Goal: Task Accomplishment & Management: Manage account settings

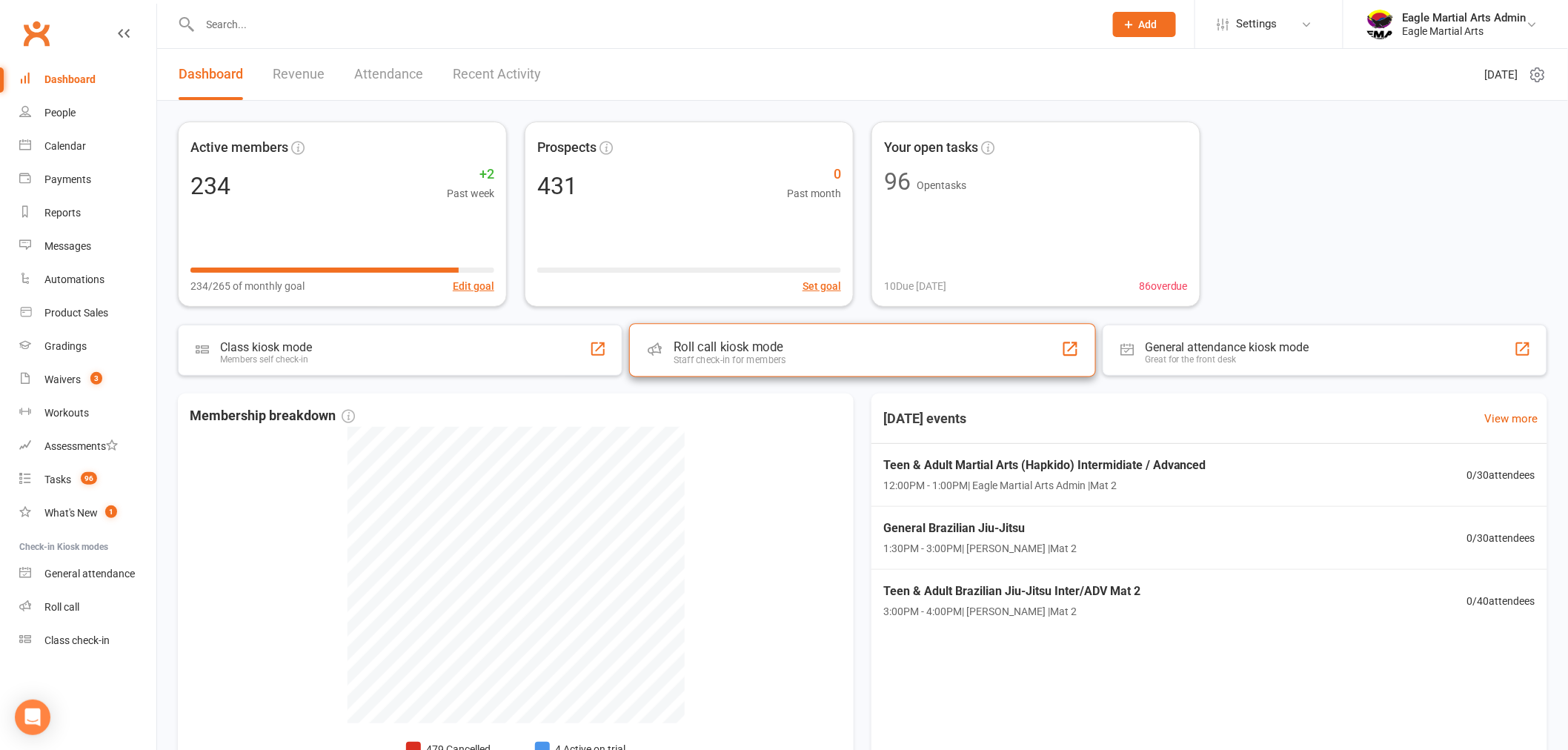
click at [839, 367] on div "Roll call kiosk mode Staff check-in for members" at bounding box center [863, 349] width 467 height 53
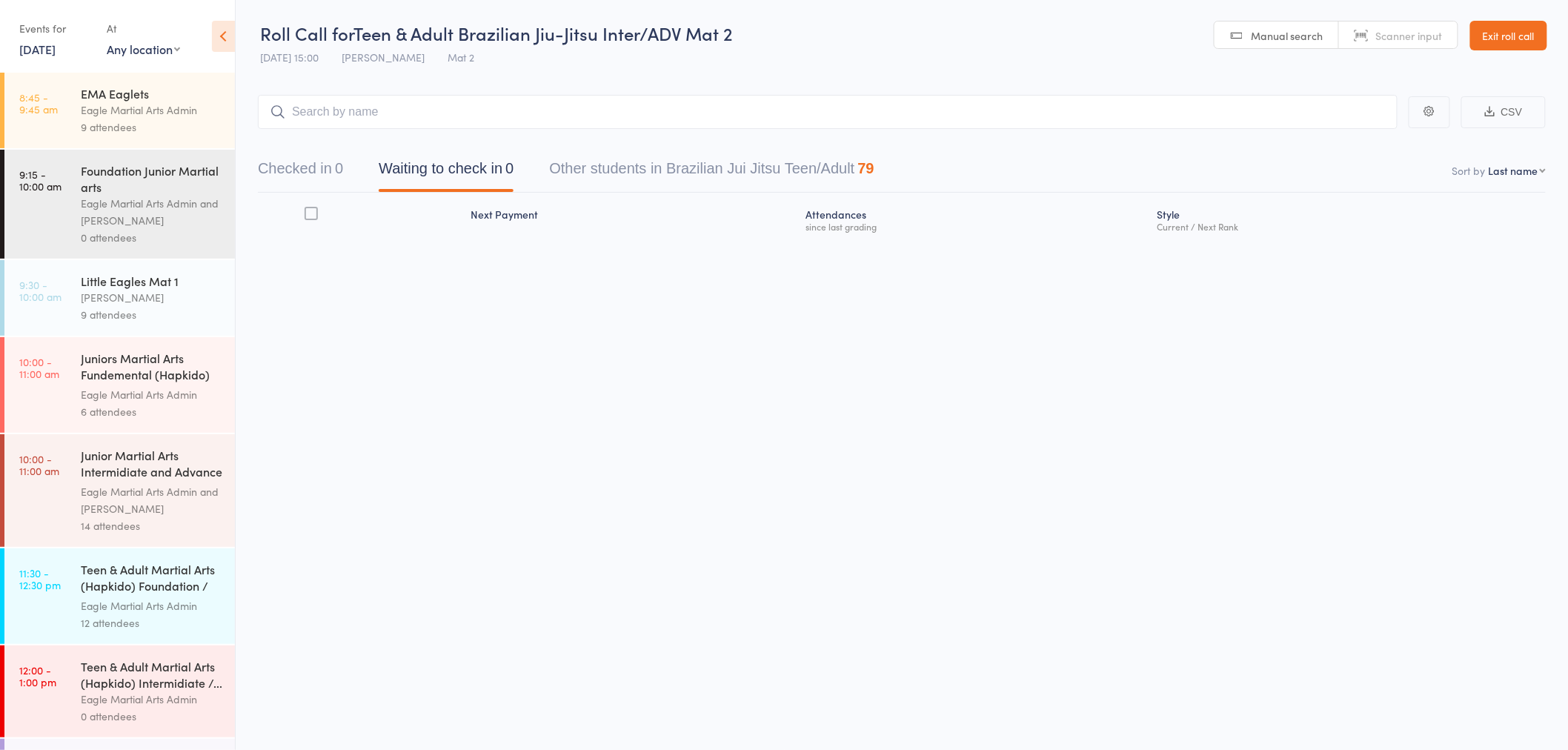
click at [128, 112] on div "Eagle Martial Arts Admin" at bounding box center [151, 110] width 142 height 17
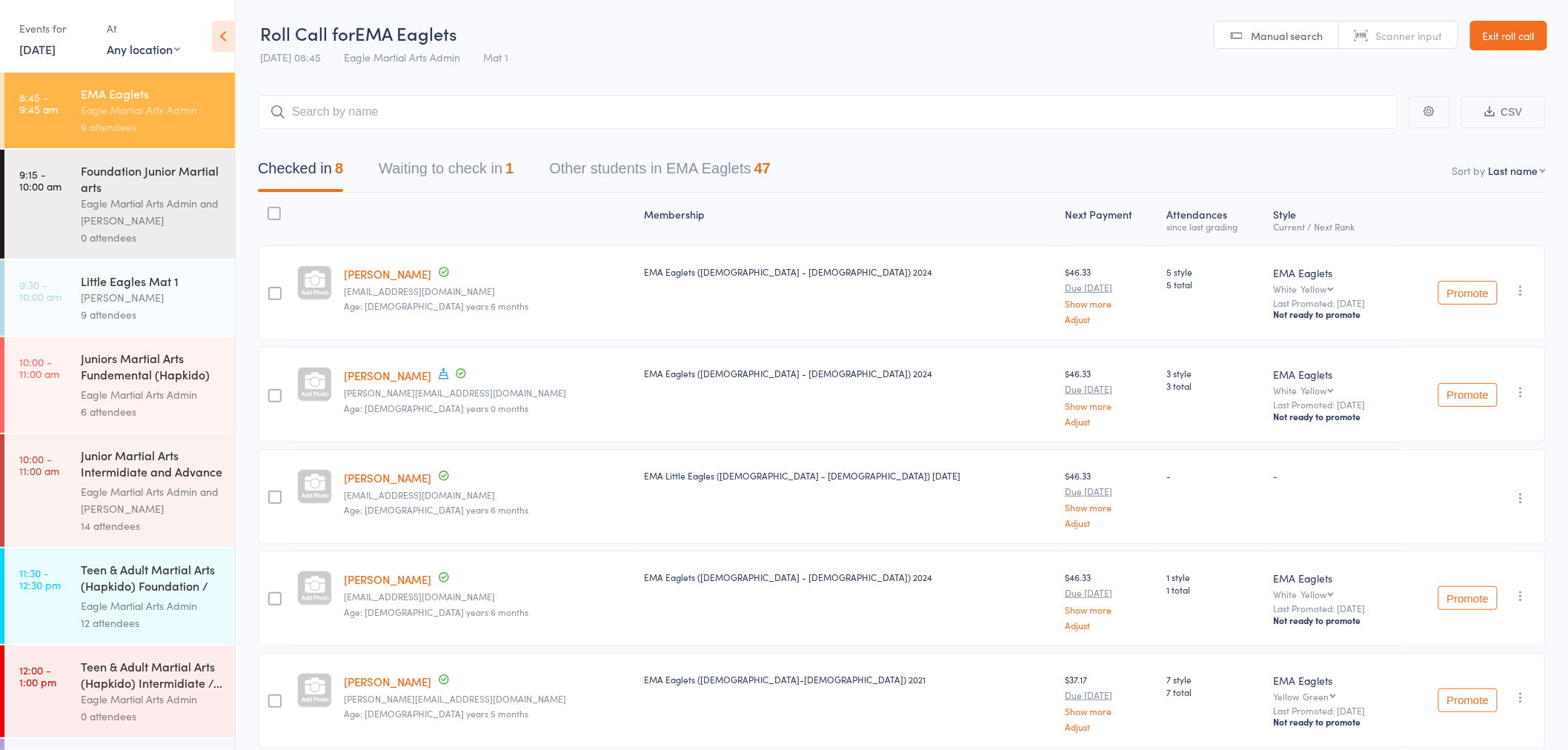
click at [141, 196] on div "Eagle Martial Arts Admin and Alex Tse" at bounding box center [151, 212] width 142 height 34
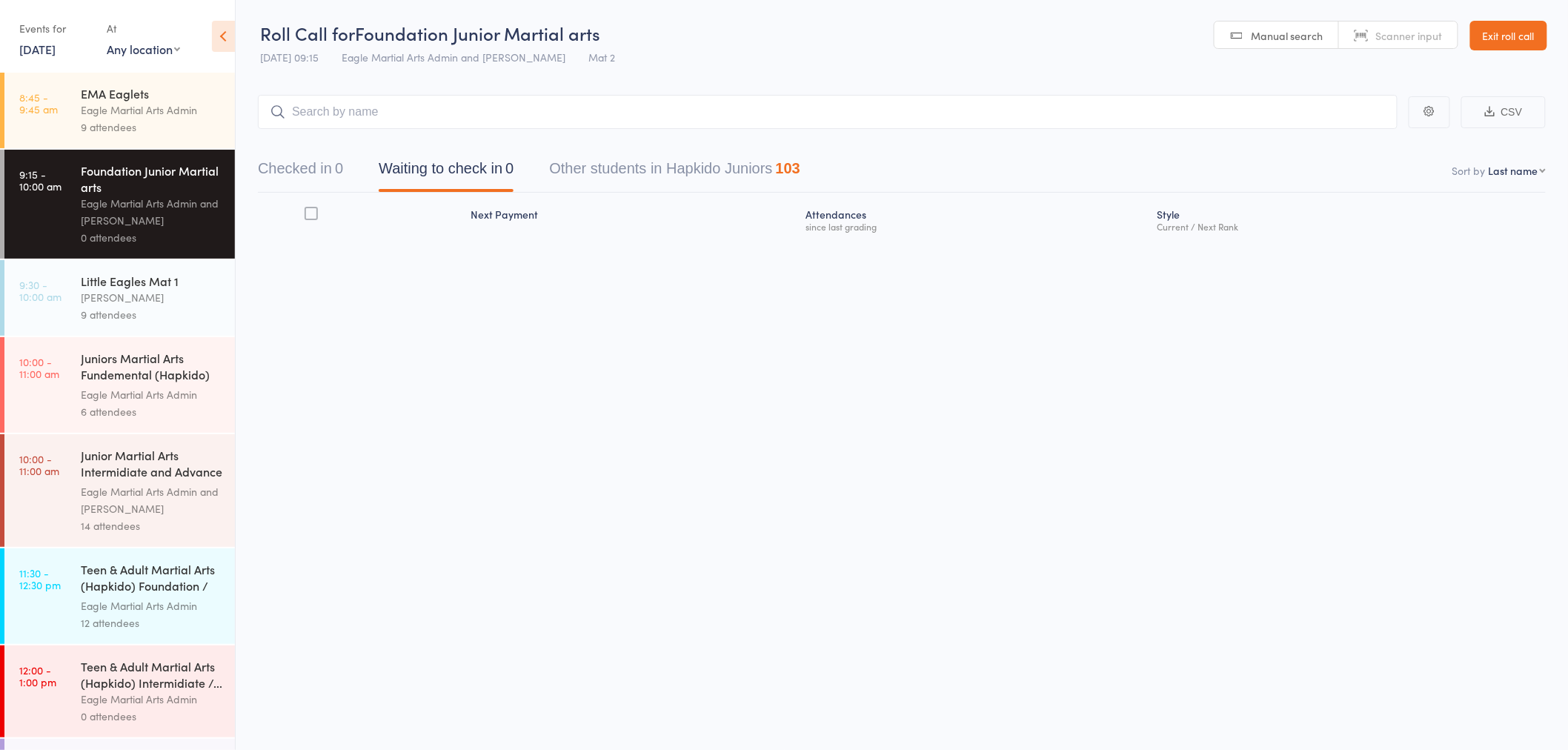
click at [378, 109] on input "search" at bounding box center [827, 112] width 1139 height 34
click at [308, 158] on button "Checked in 0" at bounding box center [300, 172] width 85 height 39
click at [404, 109] on input "search" at bounding box center [827, 112] width 1139 height 34
click at [1499, 43] on link "Exit roll call" at bounding box center [1508, 36] width 77 height 30
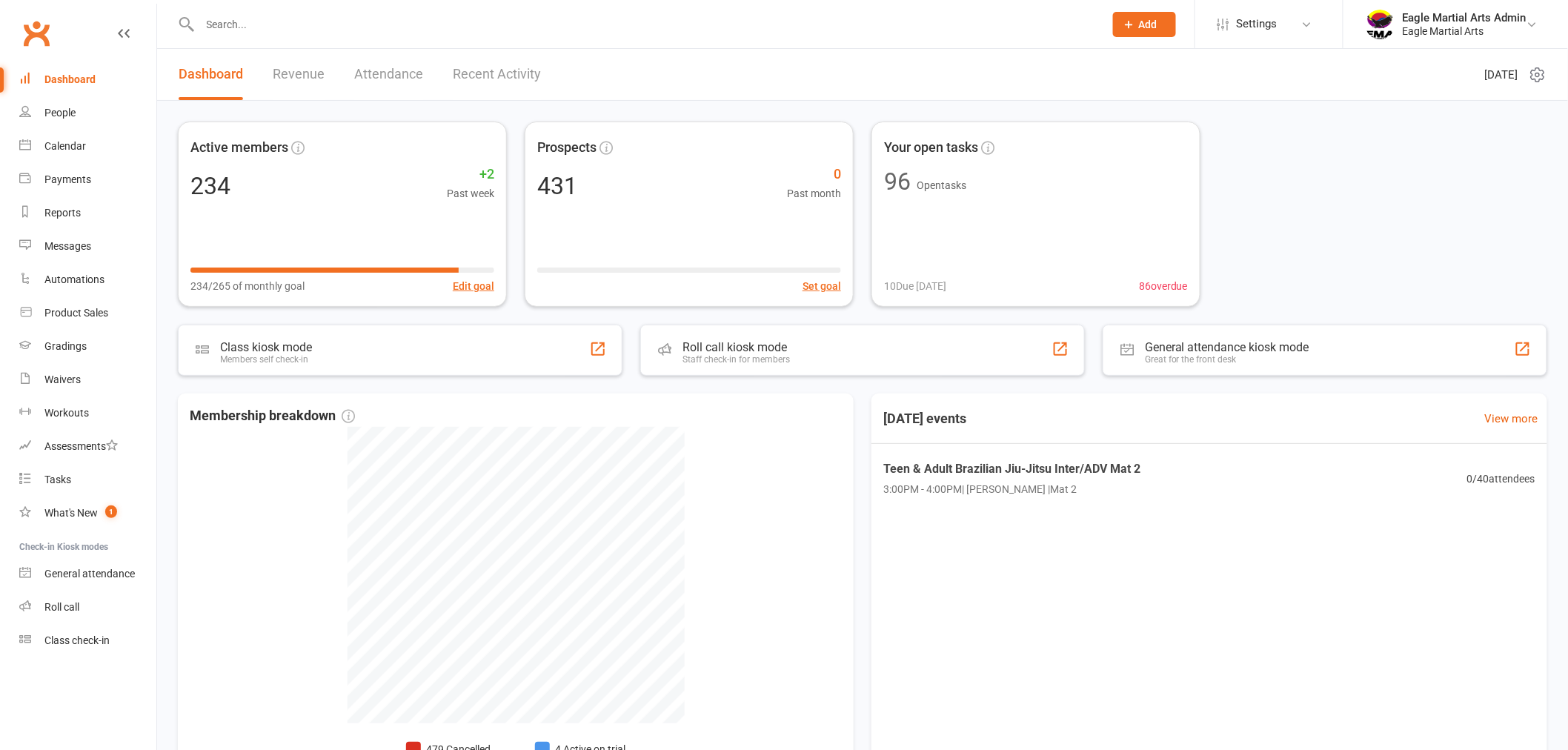
click at [246, 15] on input "text" at bounding box center [645, 24] width 898 height 21
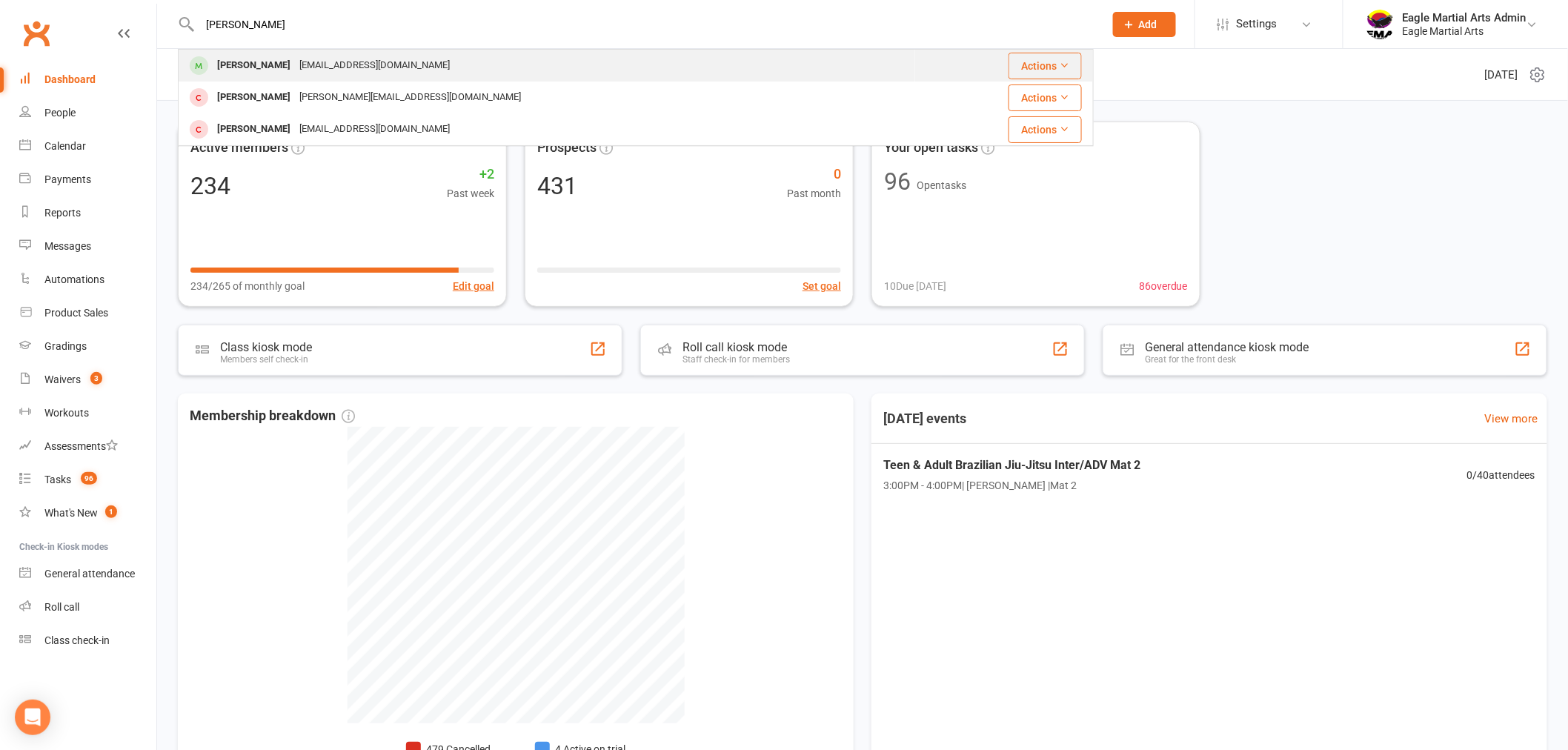
type input "edwin"
click at [294, 66] on div "harry9868@hotmail.com" at bounding box center [374, 65] width 159 height 22
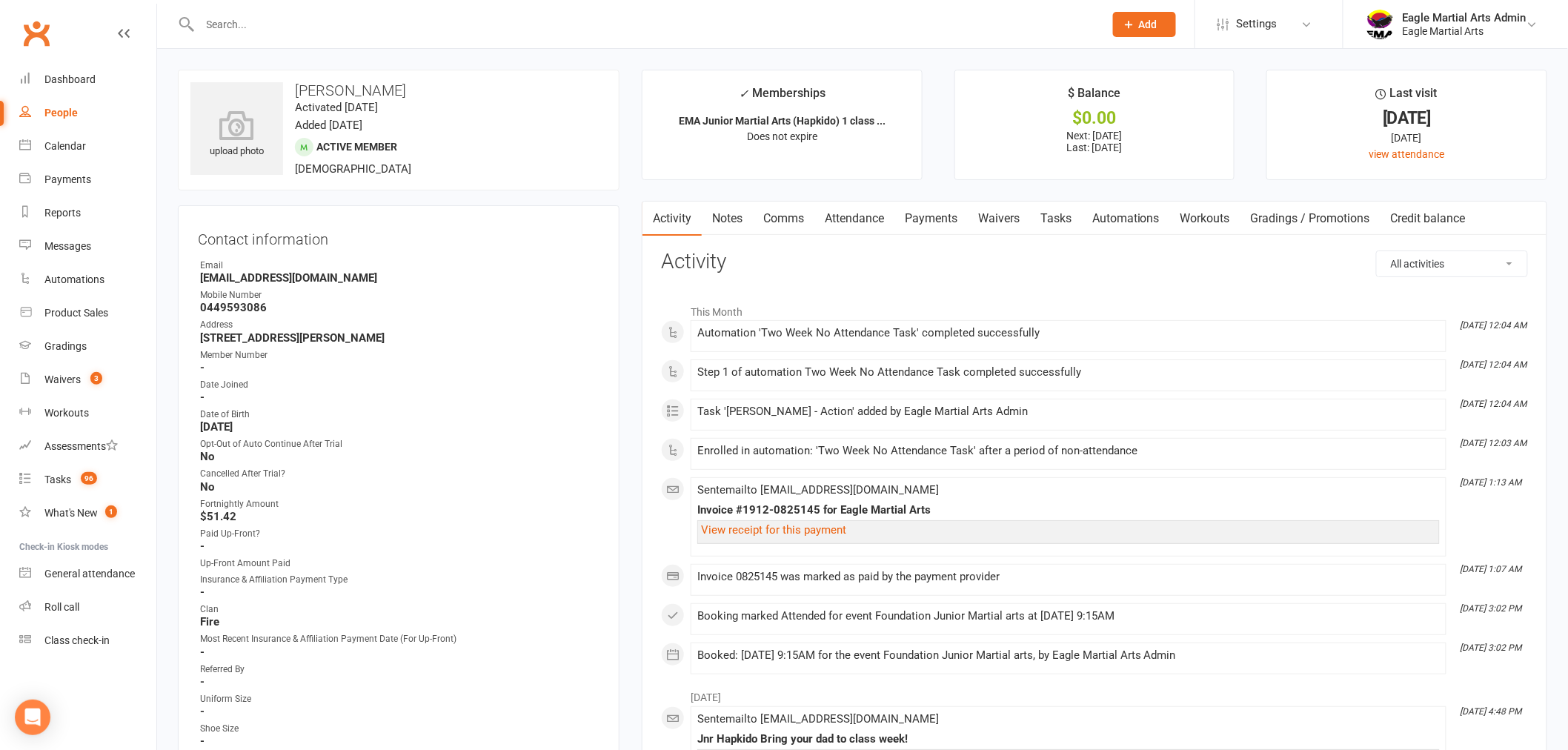
click at [946, 217] on link "Payments" at bounding box center [931, 218] width 73 height 34
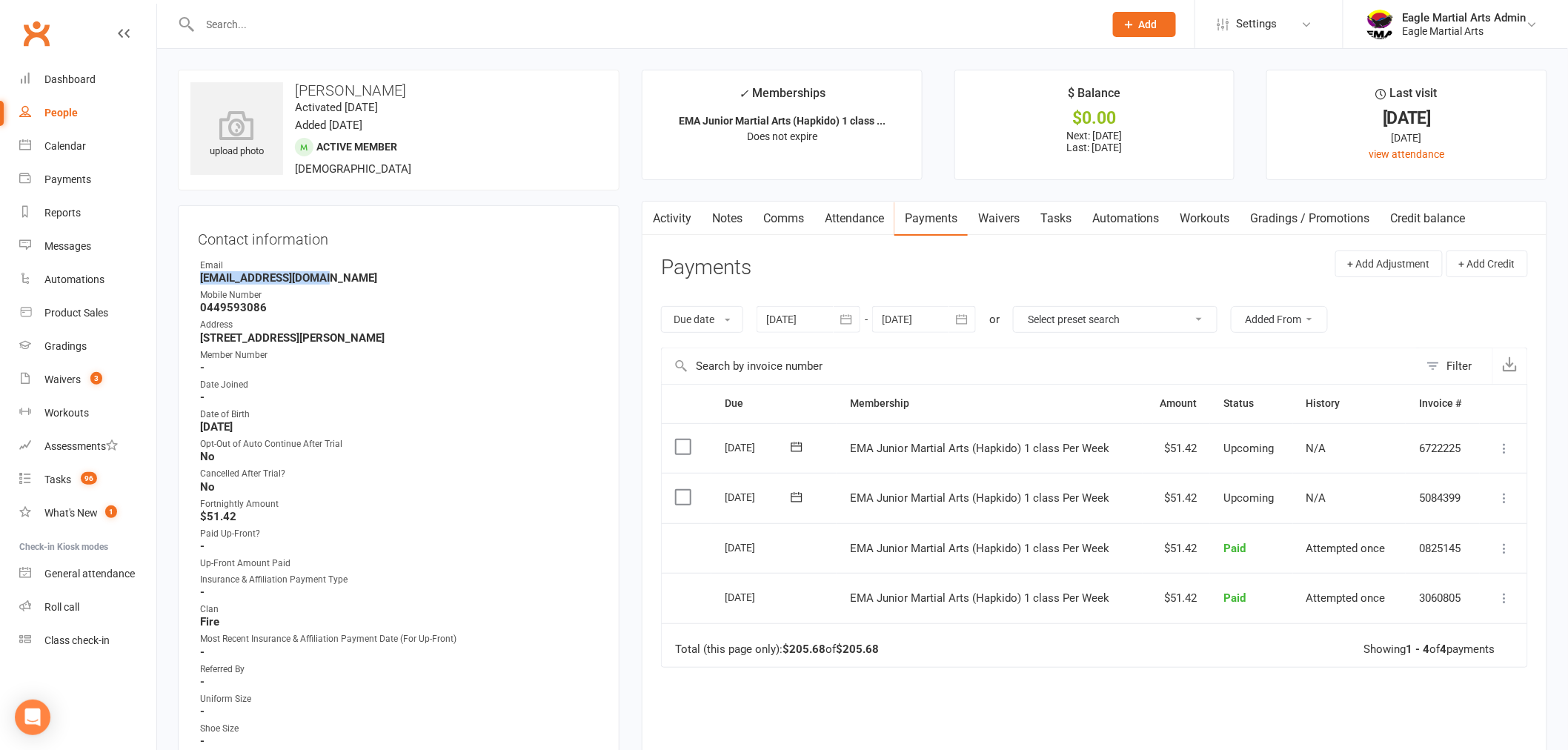
drag, startPoint x: 331, startPoint y: 280, endPoint x: 199, endPoint y: 277, distance: 132.0
click at [199, 277] on li "Email harry9868@hotmail.com" at bounding box center [399, 272] width 401 height 26
copy strong "harry9868@hotmail.com"
drag, startPoint x: 68, startPoint y: 76, endPoint x: 108, endPoint y: 98, distance: 45.7
click at [68, 76] on div "Dashboard" at bounding box center [69, 79] width 52 height 12
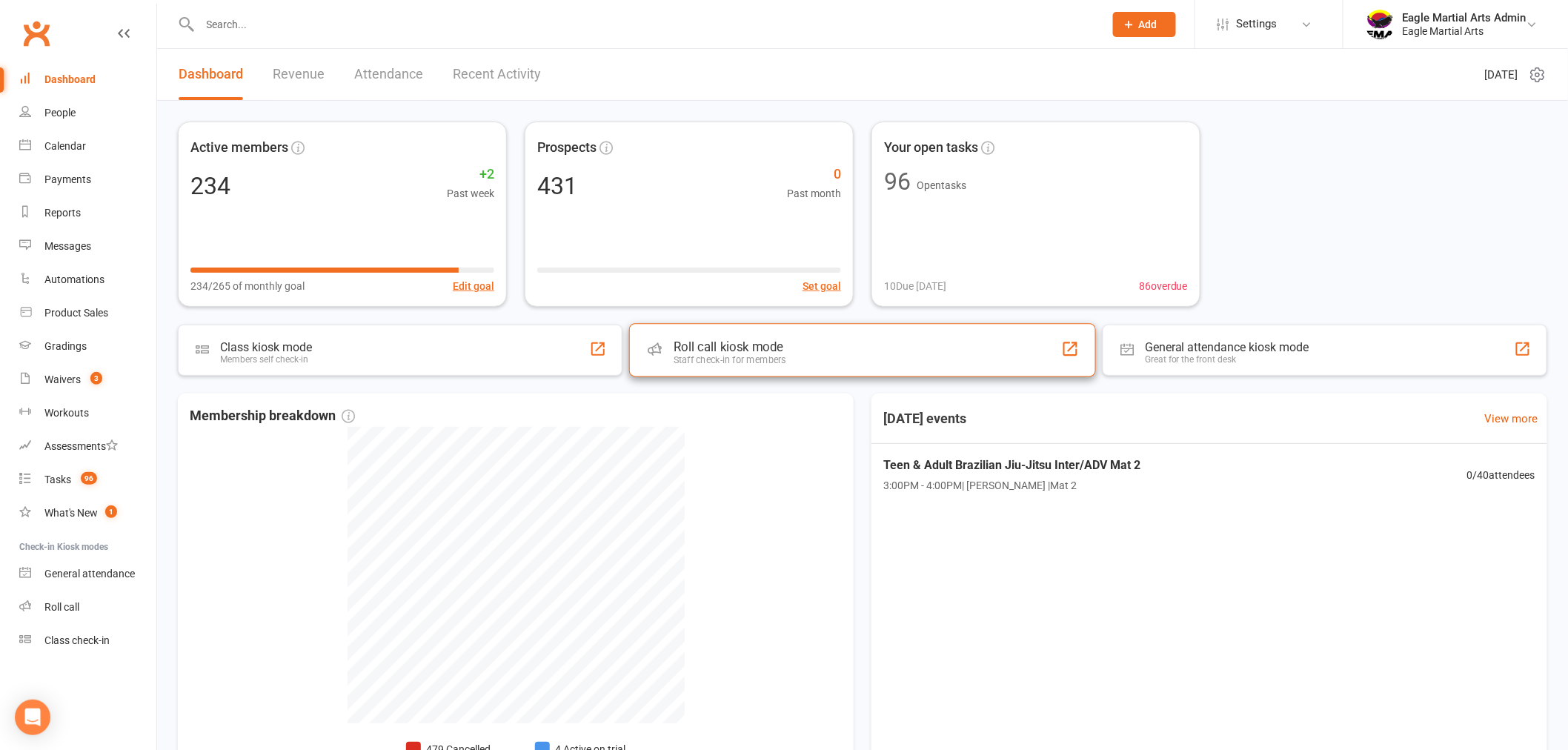
click at [788, 363] on div "Roll call kiosk mode Staff check-in for members" at bounding box center [863, 349] width 467 height 53
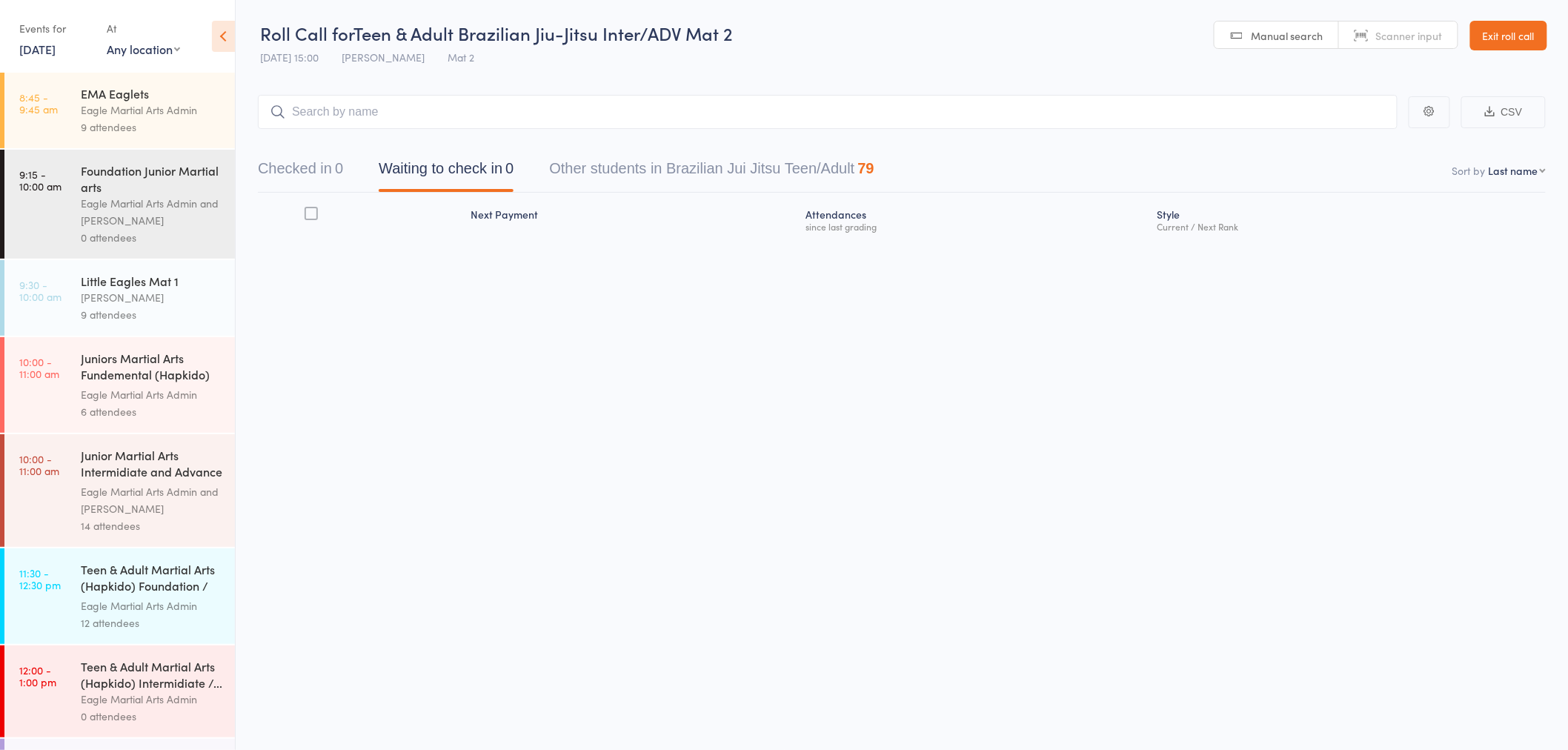
click at [164, 226] on div "Eagle Martial Arts Admin and Alex Tse" at bounding box center [151, 212] width 142 height 34
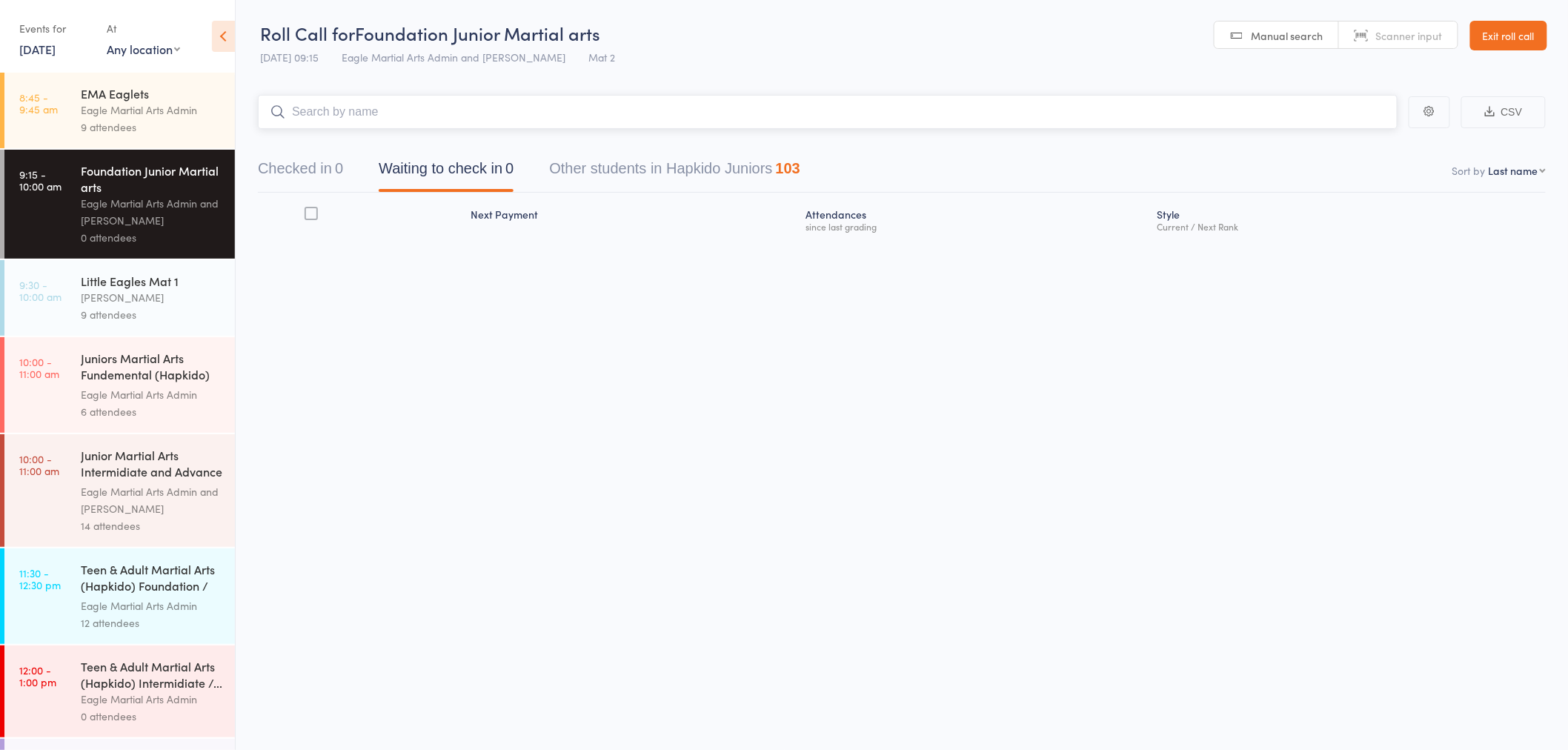
click at [307, 172] on button "Checked in 0" at bounding box center [300, 172] width 85 height 39
click at [388, 108] on input "search" at bounding box center [827, 112] width 1139 height 34
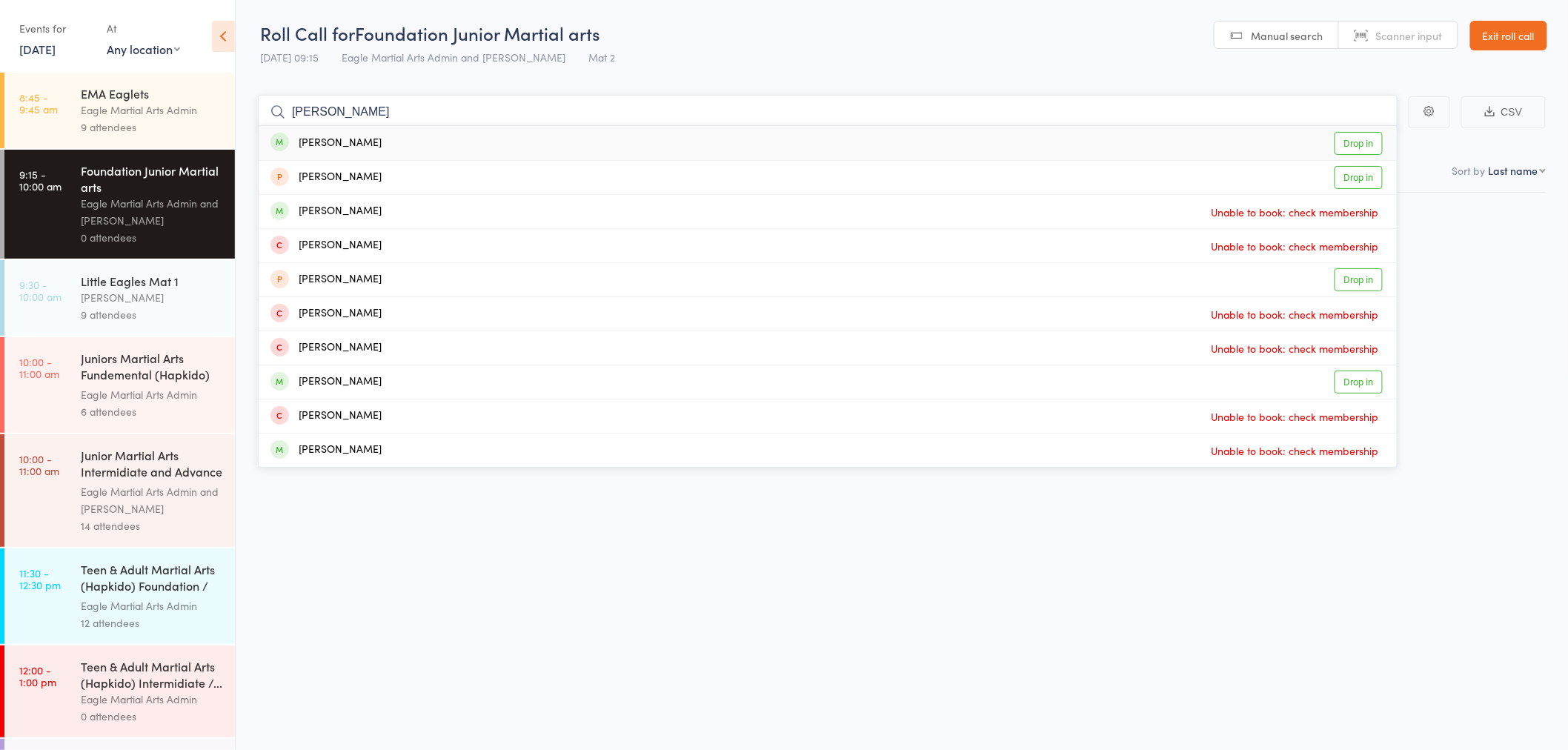
type input "alisha"
click at [406, 142] on div "ALISHA MURTUZA Drop in" at bounding box center [828, 142] width 1138 height 34
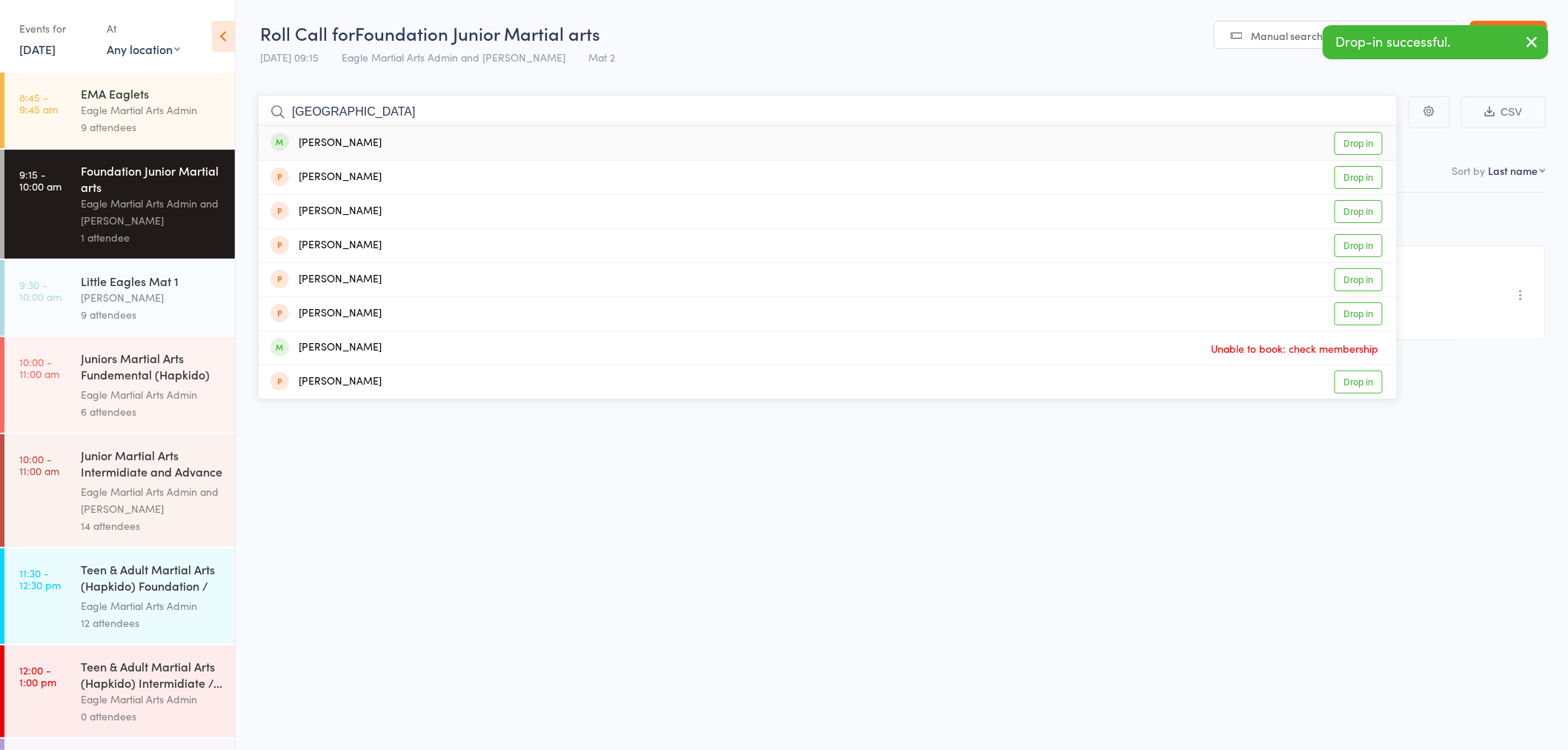
type input "roma"
click at [425, 142] on div "ROMA MURTUZA Drop in" at bounding box center [828, 142] width 1138 height 34
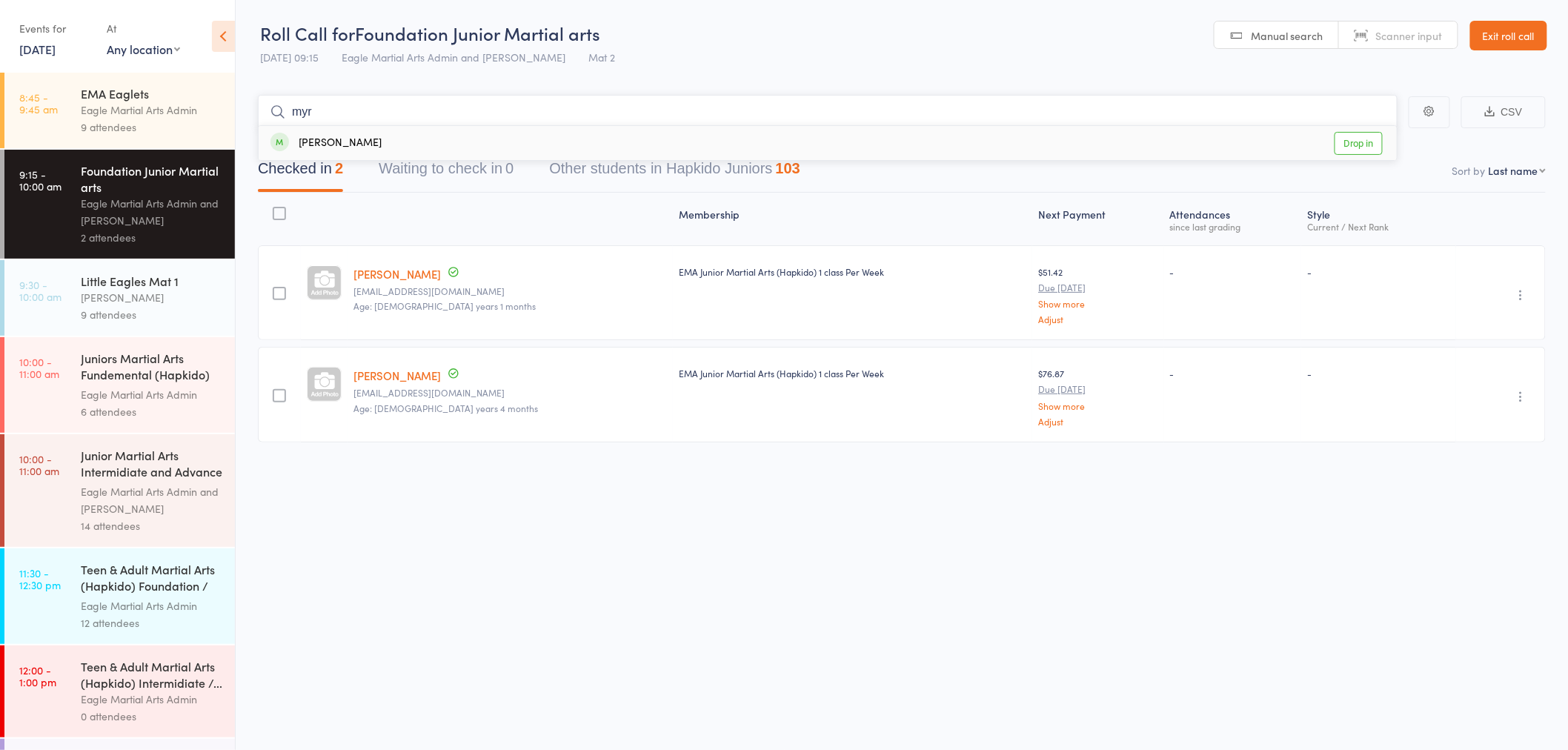
type input "myr"
click at [422, 146] on div "MYRA MURTUZA Drop in" at bounding box center [828, 142] width 1138 height 34
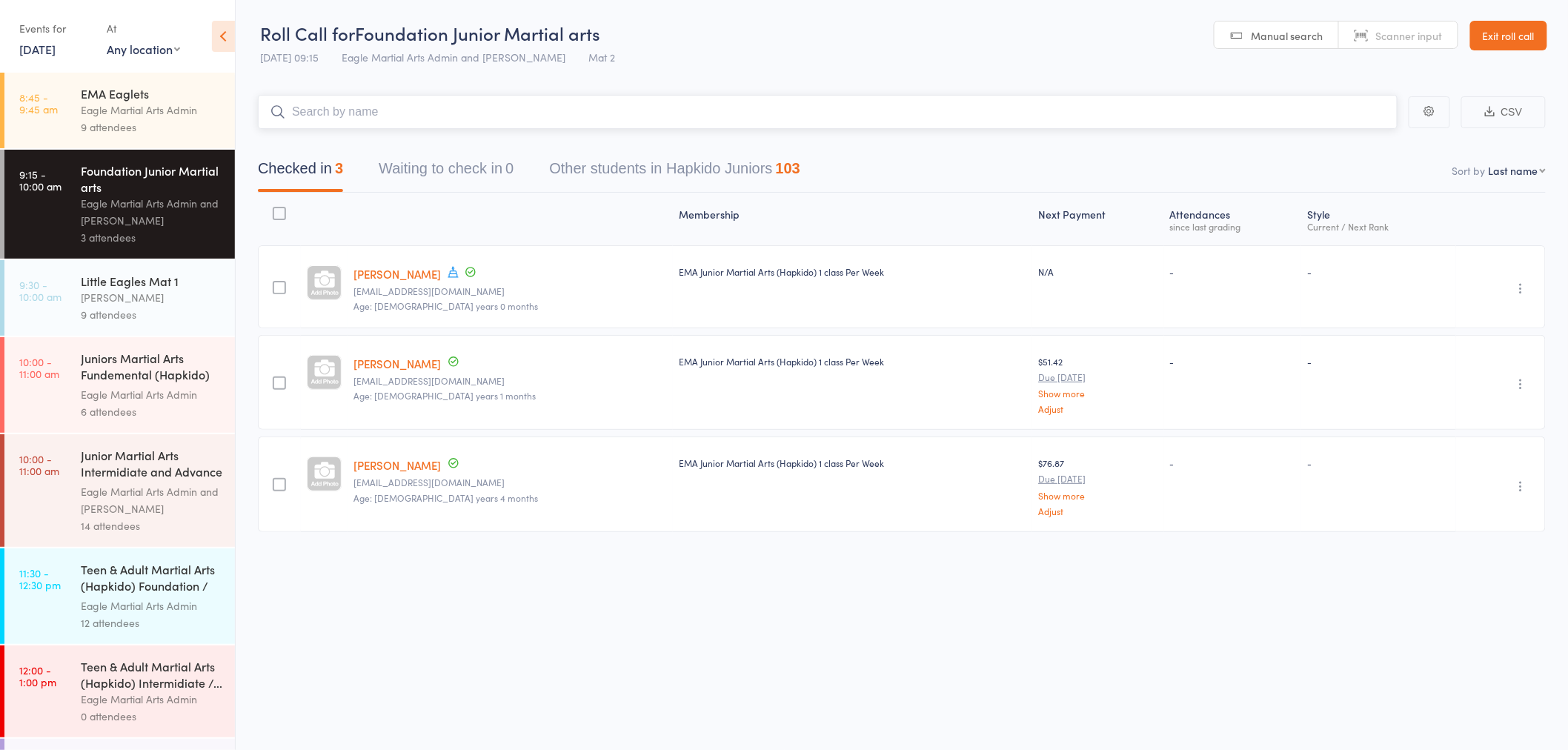
click at [462, 123] on input "search" at bounding box center [827, 112] width 1139 height 34
type input "pheonix"
click at [406, 139] on div "Phoenix Faletanoai Drop in" at bounding box center [828, 142] width 1138 height 34
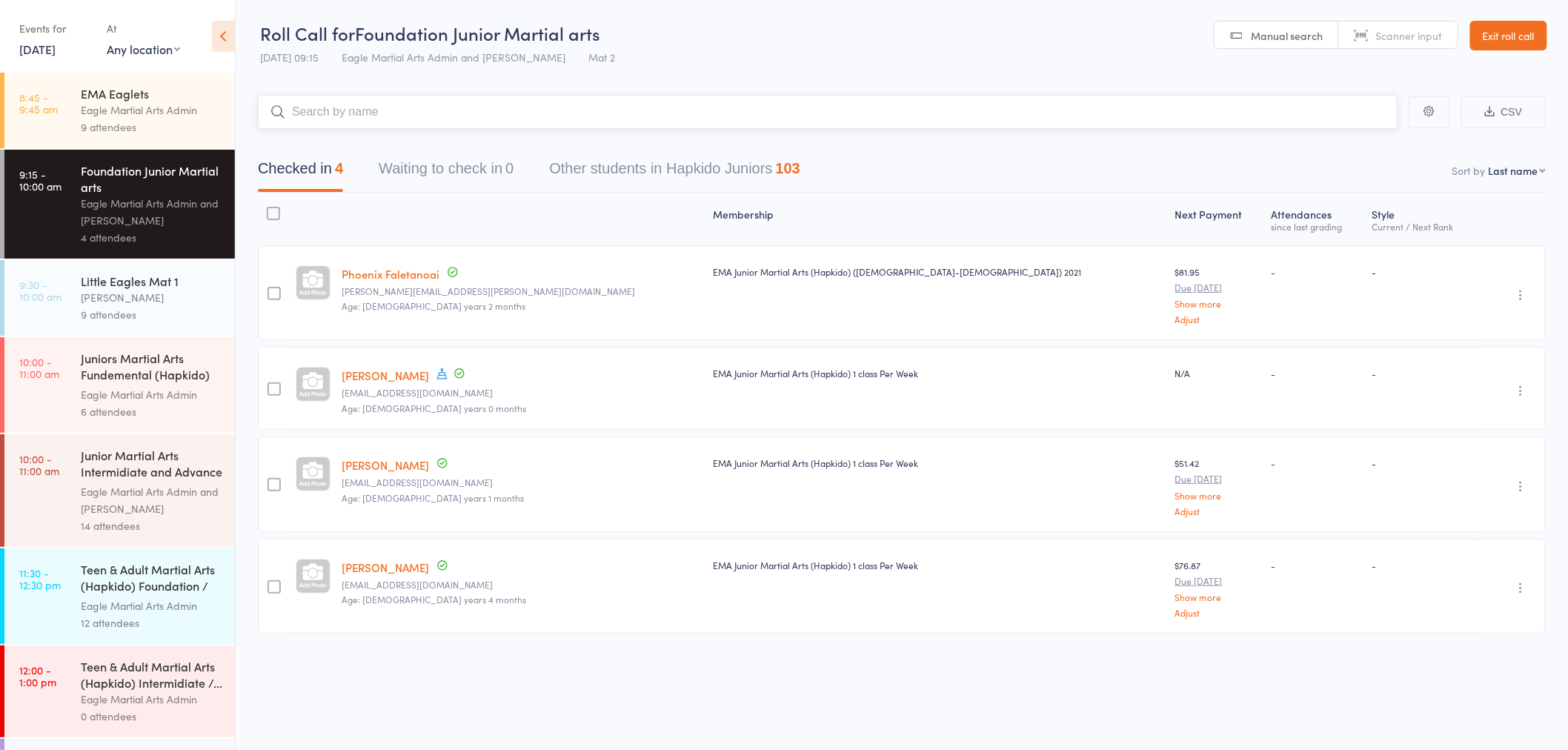
click at [372, 114] on input "search" at bounding box center [827, 112] width 1139 height 34
click at [424, 125] on input "search" at bounding box center [827, 112] width 1139 height 34
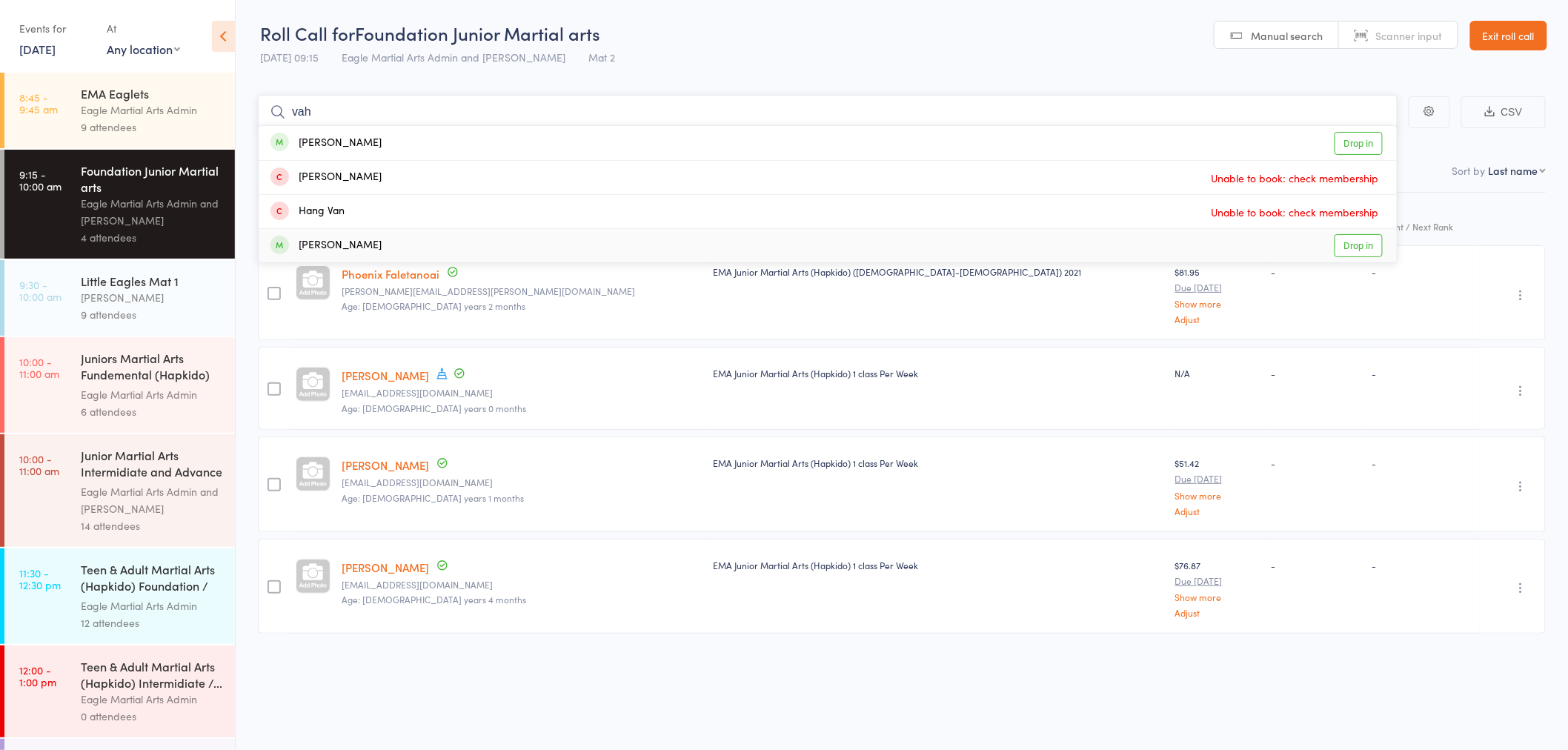
type input "vah"
click at [393, 246] on div "Vahey Minassian Drop in" at bounding box center [828, 246] width 1138 height 34
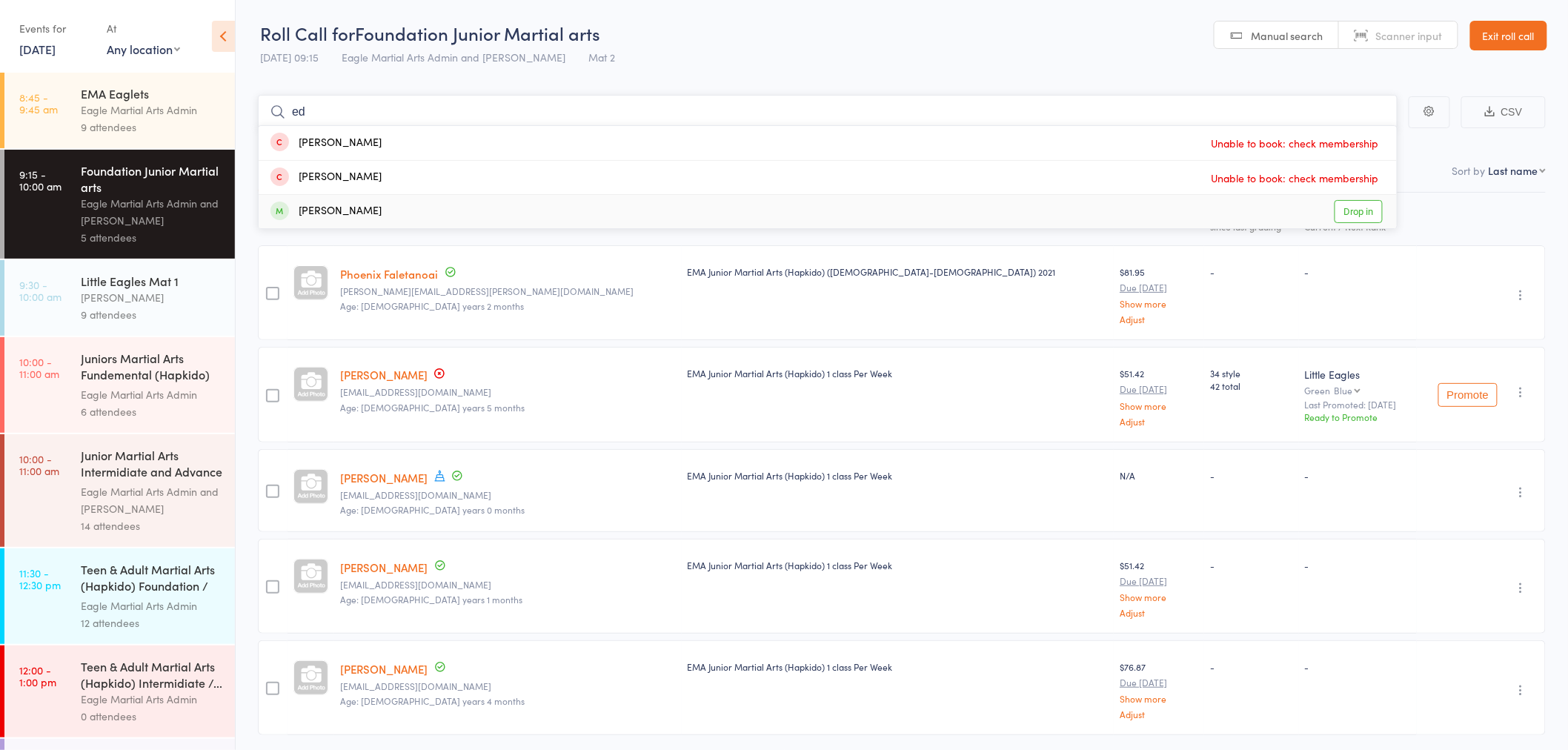
type input "ed"
click at [478, 210] on div "Edwin Qian Drop in" at bounding box center [828, 212] width 1138 height 34
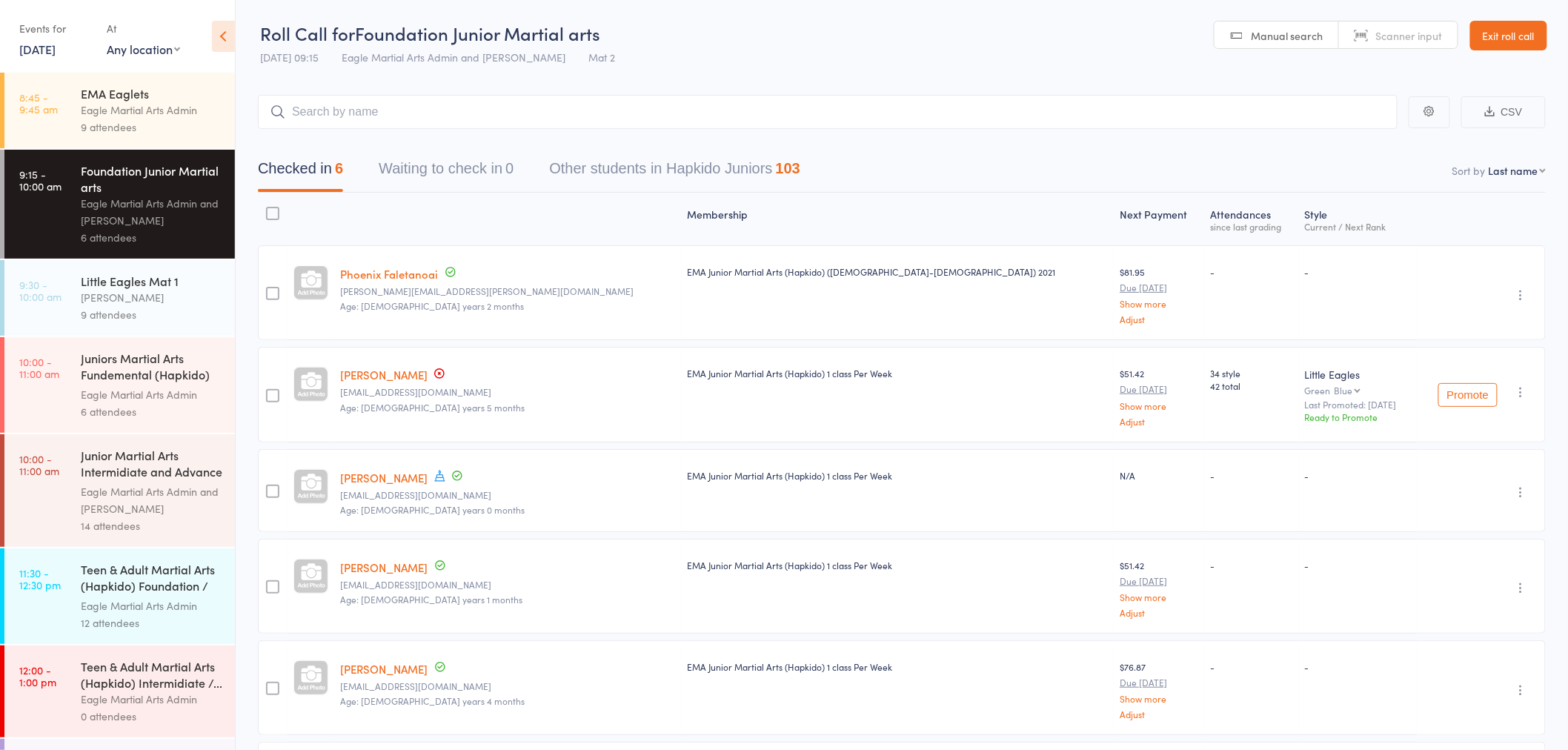
click at [1531, 38] on link "Exit roll call" at bounding box center [1508, 36] width 77 height 30
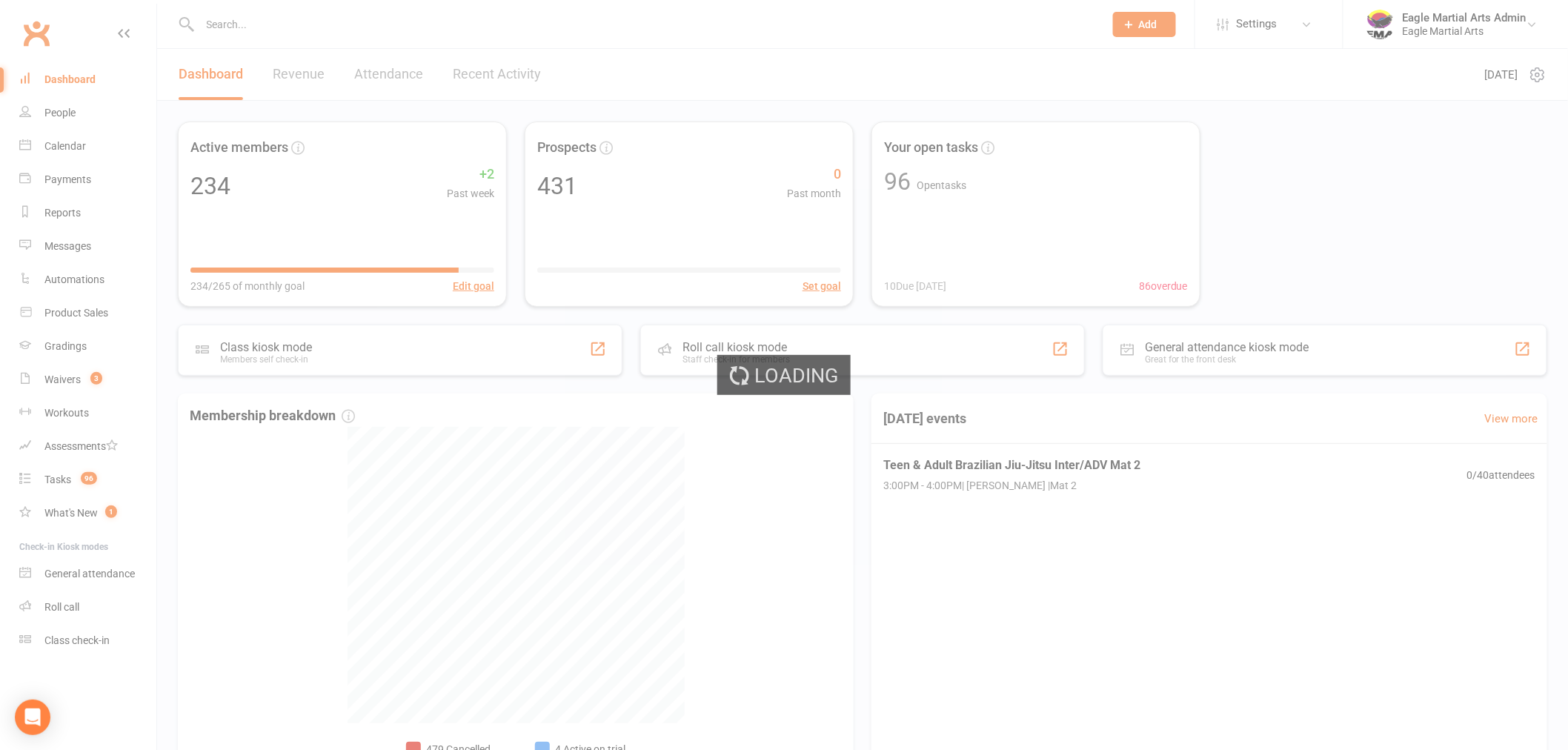
select select "active_trial"
select select "100"
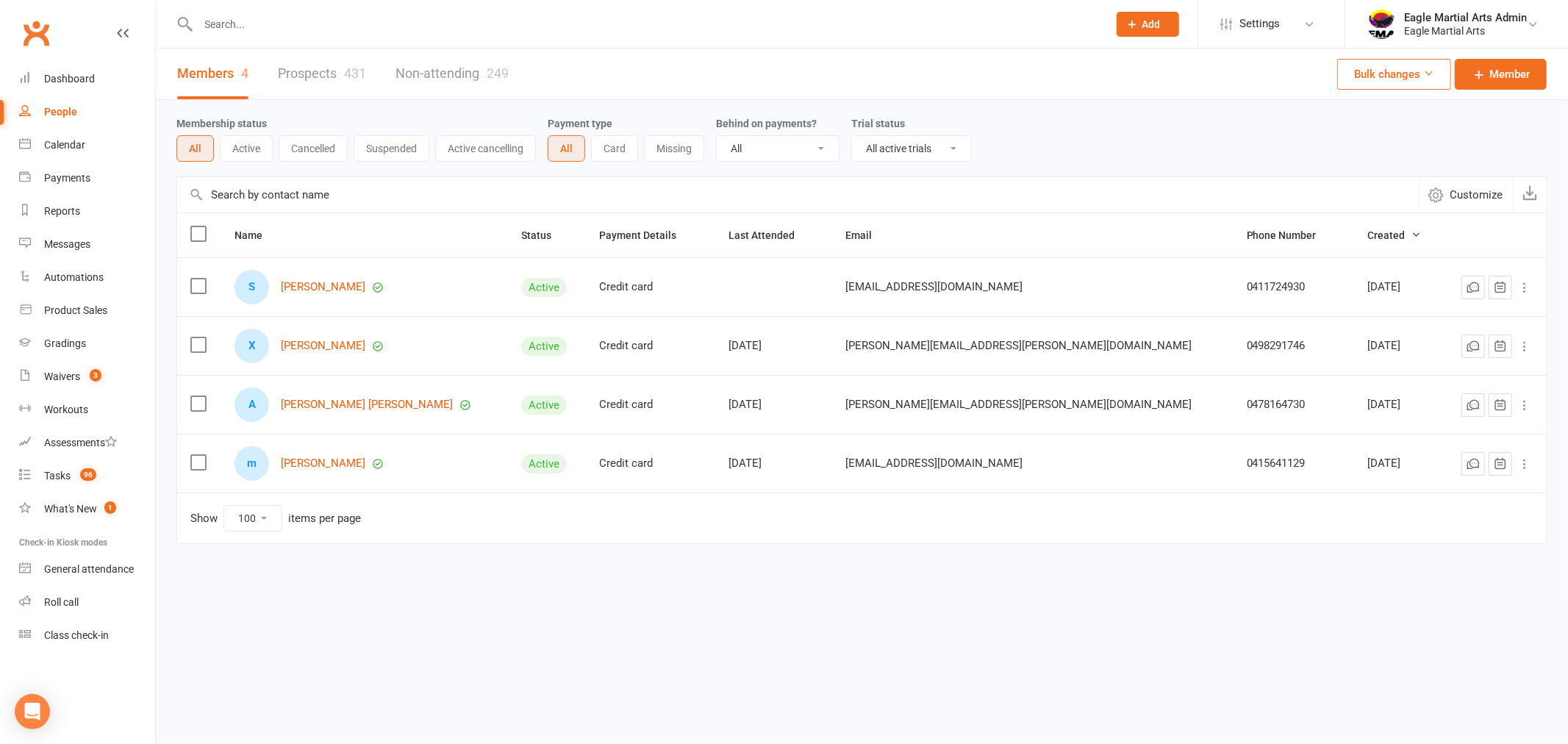
click at [1523, 286] on icon at bounding box center [1525, 287] width 15 height 15
click at [1177, 141] on div "Membership status All Active Cancelled Suspended Active cancelling Payment type…" at bounding box center [862, 138] width 1371 height 47
click at [86, 76] on div "Dashboard" at bounding box center [69, 78] width 51 height 12
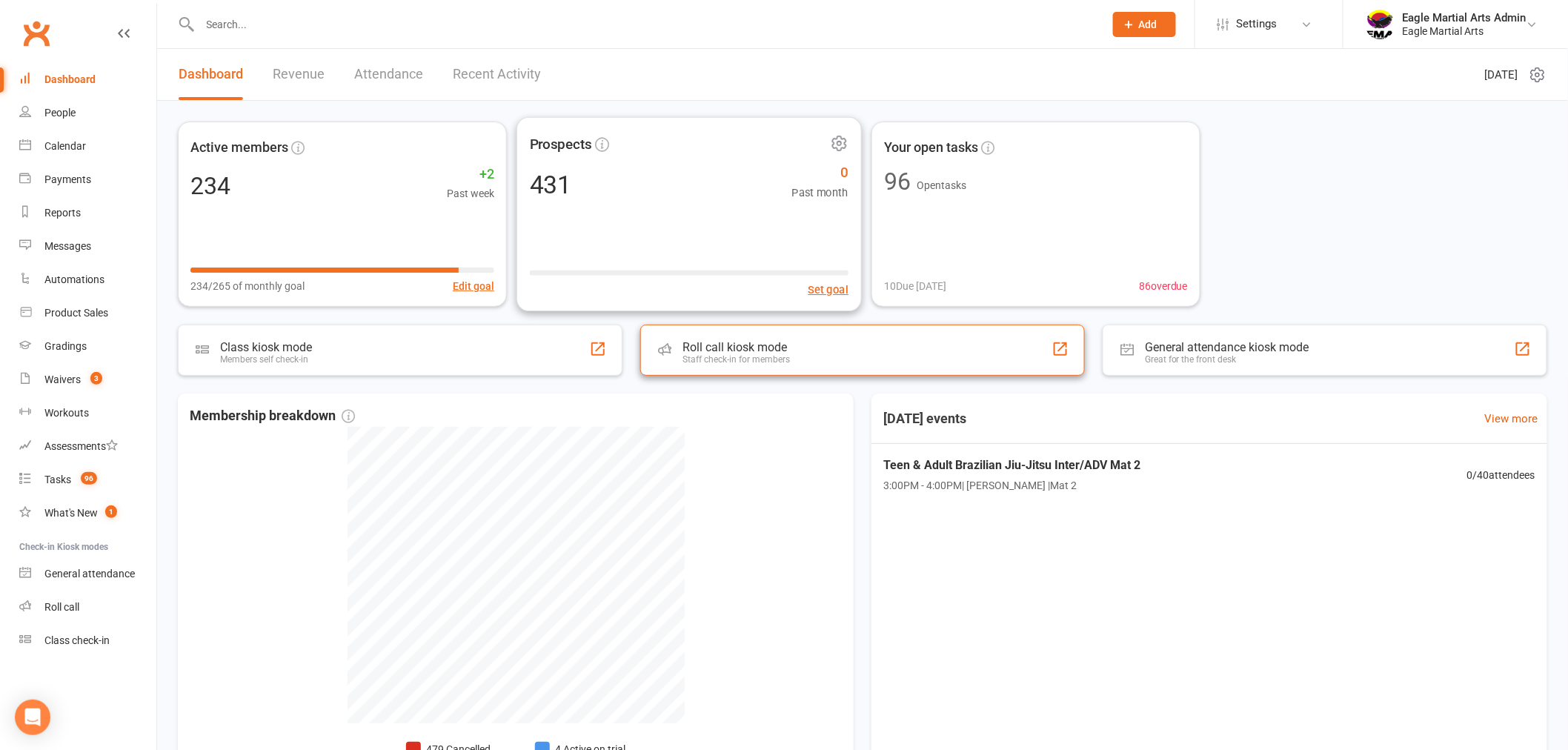
click at [771, 326] on div "Roll call kiosk mode Staff check-in for members" at bounding box center [863, 350] width 445 height 52
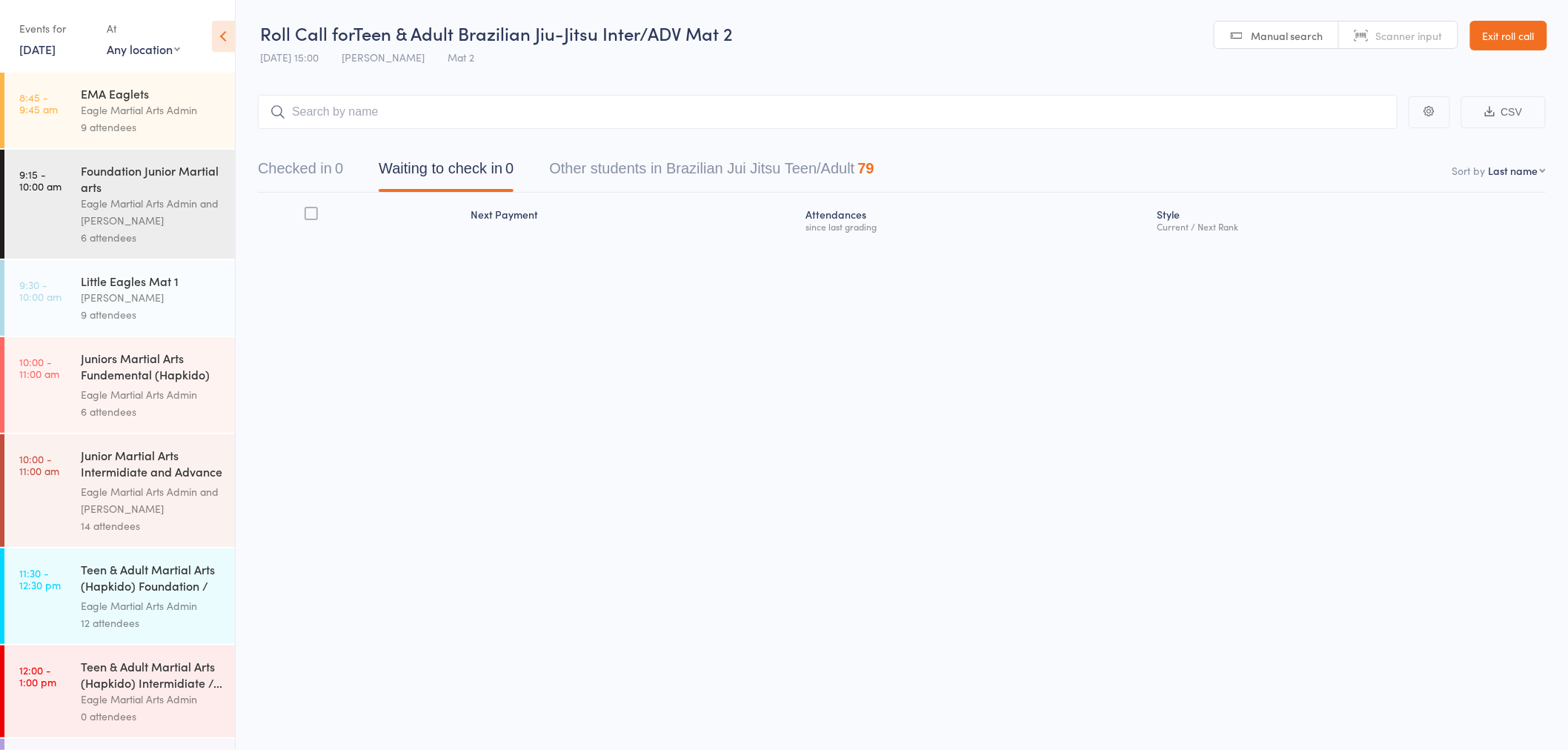
click at [143, 196] on div "Eagle Martial Arts Admin and [PERSON_NAME]" at bounding box center [151, 212] width 142 height 34
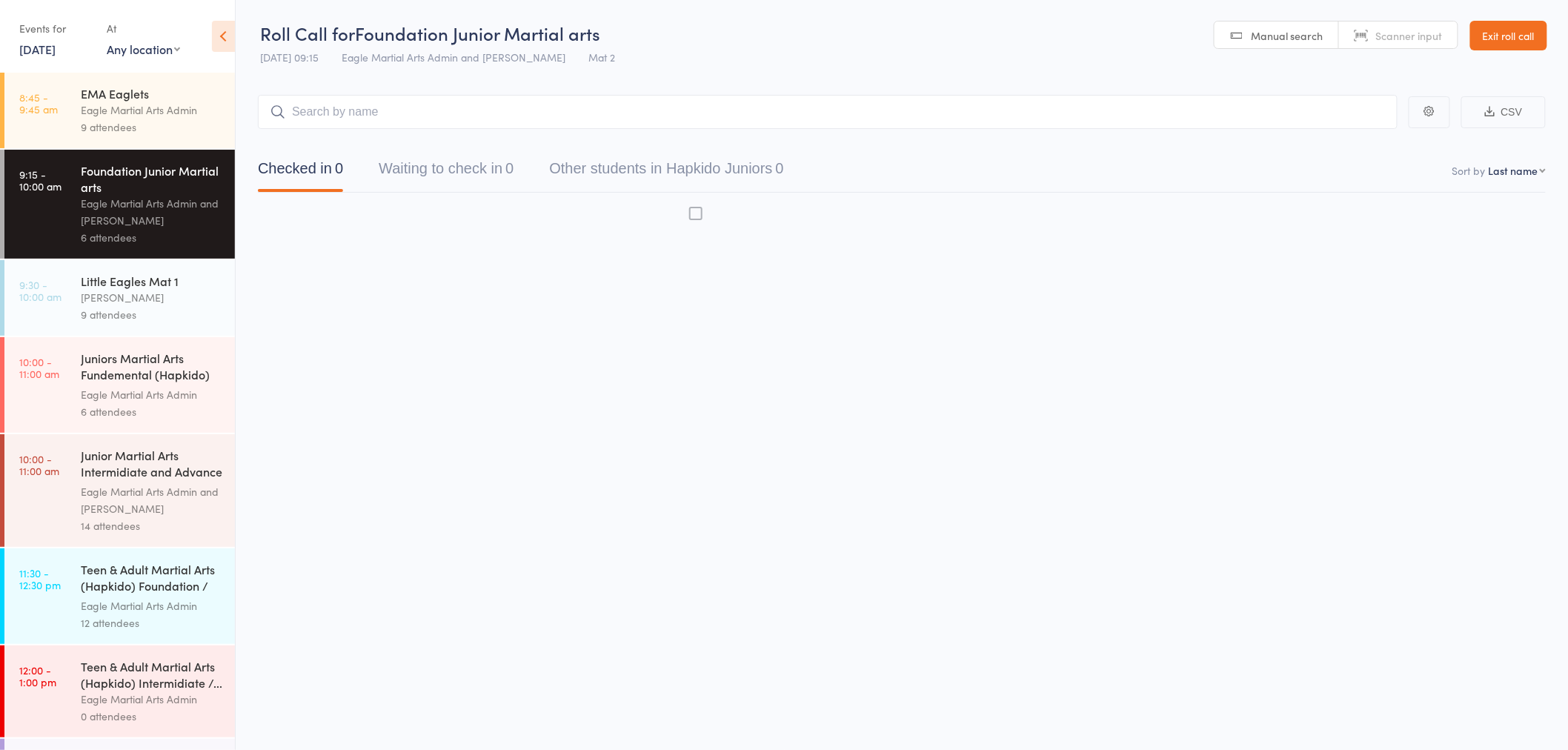
click at [323, 112] on input "search" at bounding box center [827, 112] width 1139 height 34
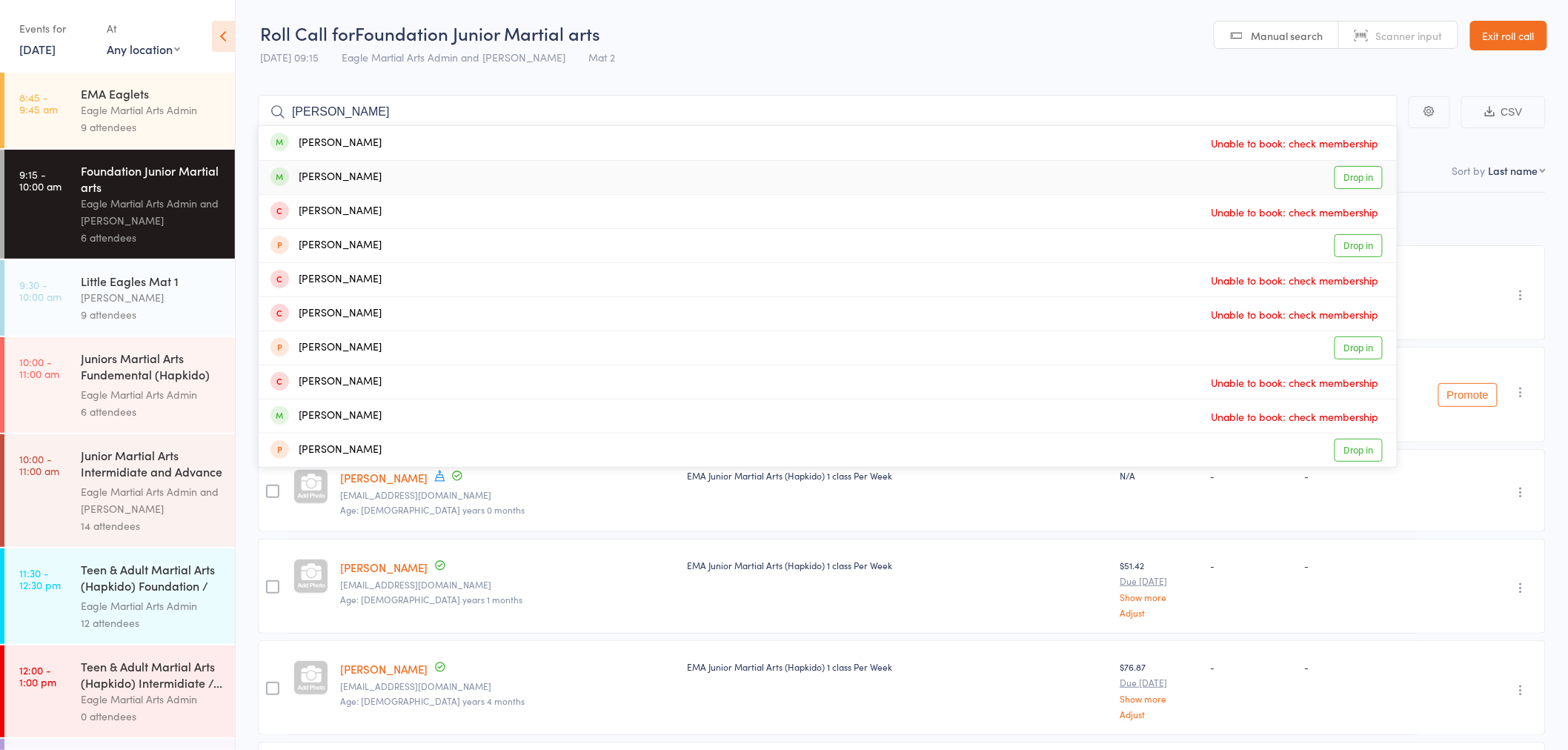
type input "samanth"
click at [520, 181] on div "Samantha Nowoweiski Drop in" at bounding box center [828, 177] width 1138 height 34
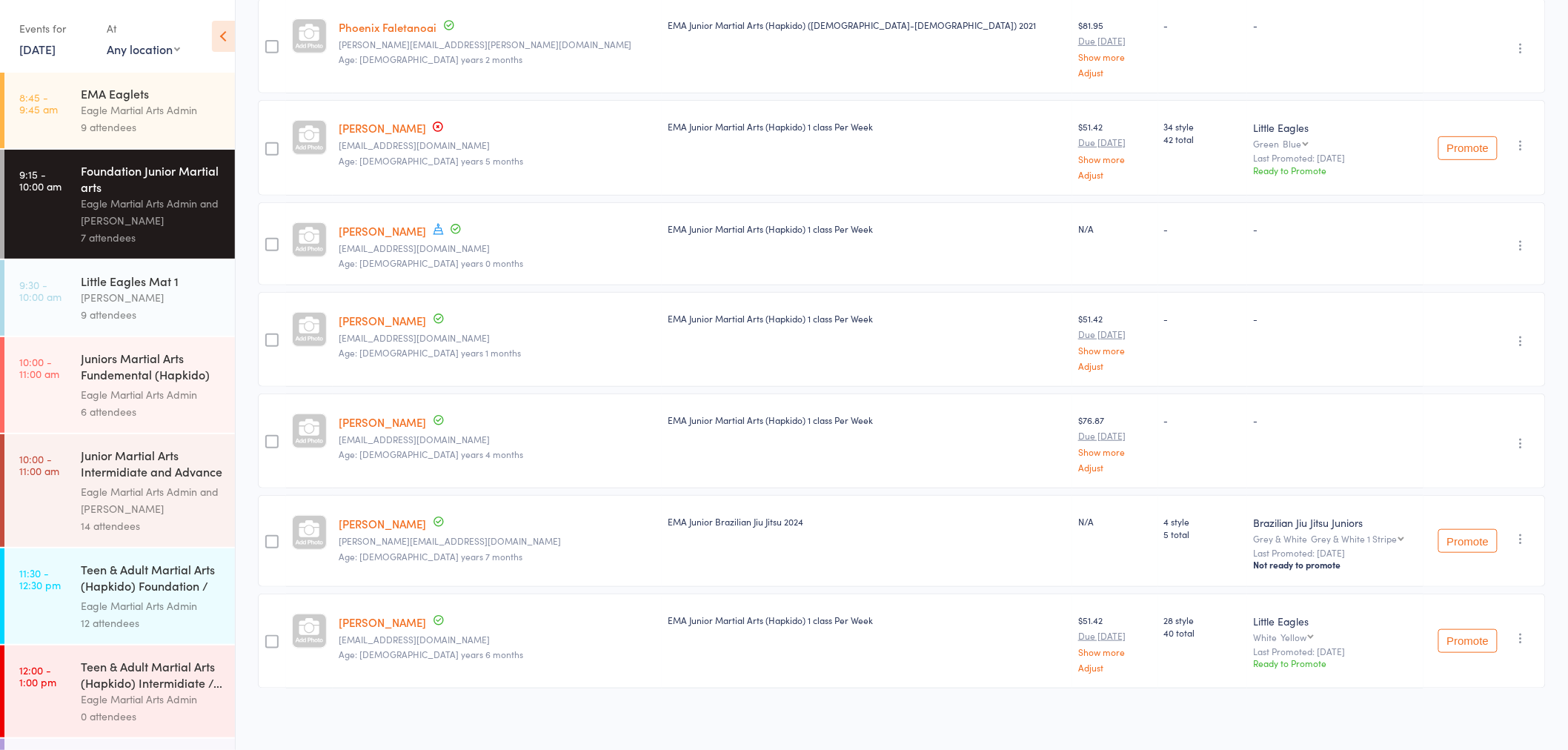
scroll to position [82, 0]
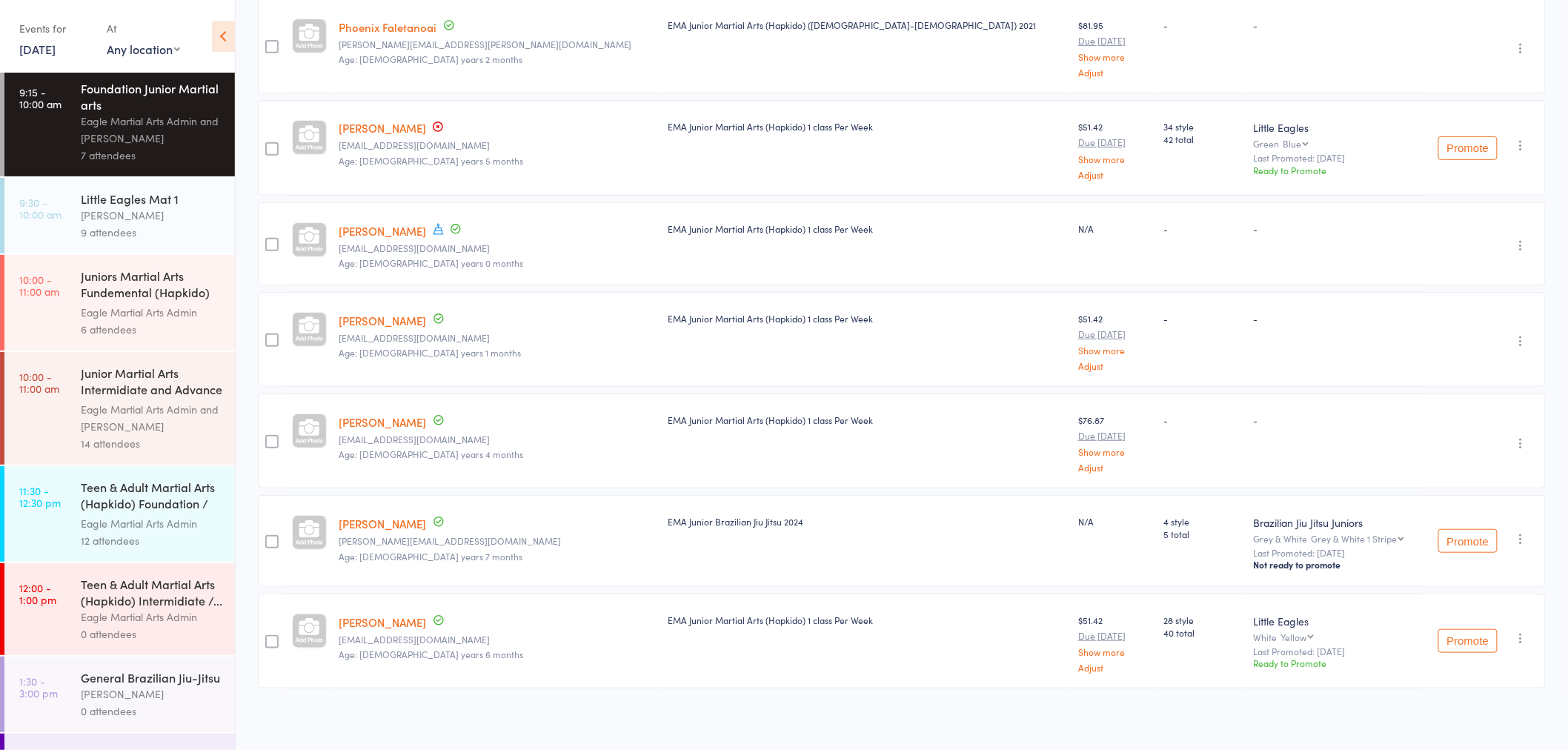
click at [132, 220] on div "Alex Tse" at bounding box center [151, 215] width 142 height 17
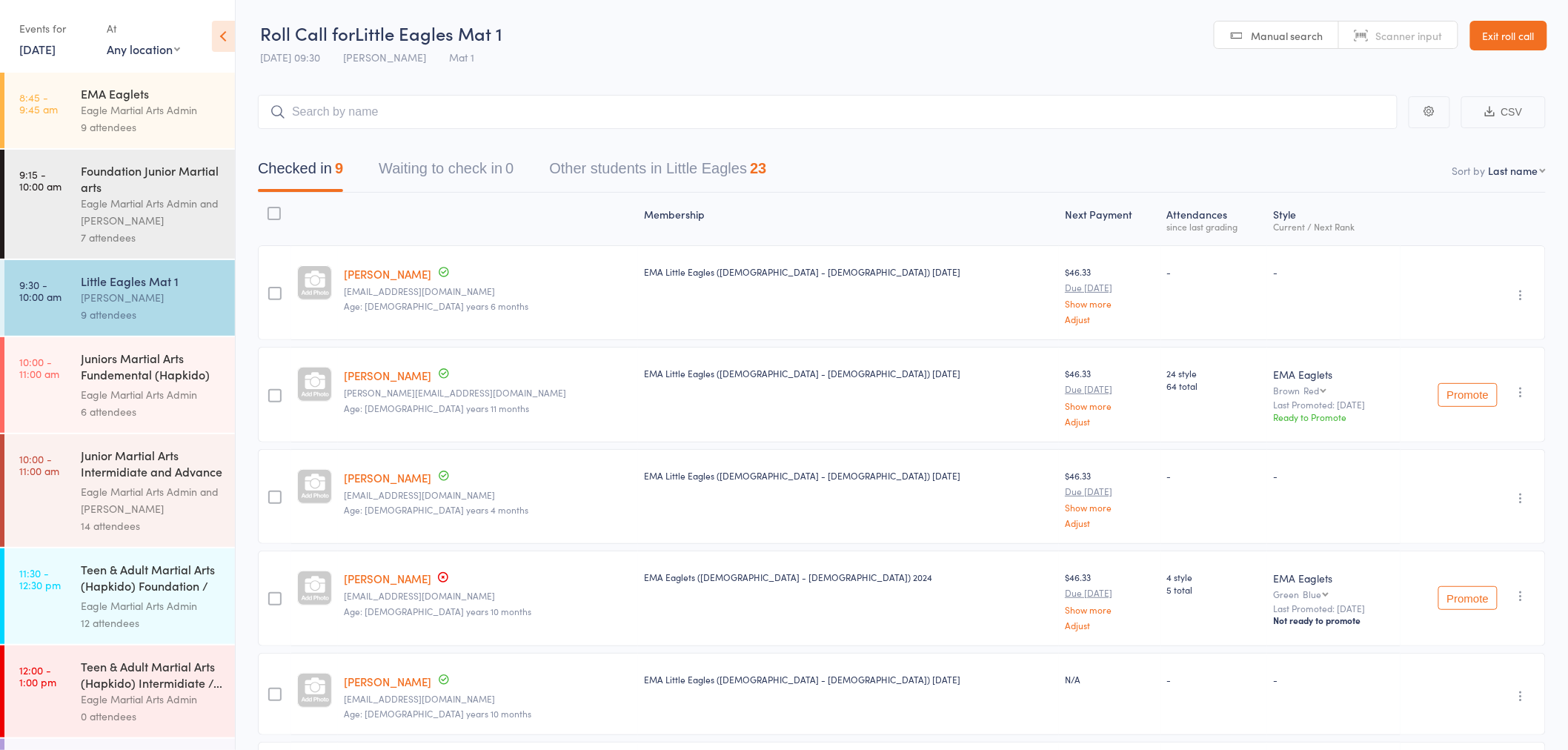
click at [136, 605] on div "Eagle Martial Arts Admin" at bounding box center [151, 606] width 142 height 17
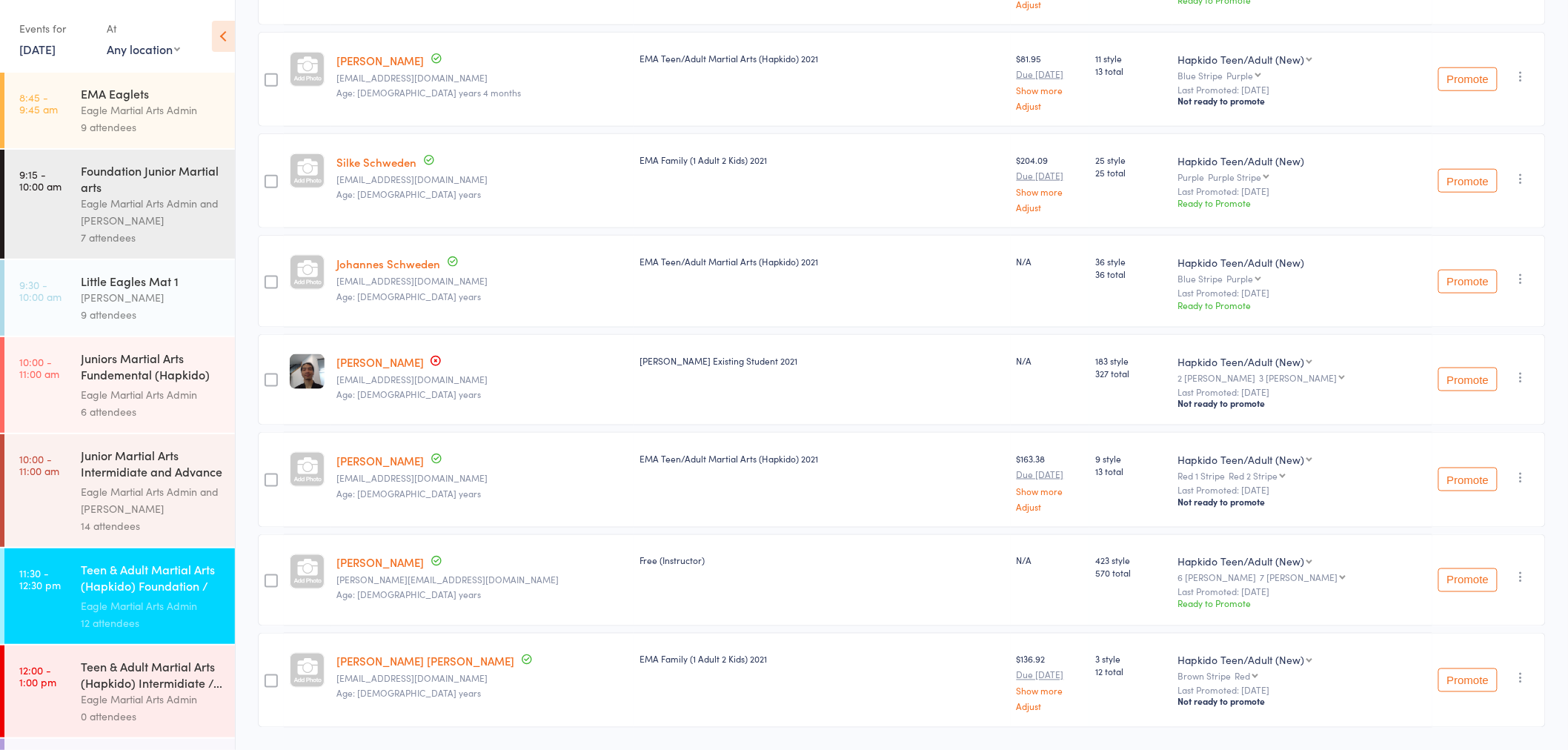
scroll to position [660, 0]
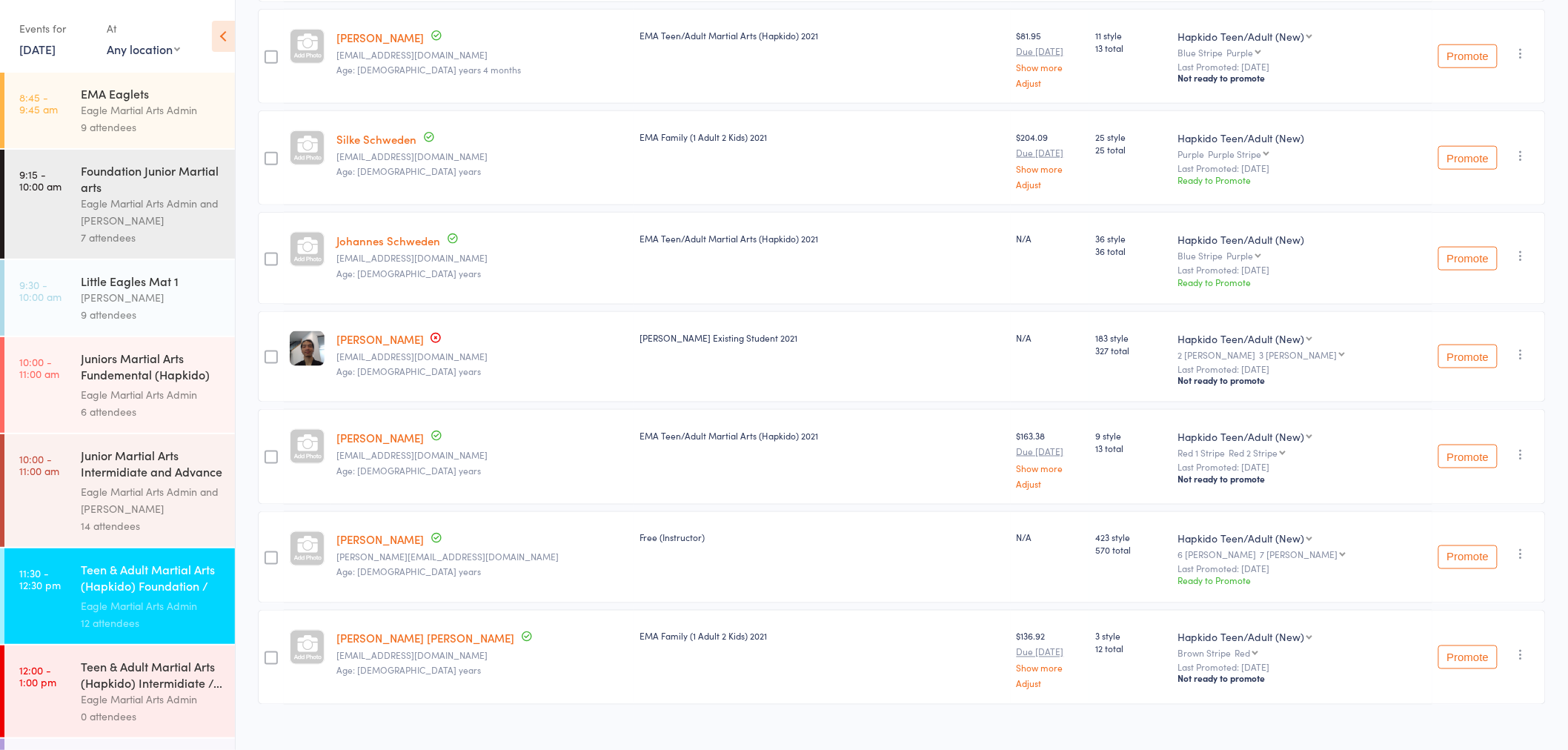
click at [113, 690] on div "Teen & Adult Martial Arts (Hapkido) Intermidiate /..." at bounding box center [151, 674] width 142 height 33
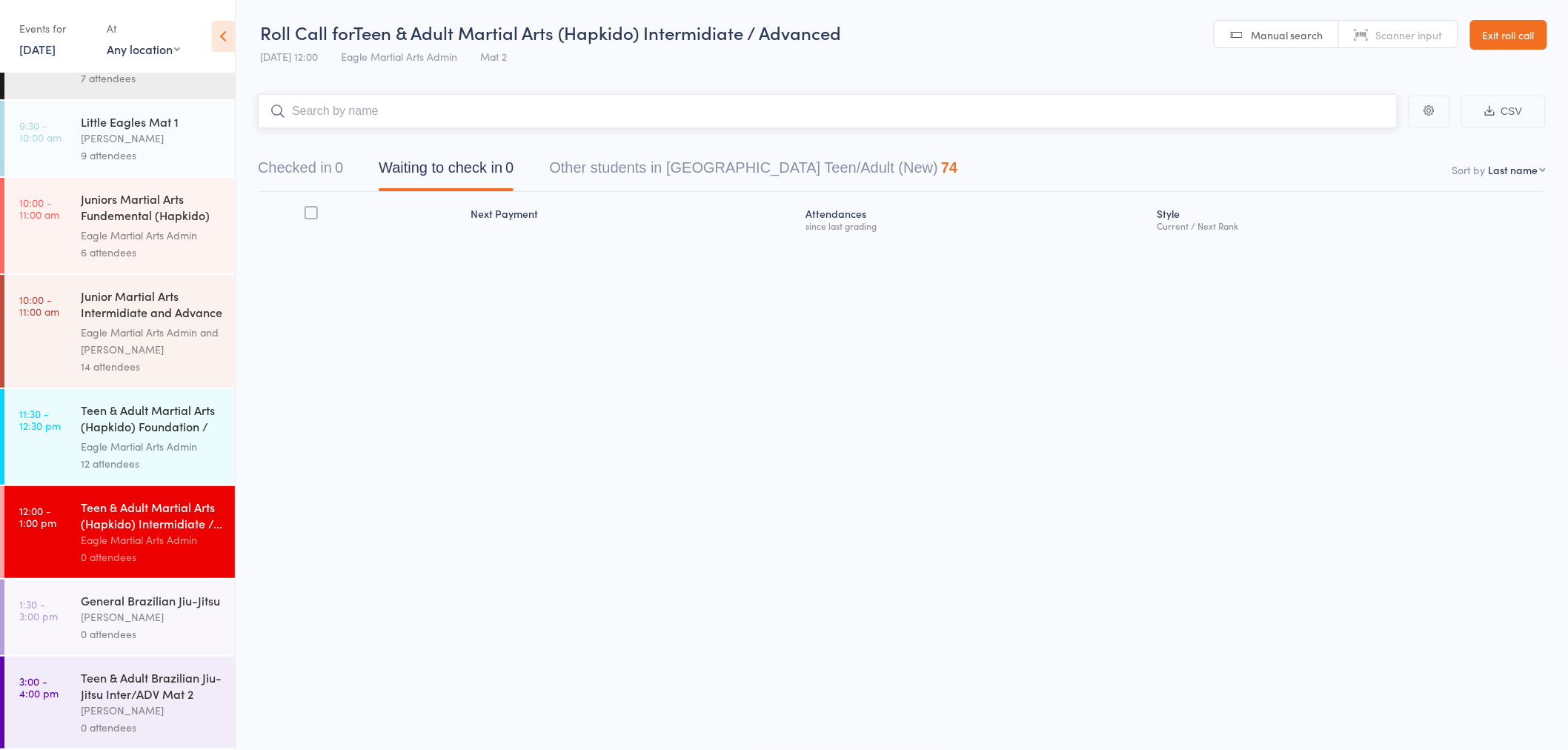
scroll to position [183, 0]
click at [145, 619] on div "Alex Tse" at bounding box center [151, 617] width 142 height 17
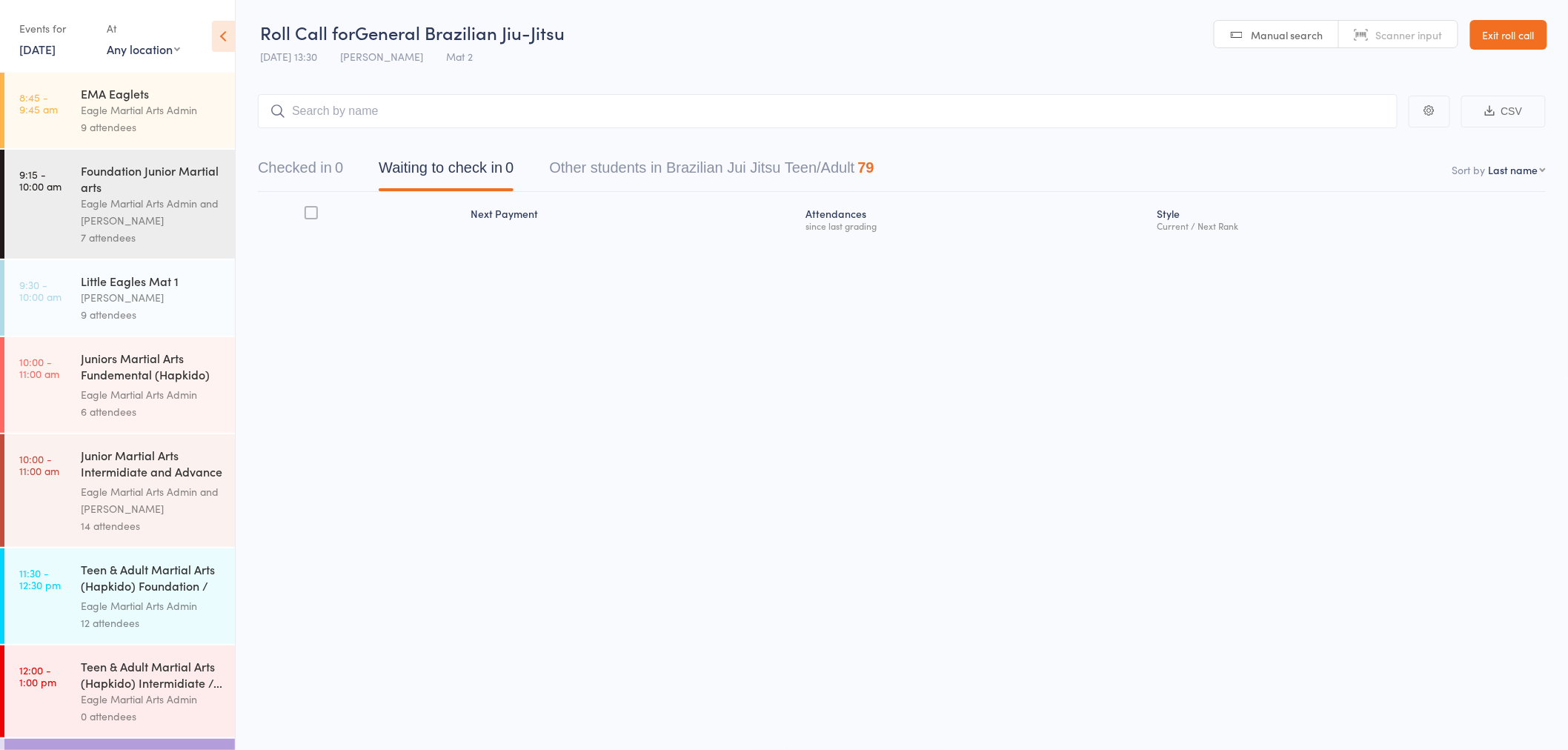
click at [309, 157] on button "Checked in 0" at bounding box center [300, 172] width 85 height 39
click at [347, 107] on input "search" at bounding box center [827, 111] width 1139 height 34
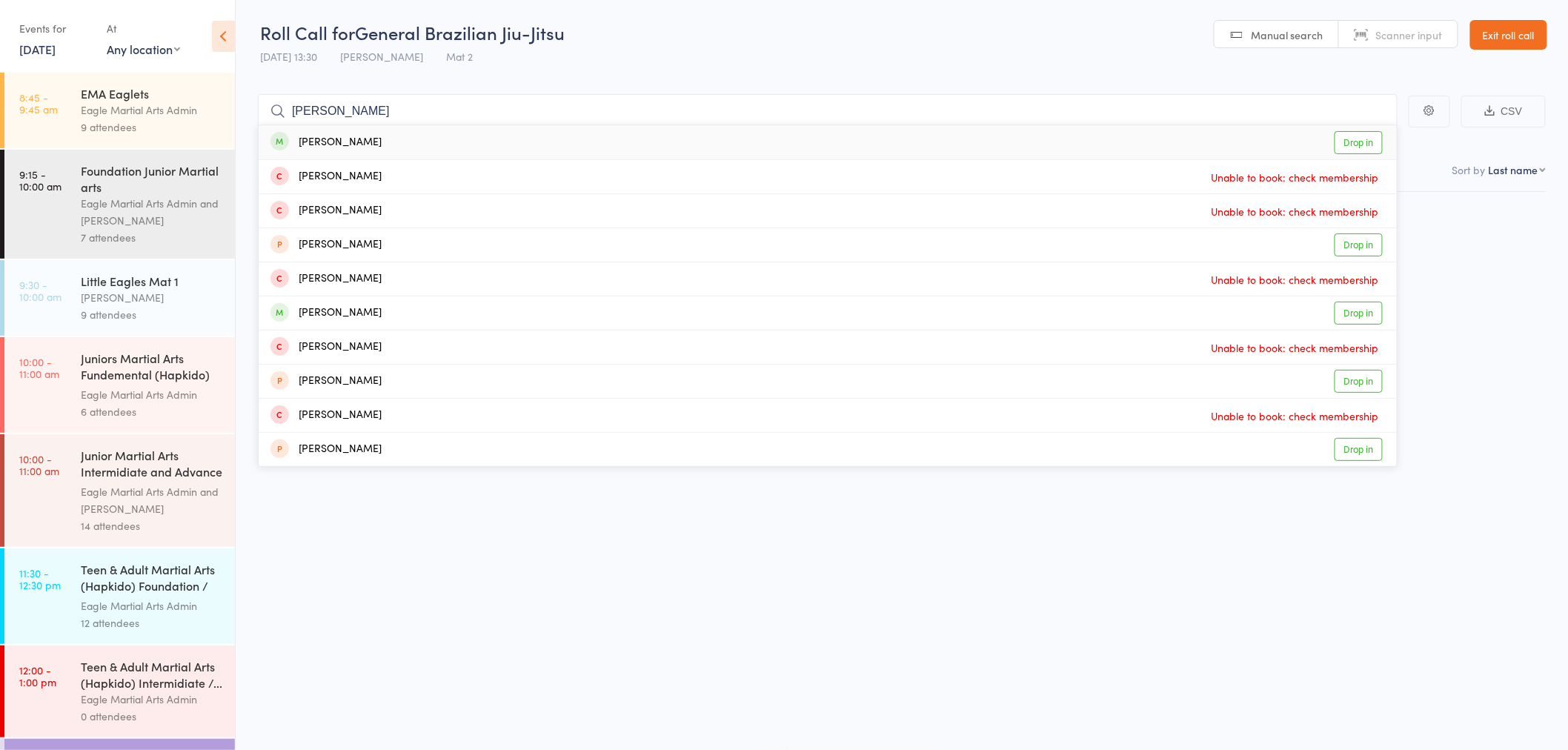
type input "chang"
click at [400, 144] on div "Chang-Z Choo Drop in" at bounding box center [828, 142] width 1138 height 34
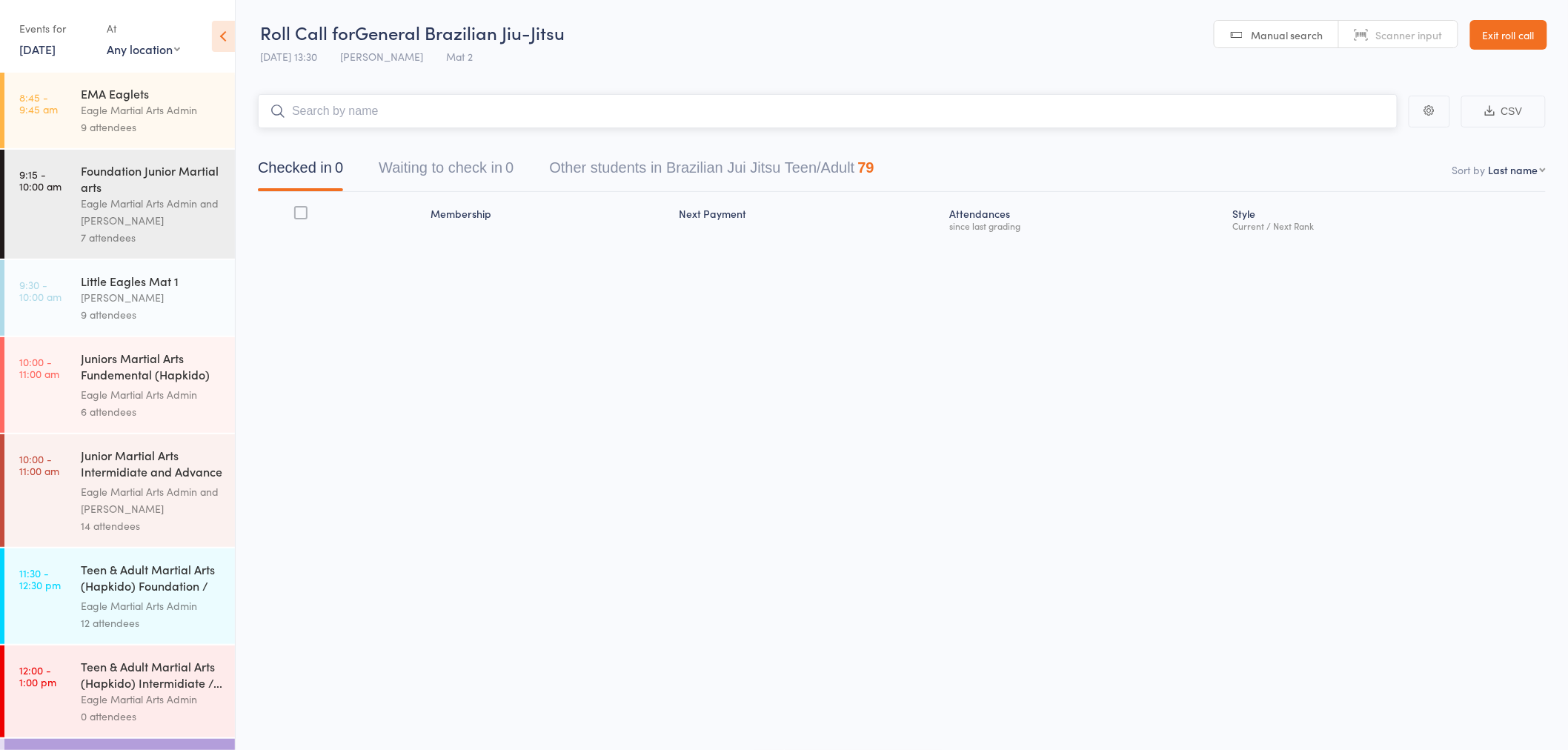
click at [401, 113] on input "search" at bounding box center [827, 111] width 1139 height 34
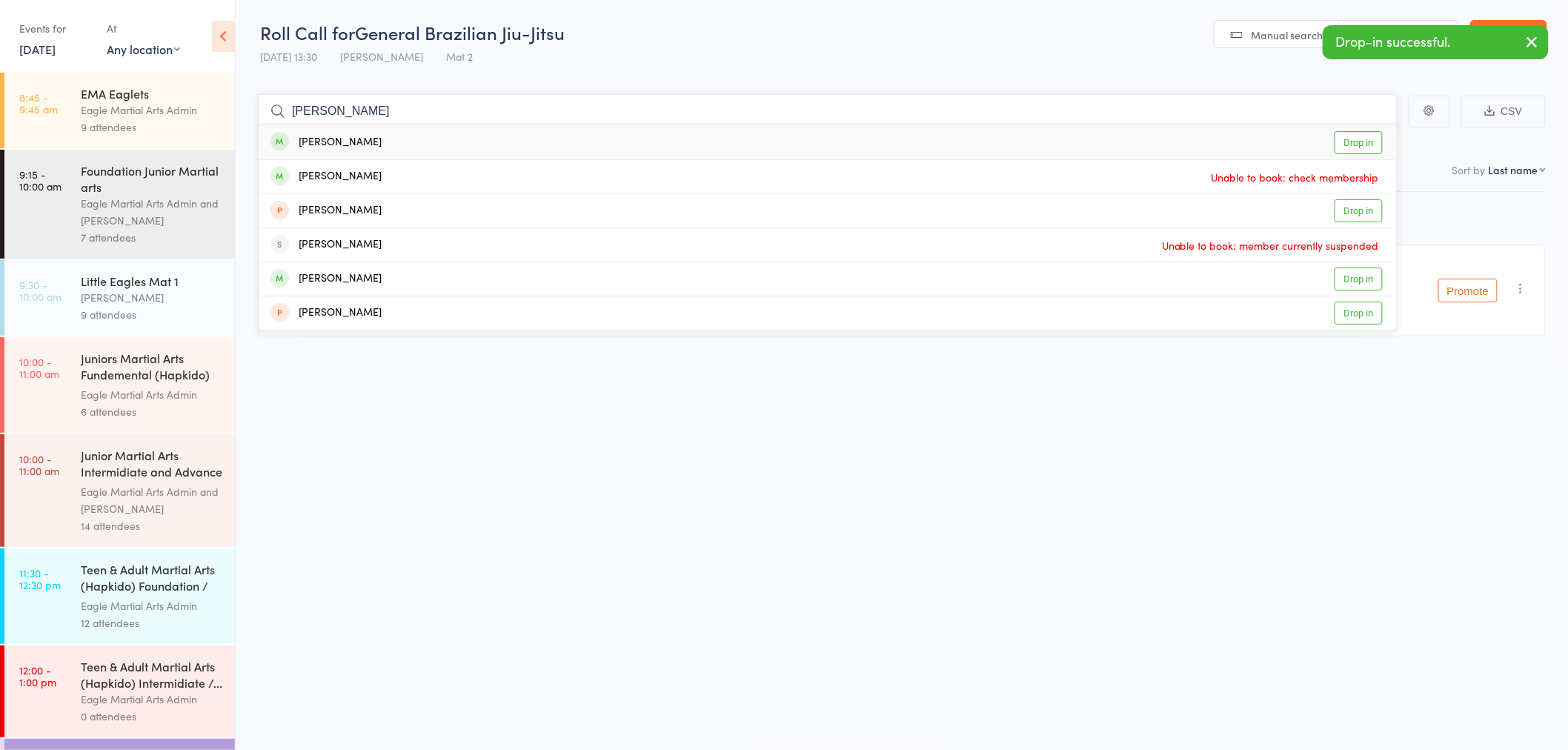
type input "adam"
click at [418, 142] on div "Adam Wright Drop in" at bounding box center [828, 142] width 1138 height 34
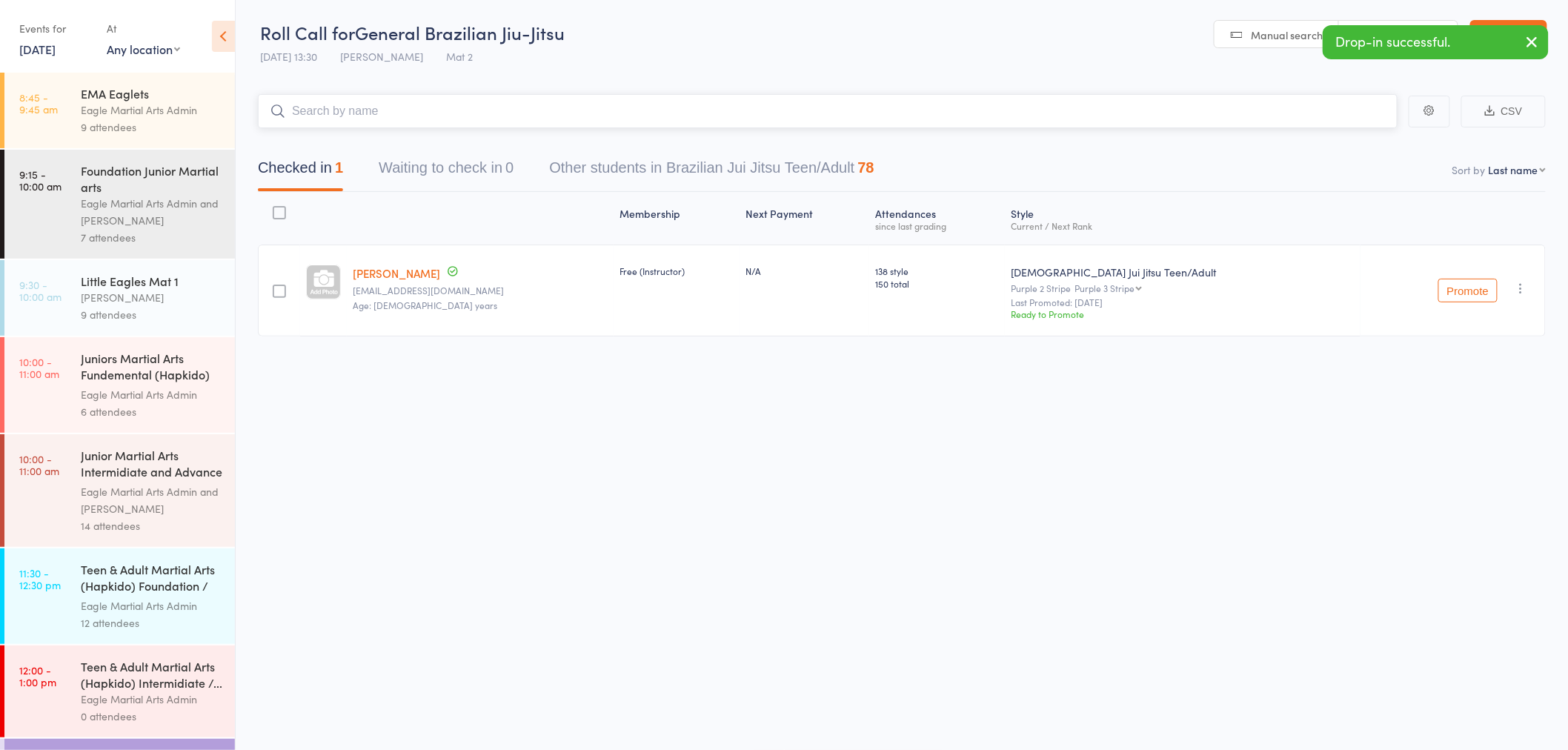
click at [436, 109] on input "search" at bounding box center [827, 111] width 1139 height 34
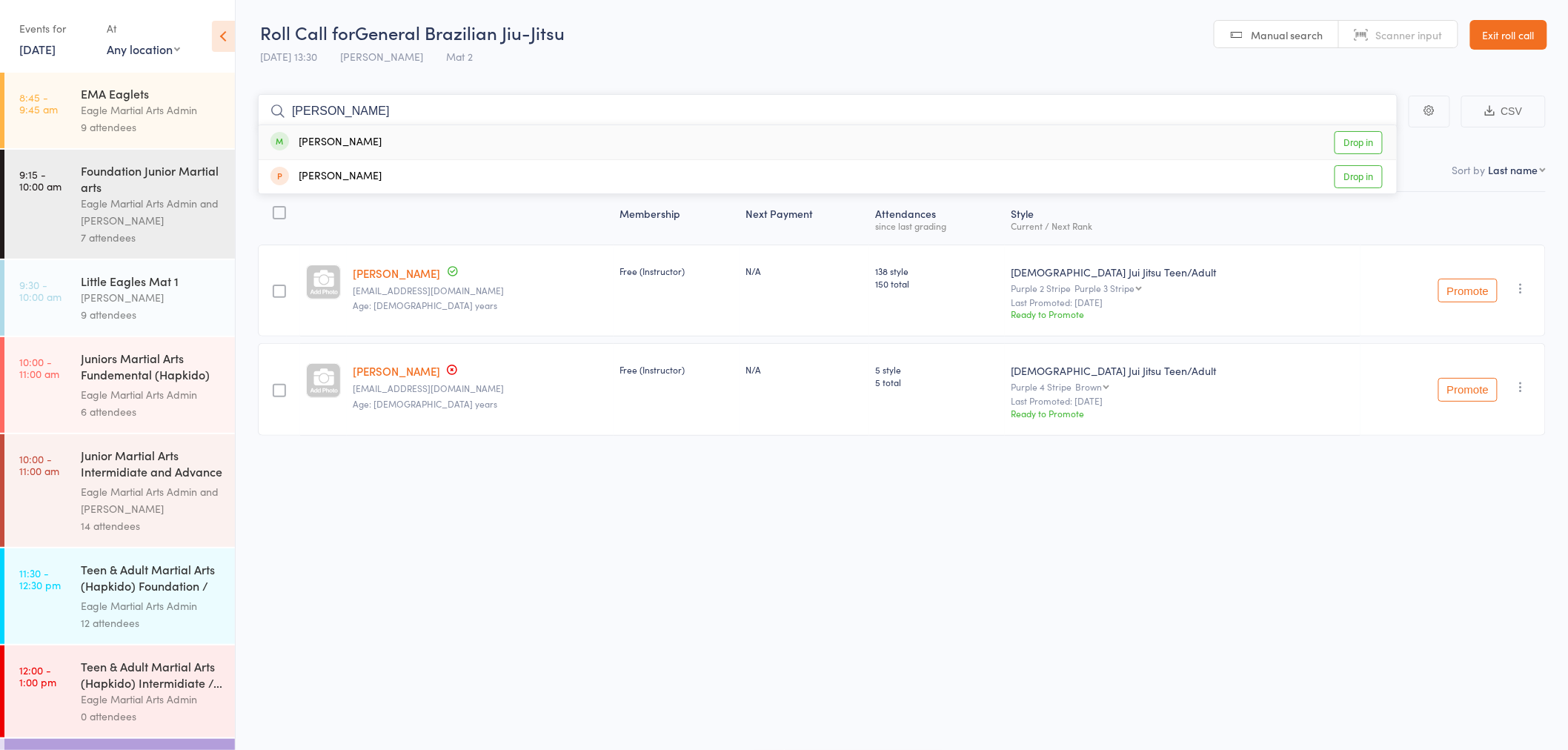
type input "[PERSON_NAME]"
drag, startPoint x: 454, startPoint y: 142, endPoint x: 461, endPoint y: 112, distance: 30.8
click at [454, 140] on div "Scott Walters Drop in" at bounding box center [828, 142] width 1138 height 34
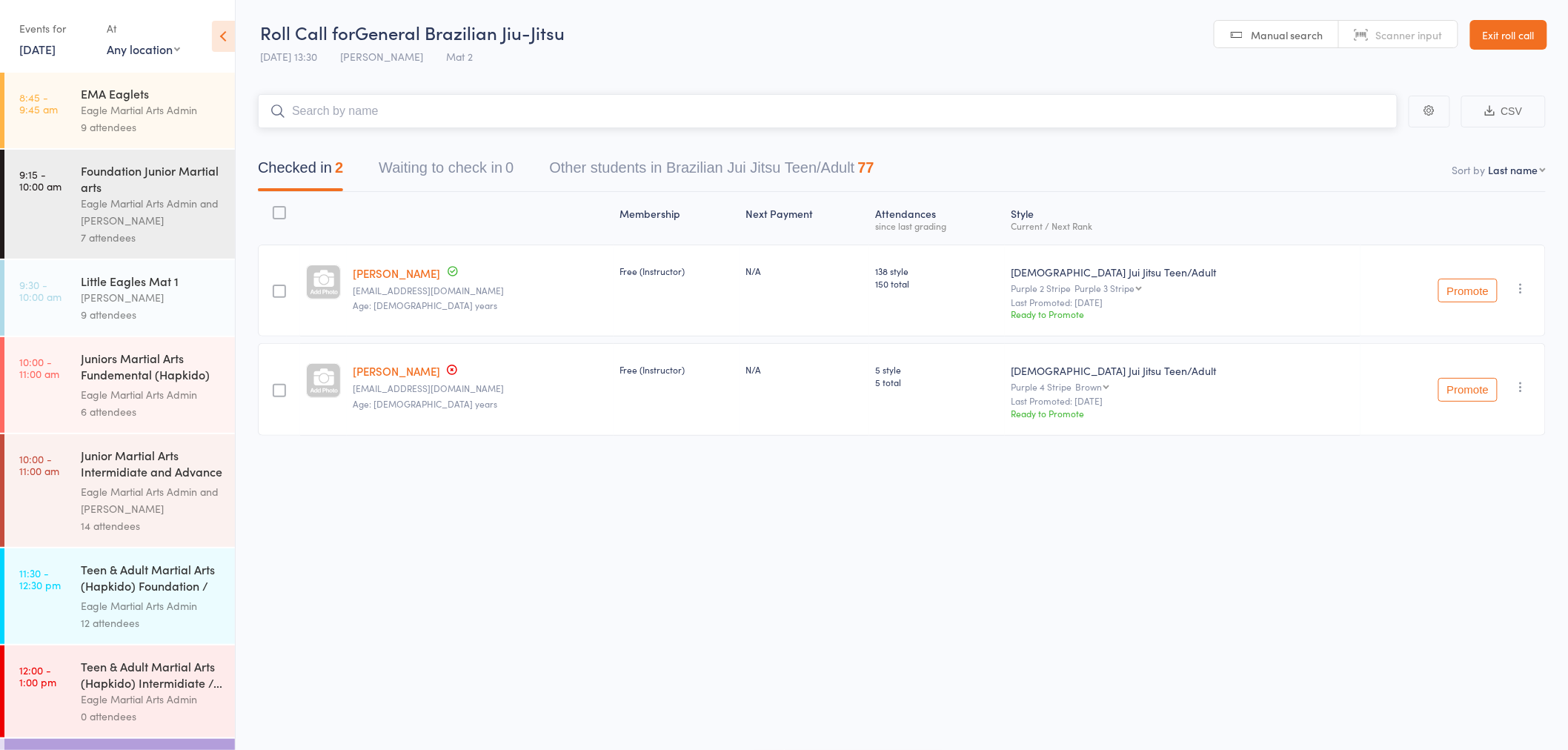
click at [462, 112] on input "search" at bounding box center [827, 111] width 1139 height 34
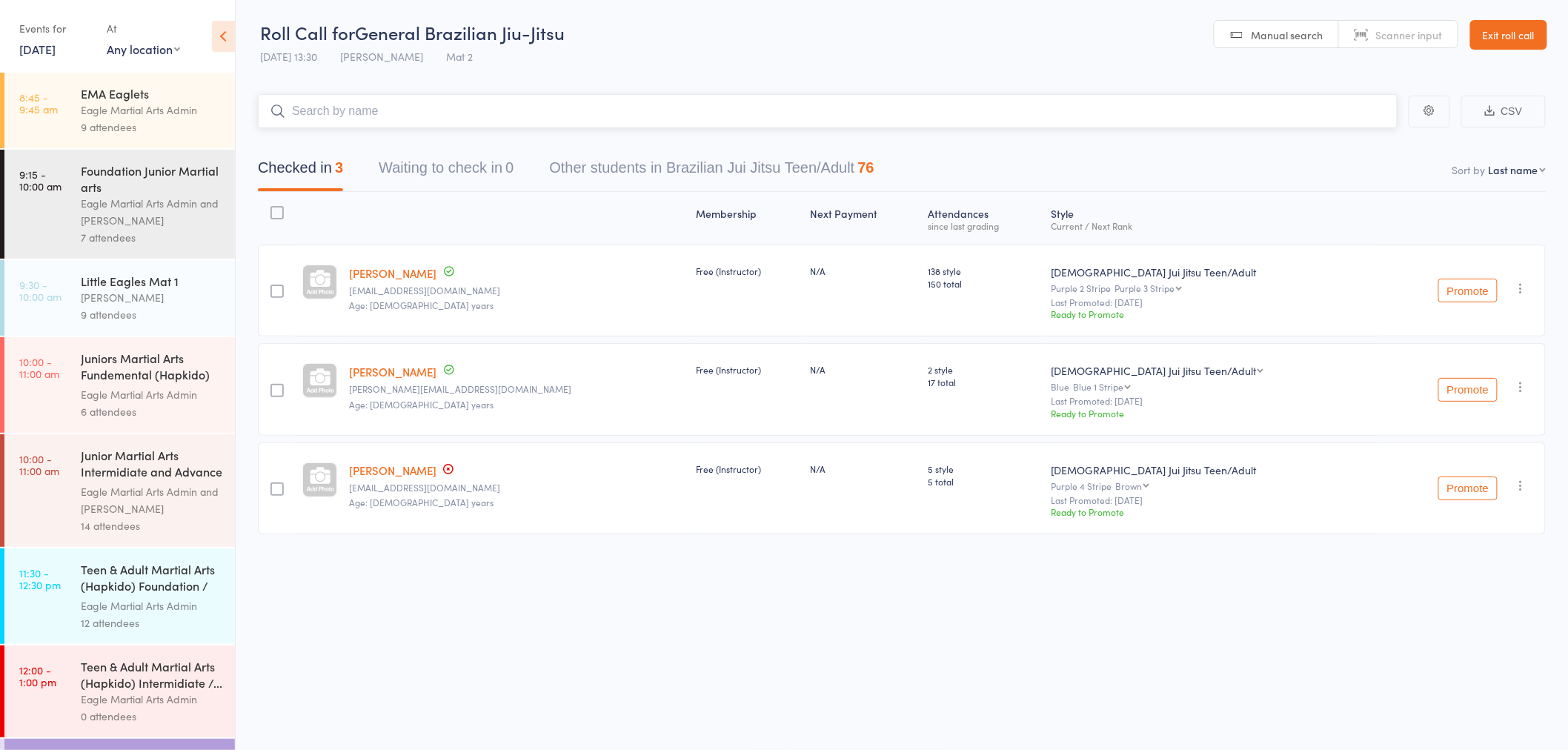
click at [393, 121] on input "search" at bounding box center [827, 111] width 1139 height 34
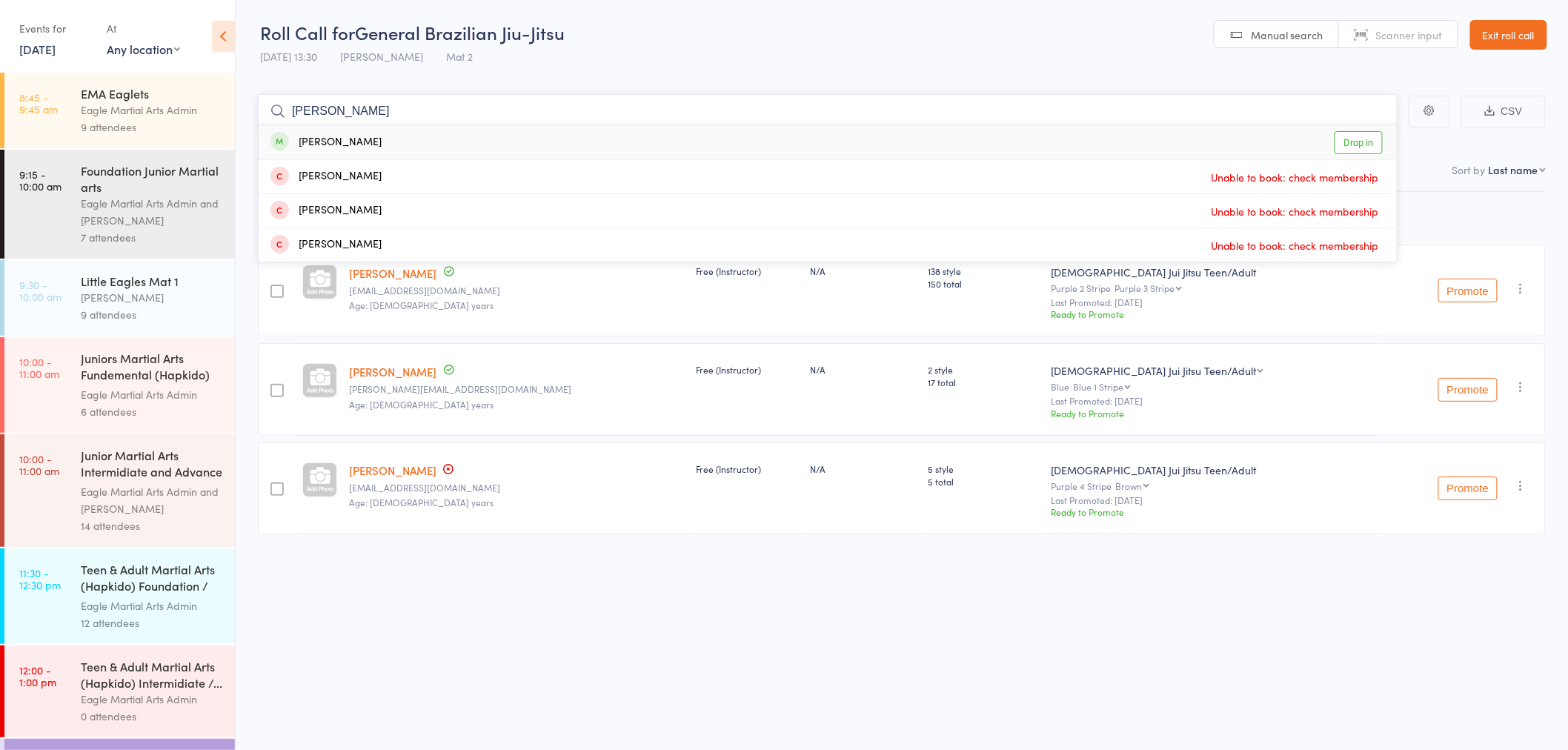
type input "wes"
click at [396, 137] on div "Wes Herbert Drop in" at bounding box center [828, 142] width 1138 height 34
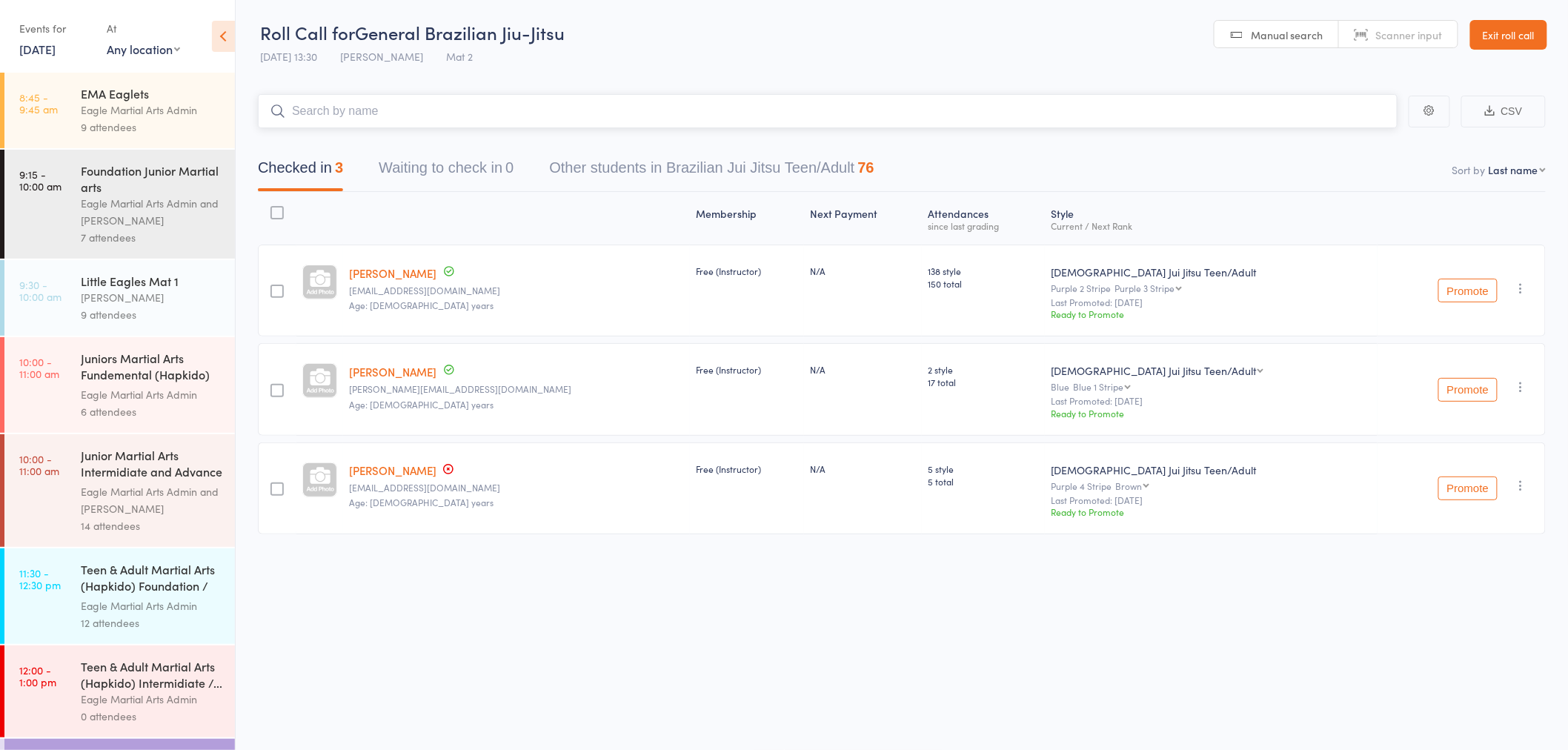
click at [414, 108] on input "search" at bounding box center [827, 111] width 1139 height 34
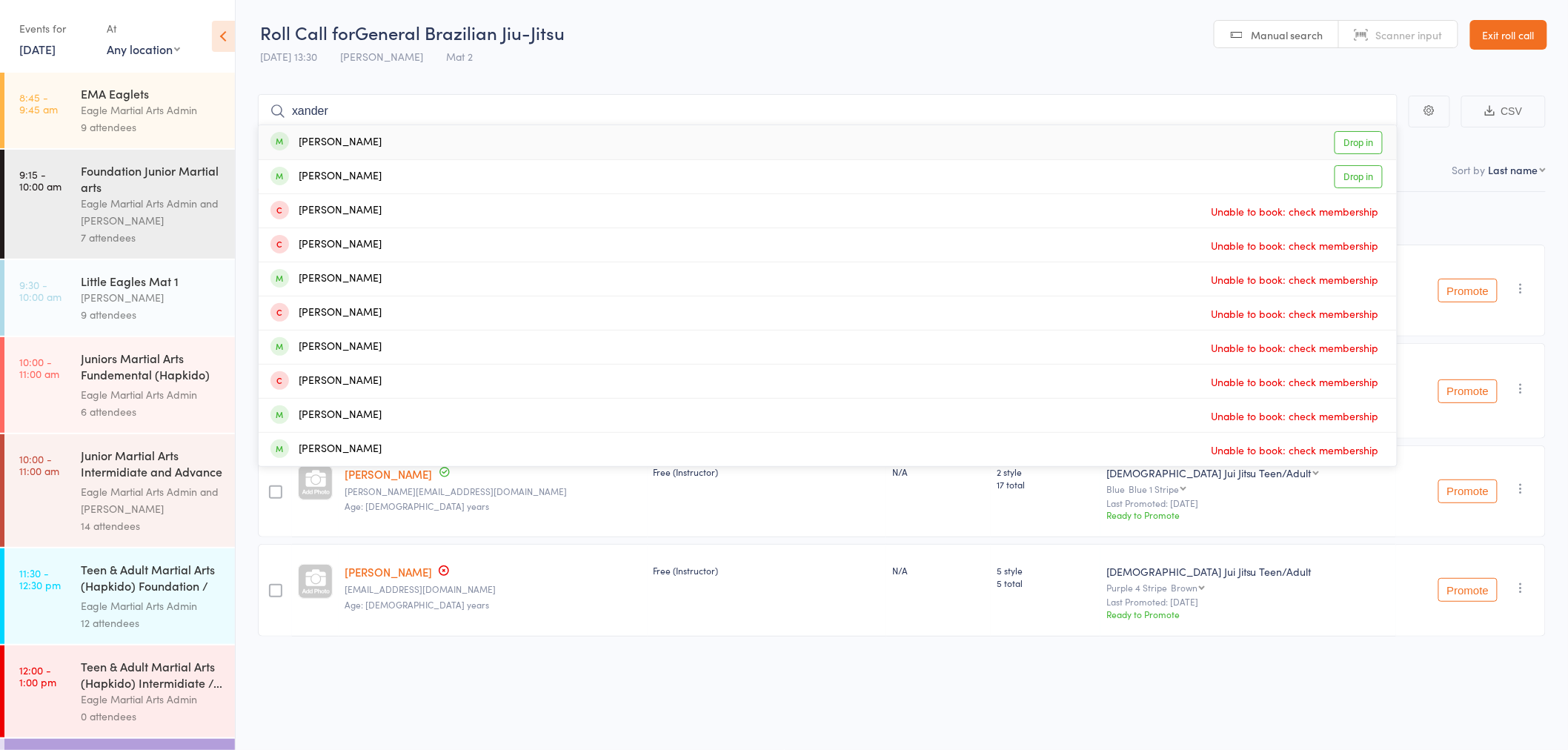
click at [863, 34] on header "Roll Call for General Brazilian Jiu-Jitsu 13 Sep 13:30 Alex Tse Mat 2 Manual se…" at bounding box center [901, 35] width 1333 height 72
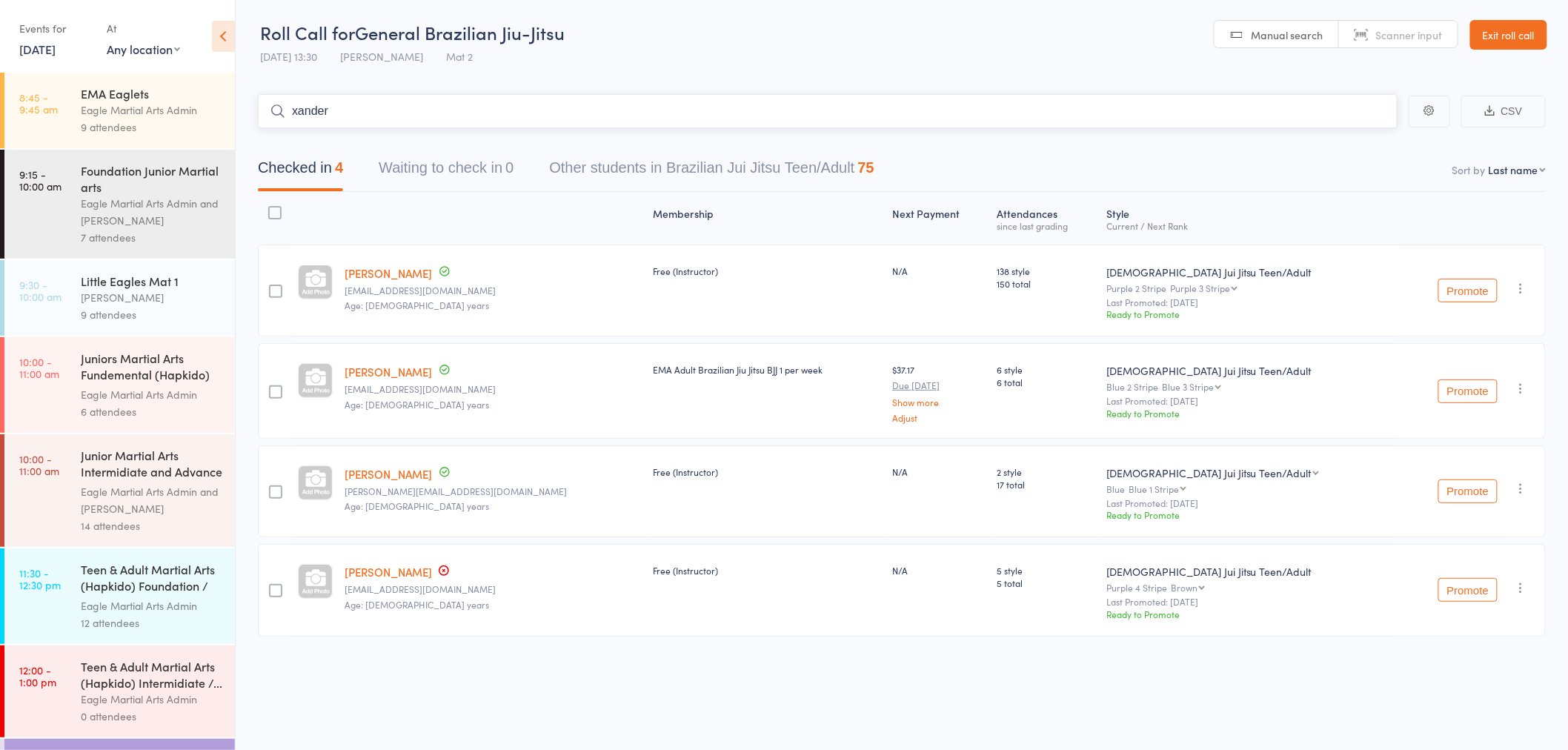
click at [371, 104] on input "xander" at bounding box center [827, 111] width 1139 height 34
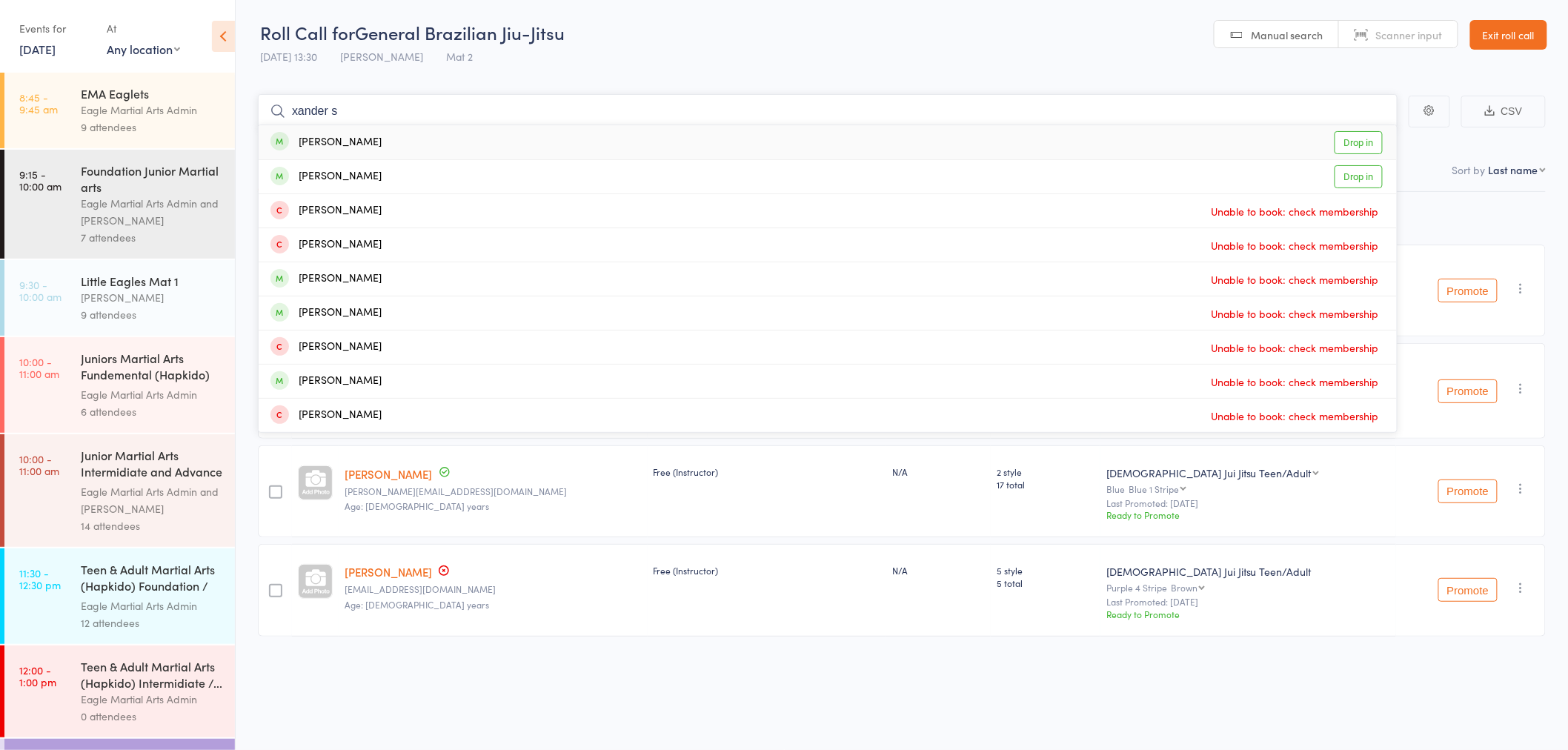
type input "xander s"
click at [504, 140] on div "Xander Soh Drop in" at bounding box center [828, 142] width 1138 height 34
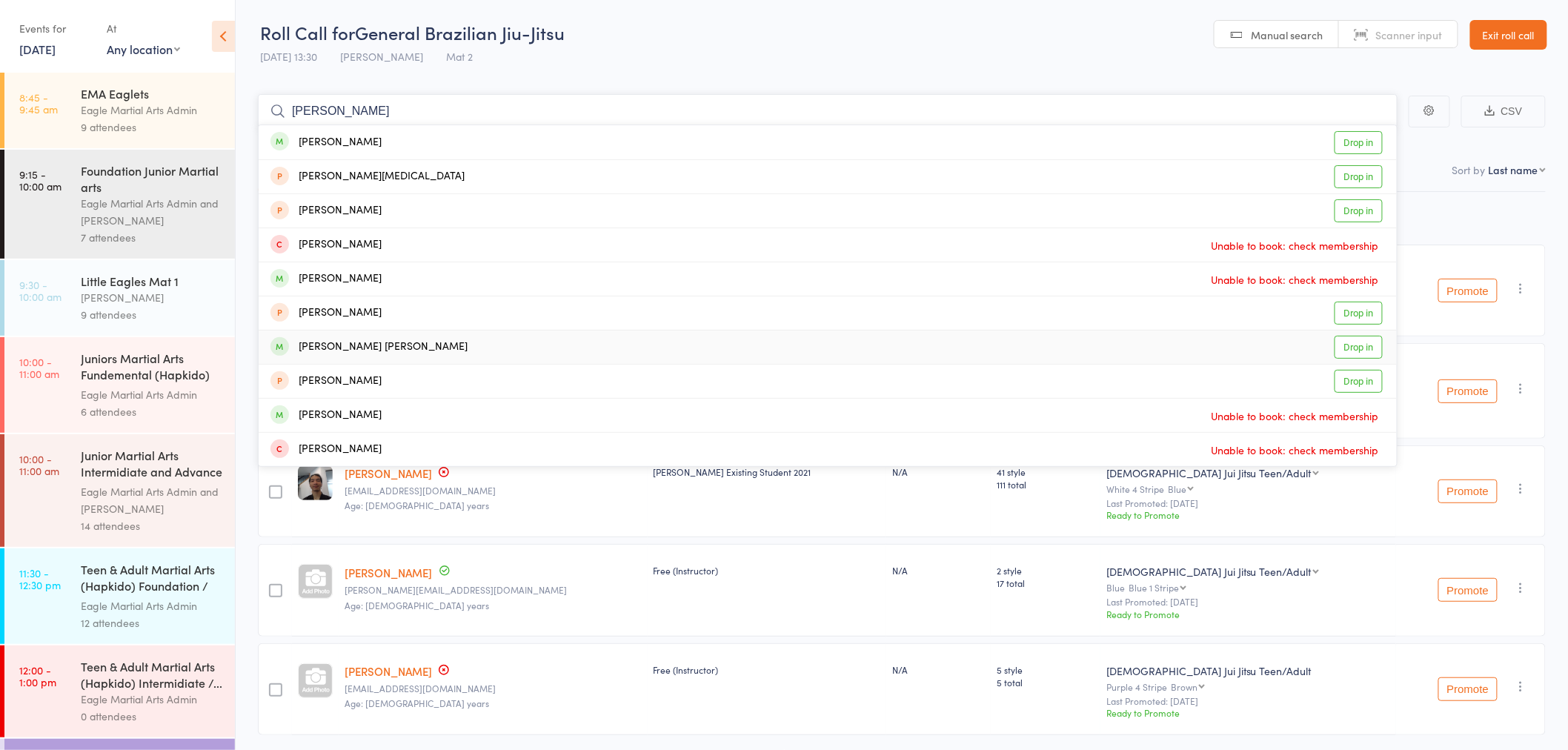
type input "sarah"
drag, startPoint x: 566, startPoint y: 347, endPoint x: 520, endPoint y: 278, distance: 82.9
click at [563, 343] on div "Sarah Chiat Sien Wee Drop in" at bounding box center [828, 347] width 1138 height 34
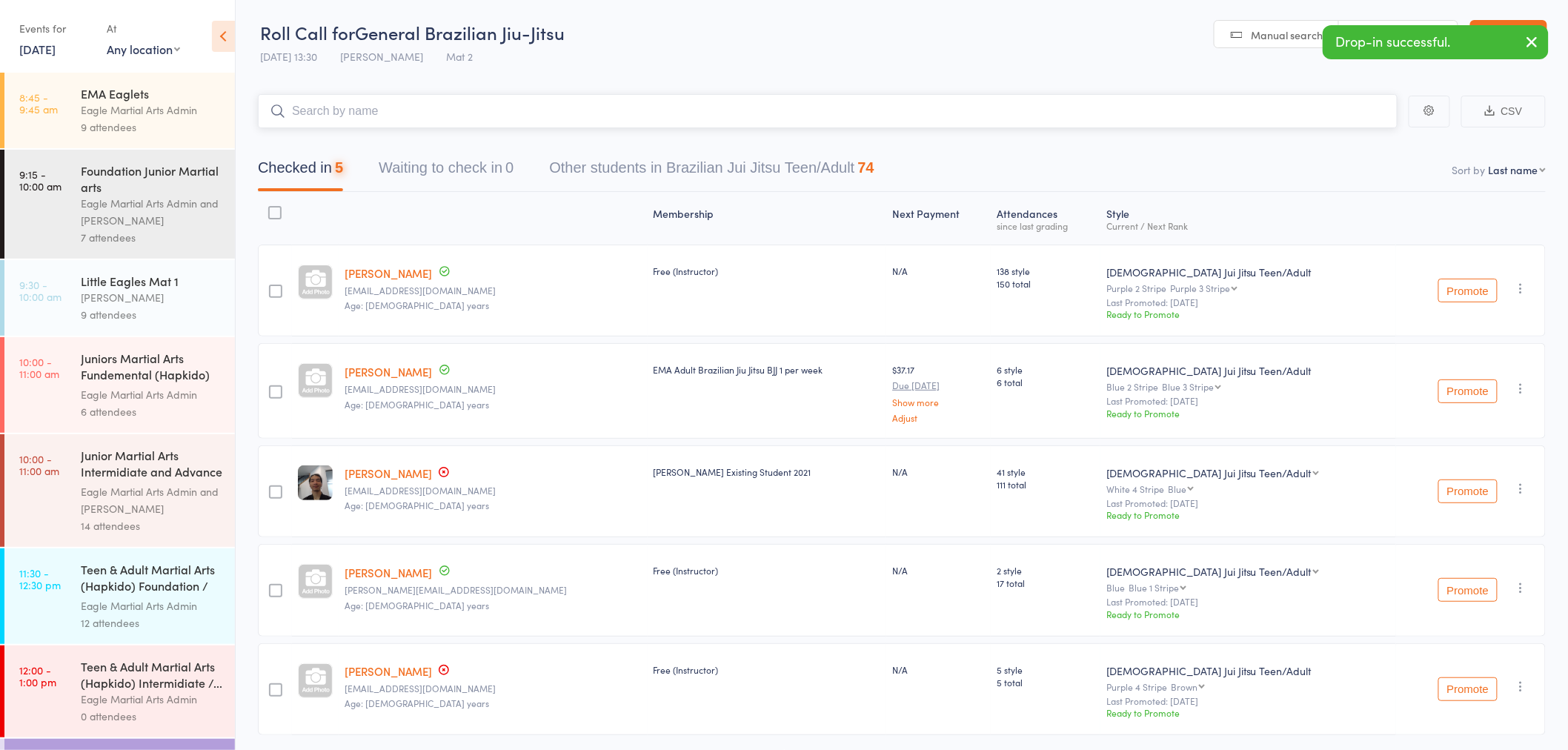
click at [462, 115] on input "search" at bounding box center [827, 111] width 1139 height 34
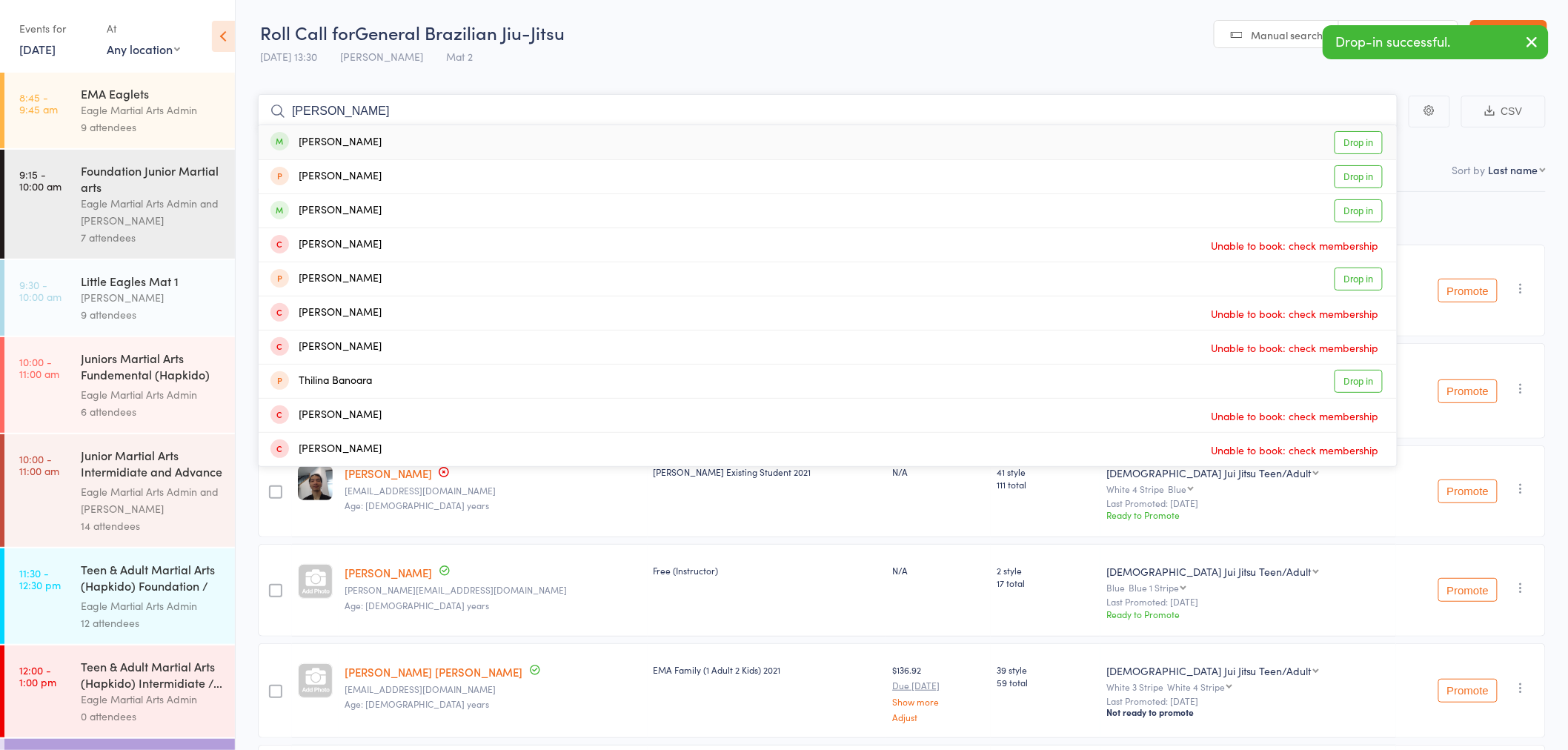
type input "tina"
click at [479, 142] on div "Tina Pham Drop in" at bounding box center [828, 142] width 1138 height 34
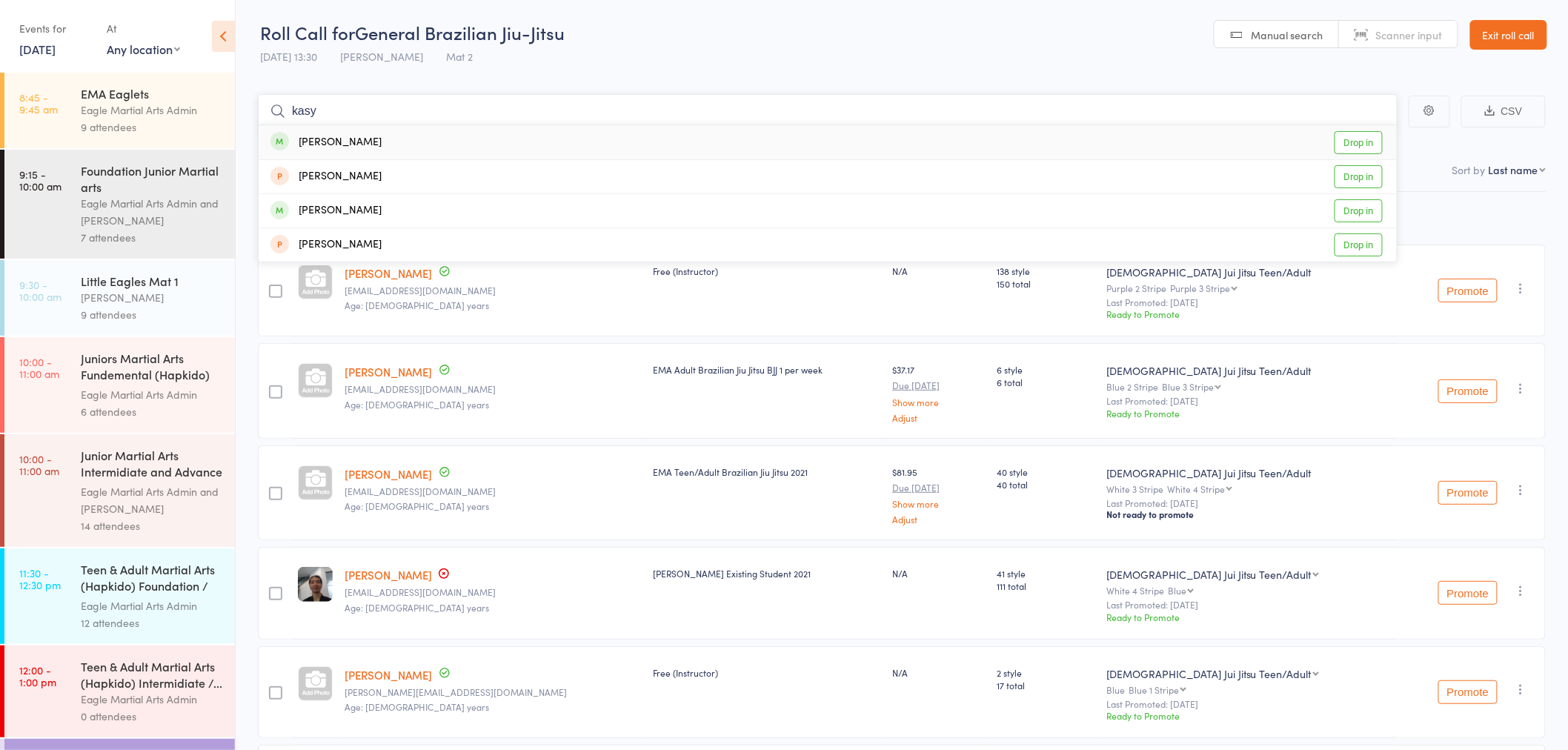
type input "kasy"
click at [502, 139] on div "Kasey Shea Drop in" at bounding box center [828, 142] width 1138 height 34
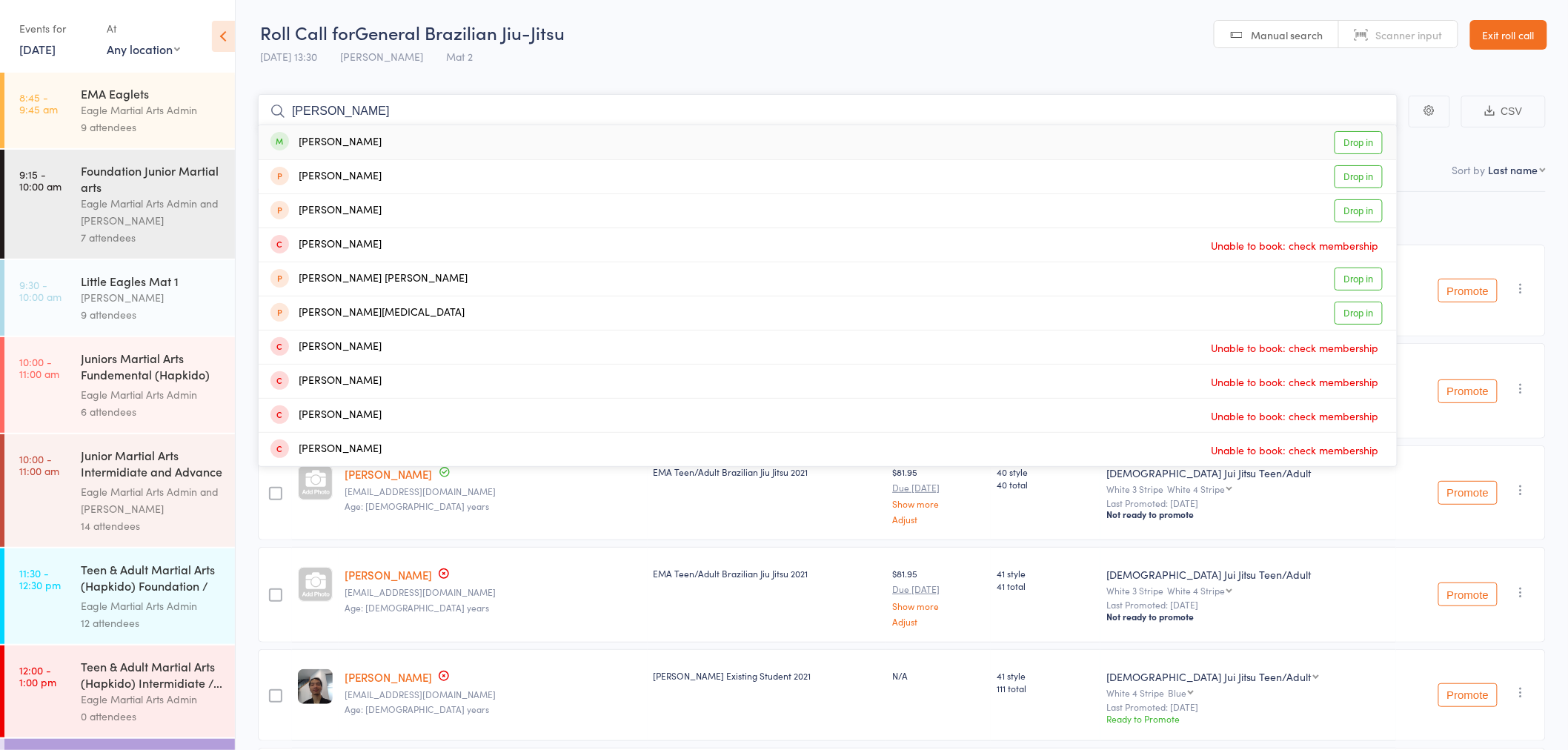
type input "steve"
drag, startPoint x: 448, startPoint y: 142, endPoint x: 456, endPoint y: 122, distance: 21.5
click at [453, 136] on div "Steve Chen Drop in" at bounding box center [828, 142] width 1138 height 34
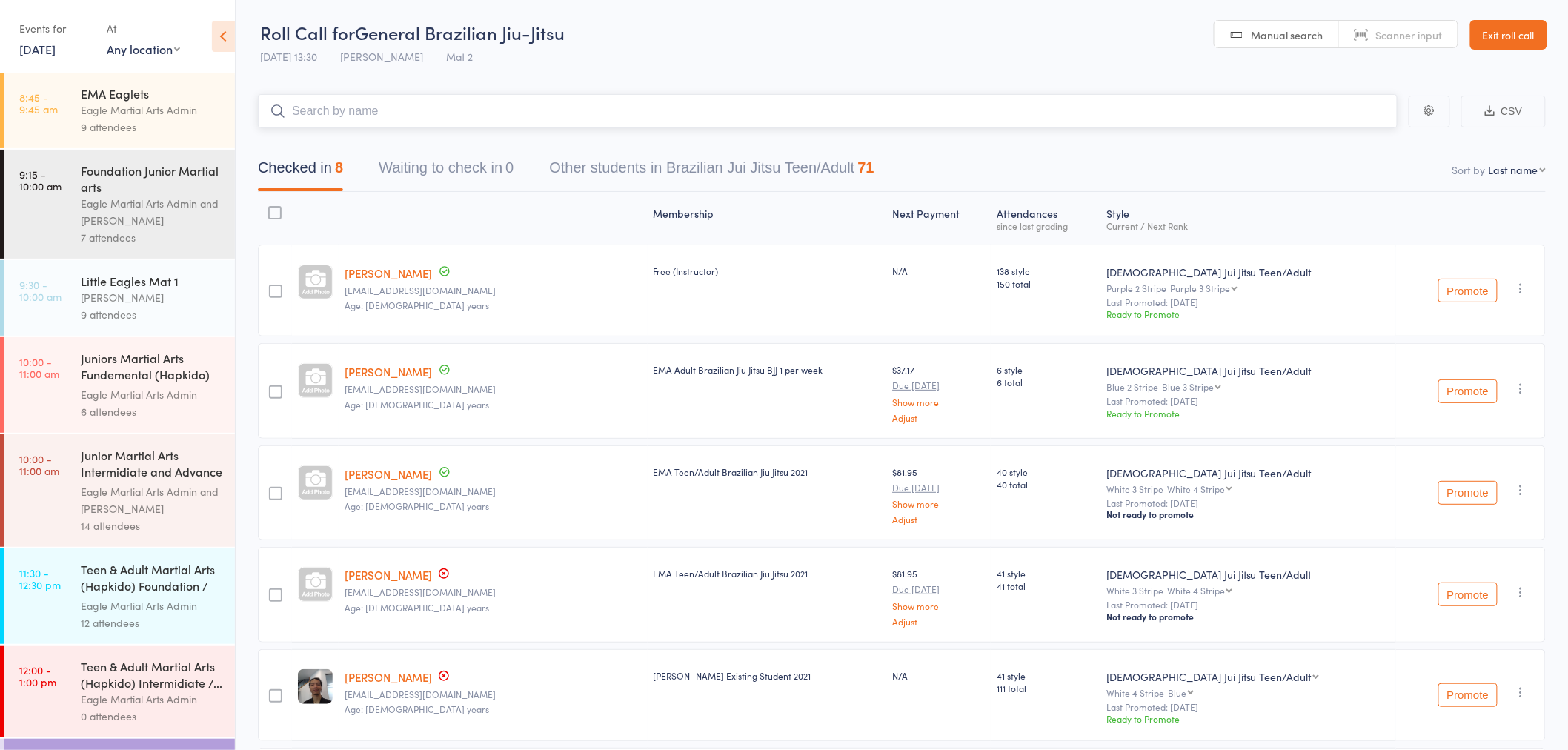
click at [456, 122] on input "search" at bounding box center [827, 111] width 1139 height 34
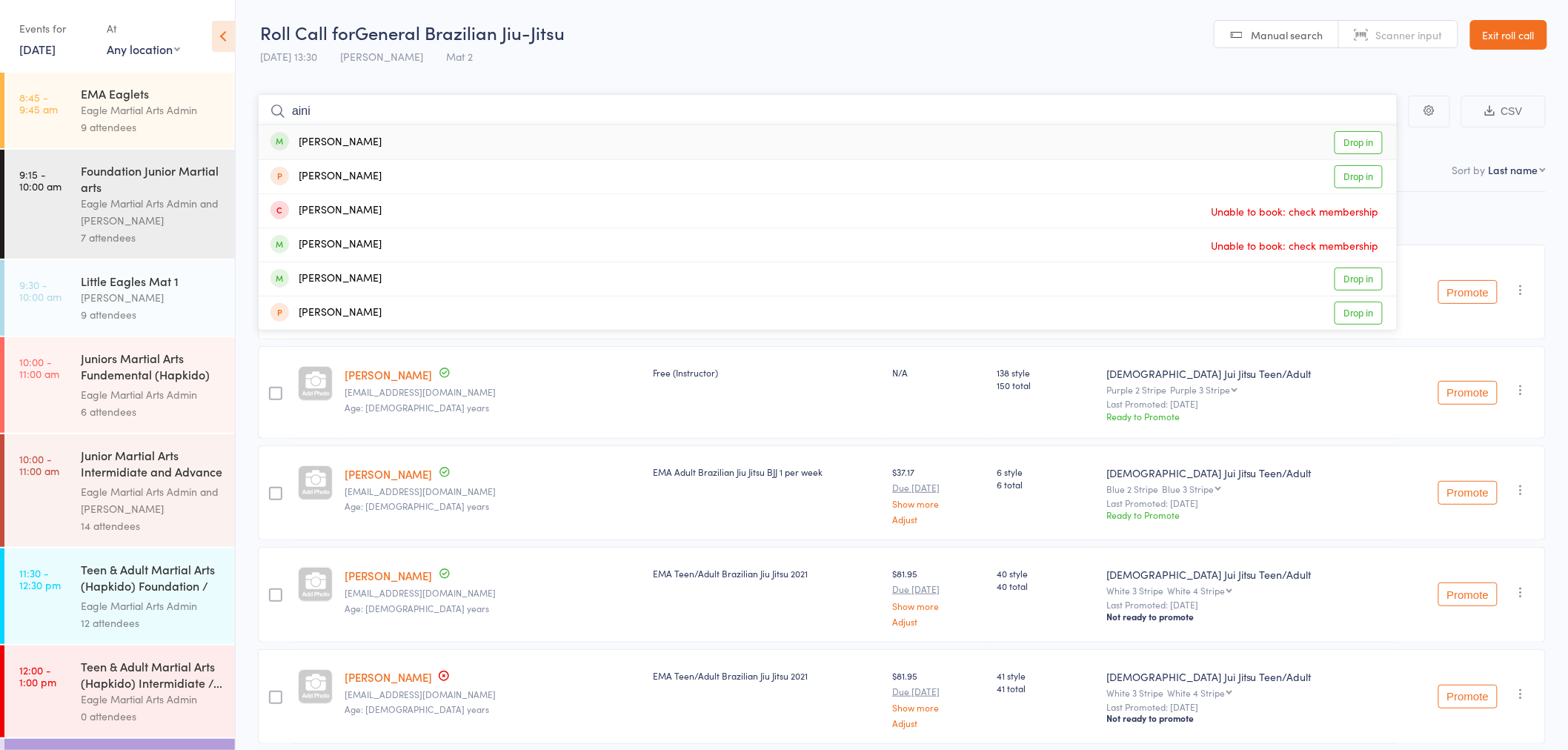
type input "aini"
click at [471, 142] on div "Aini Yao Drop in" at bounding box center [828, 142] width 1138 height 34
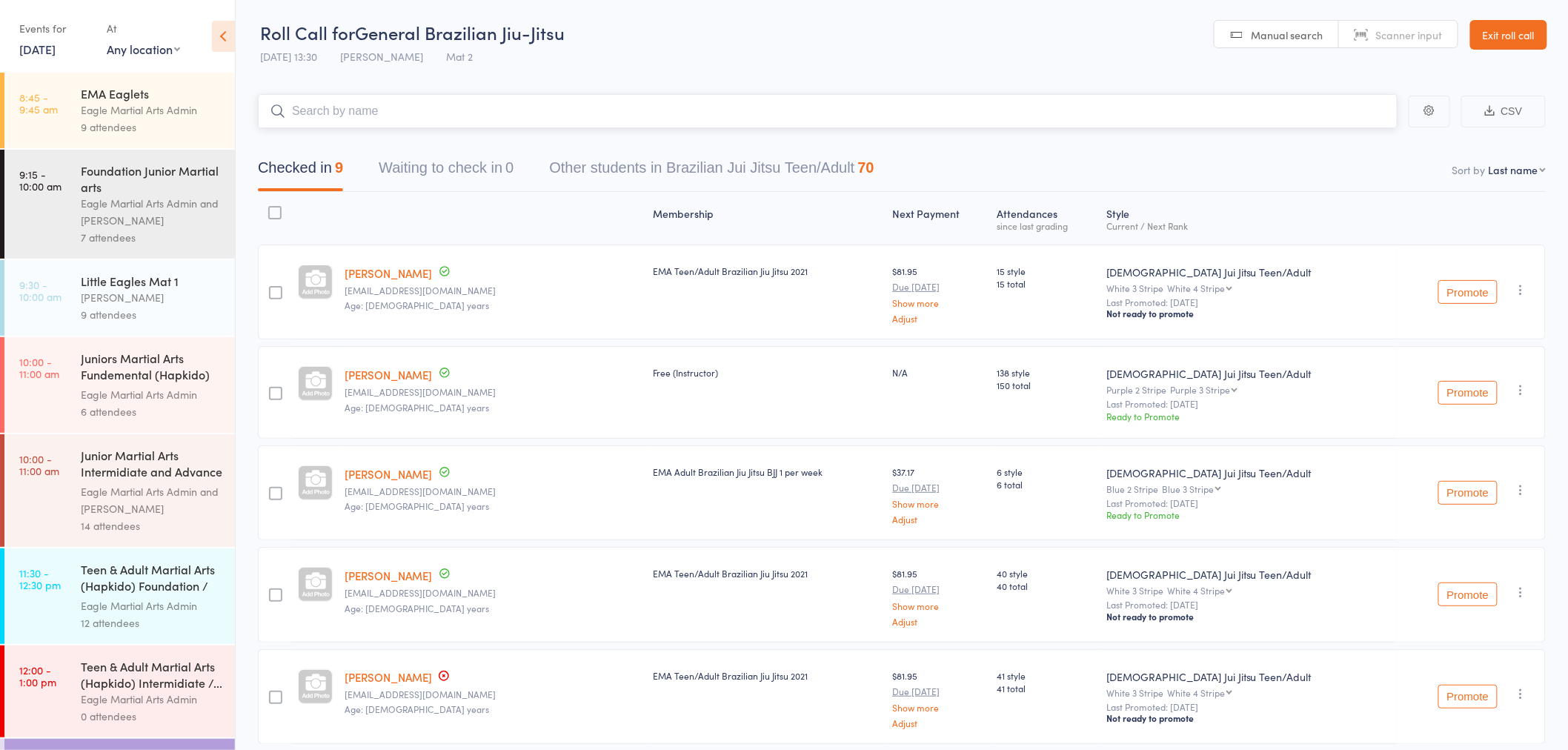
click at [490, 109] on input "search" at bounding box center [827, 111] width 1139 height 34
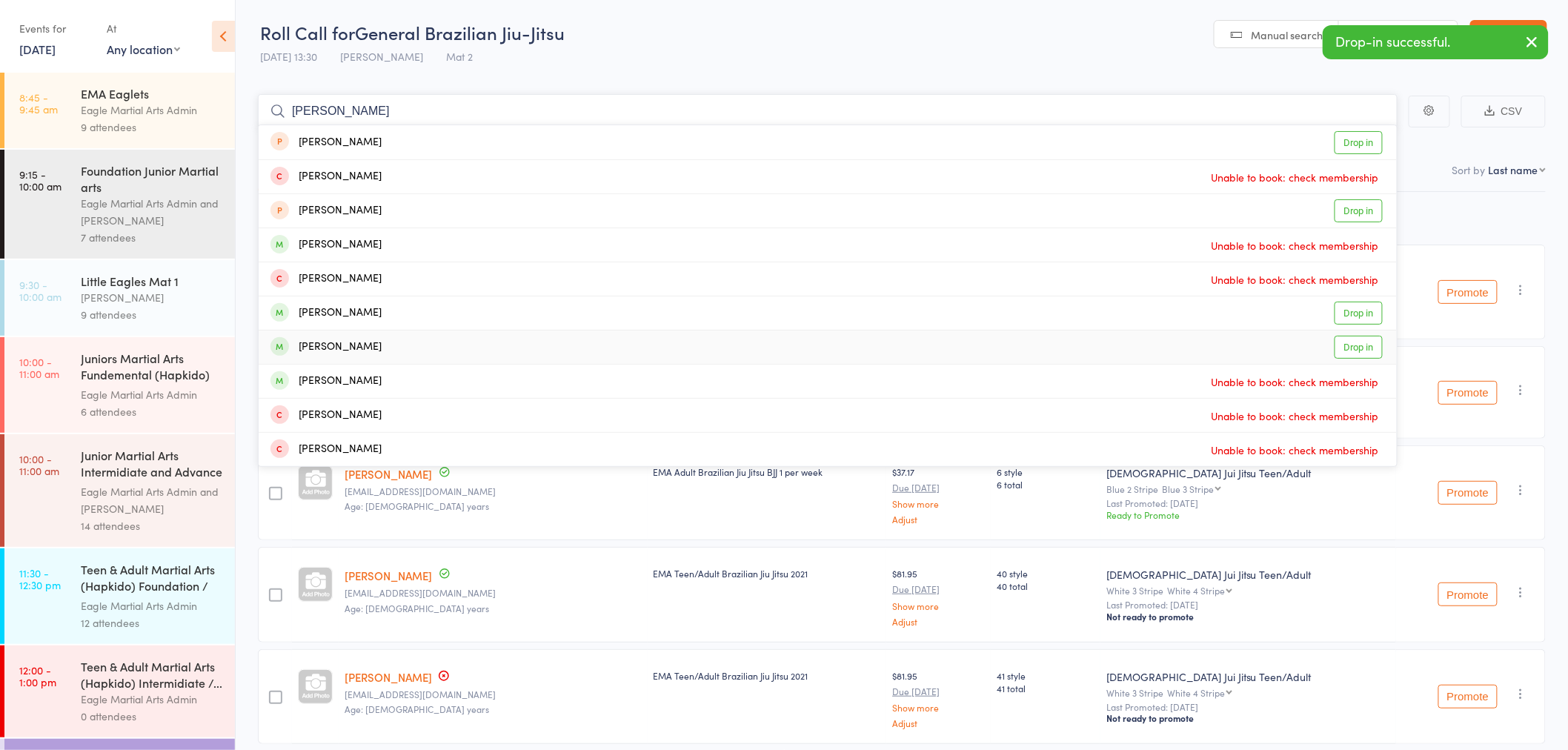
type input "alex"
click at [394, 344] on div "Alexander Tse Drop in" at bounding box center [828, 347] width 1138 height 34
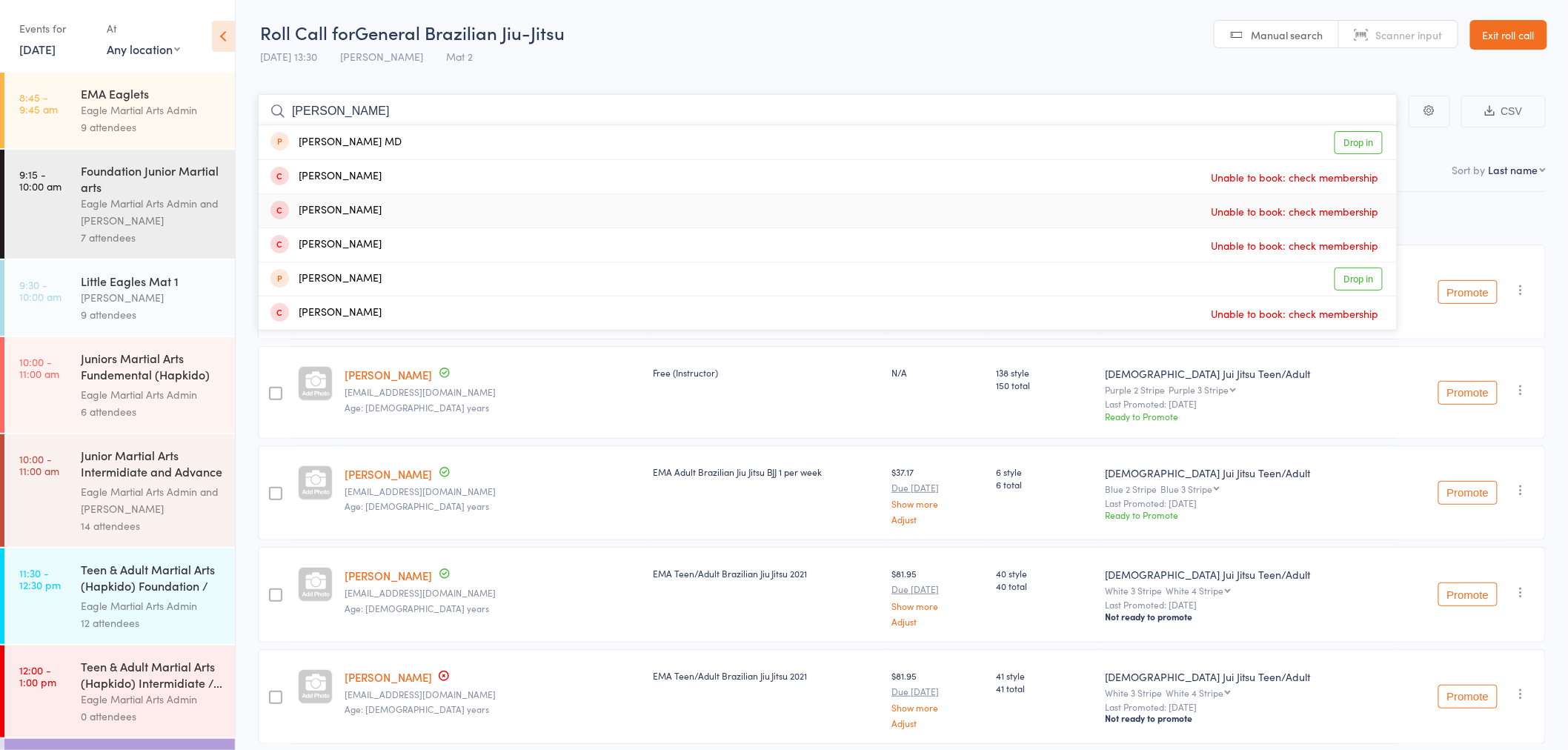
type input "prasan"
click at [462, 212] on div "Prasantha Dissanayake Unable to book: check membership" at bounding box center [828, 211] width 1138 height 34
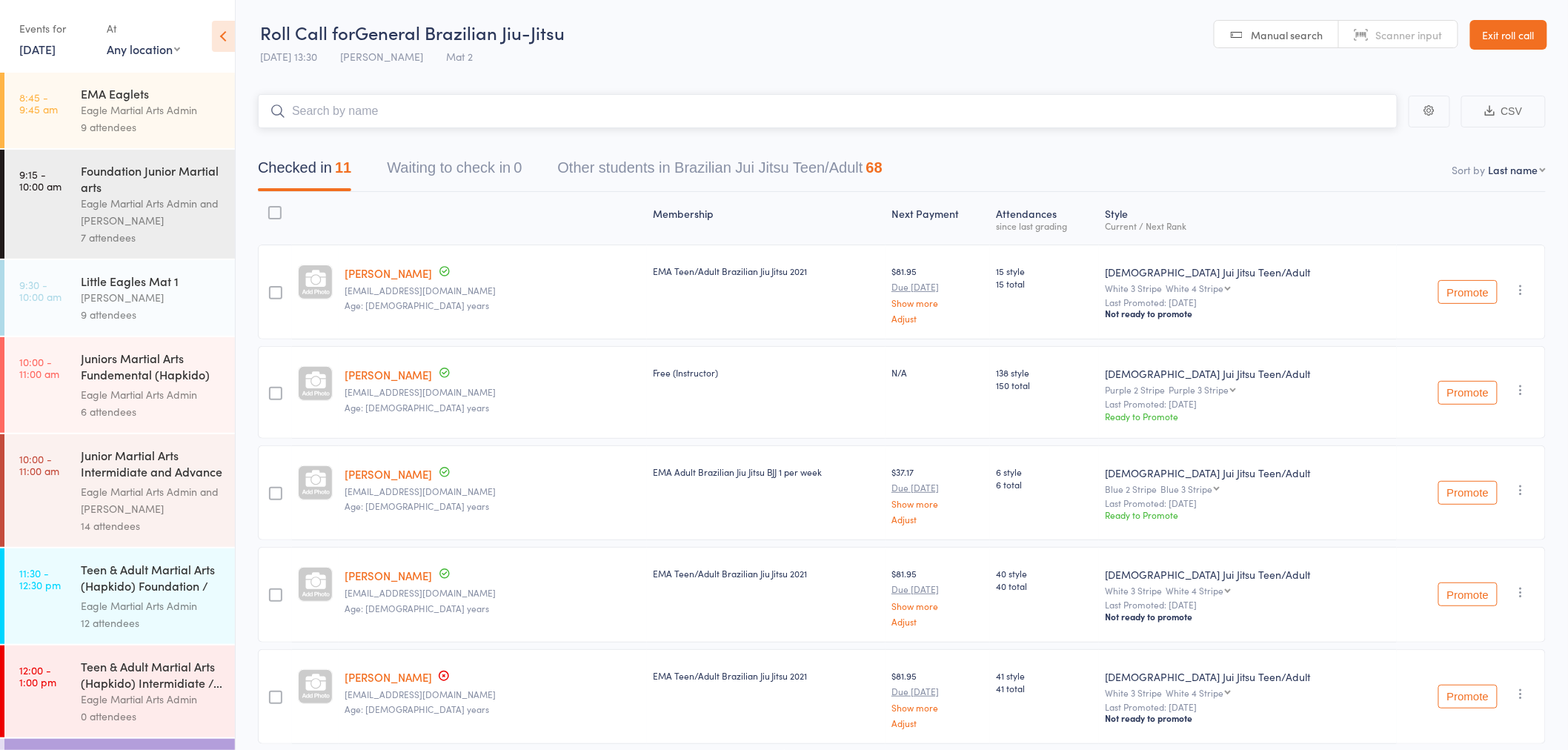
click at [429, 119] on input "search" at bounding box center [827, 111] width 1139 height 34
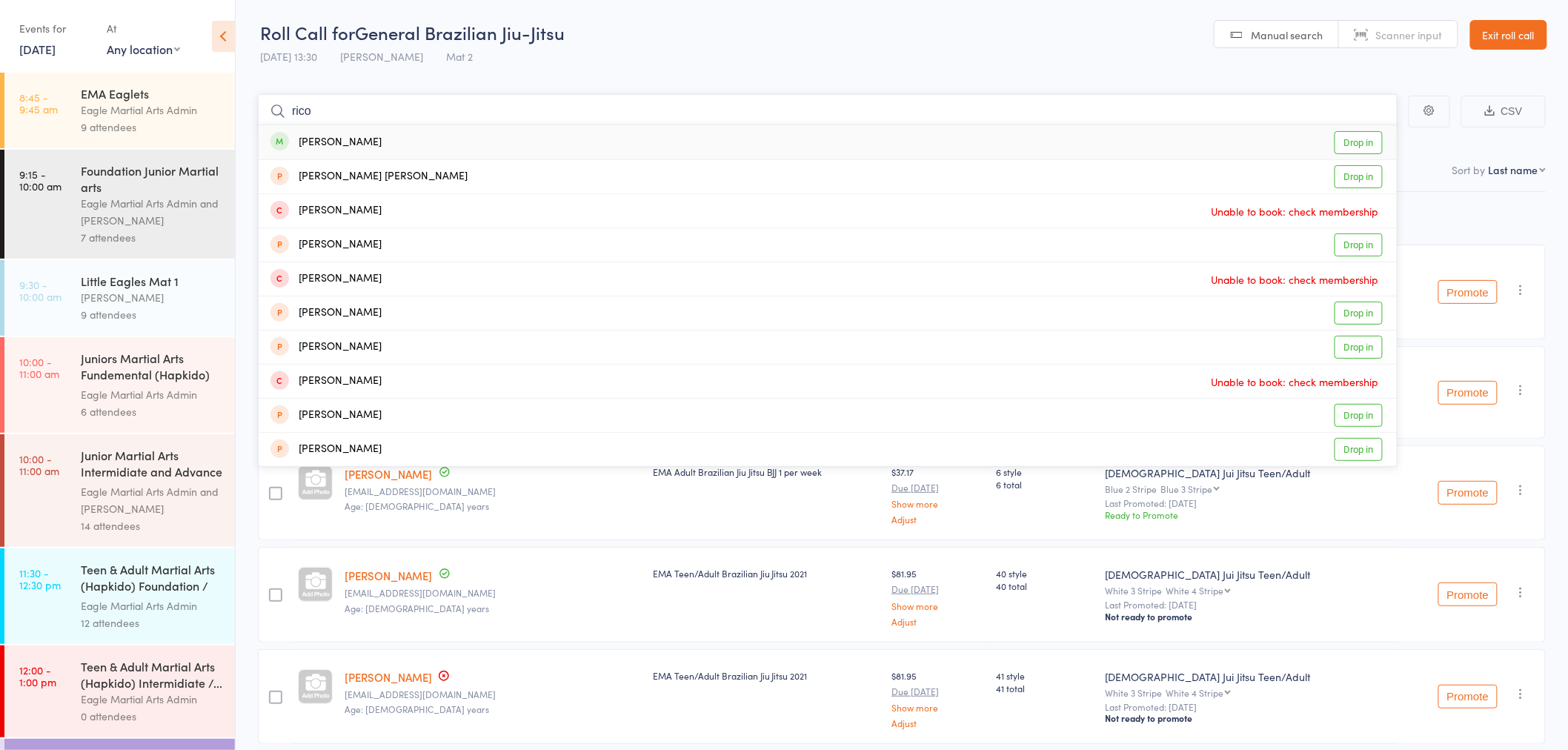
type input "rico"
click at [409, 137] on div "Rico Lin Drop in" at bounding box center [828, 142] width 1138 height 34
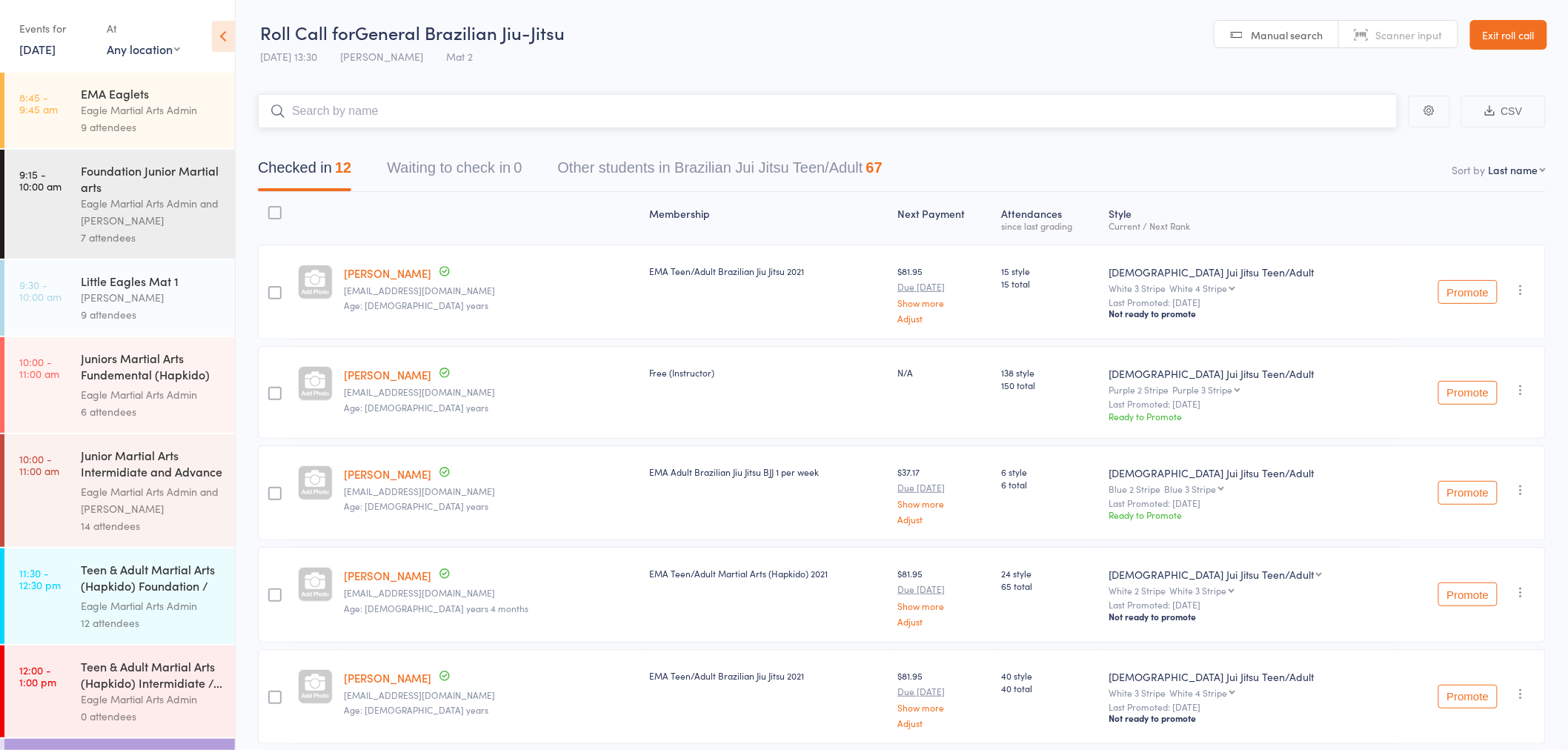
click at [344, 108] on input "search" at bounding box center [827, 111] width 1139 height 34
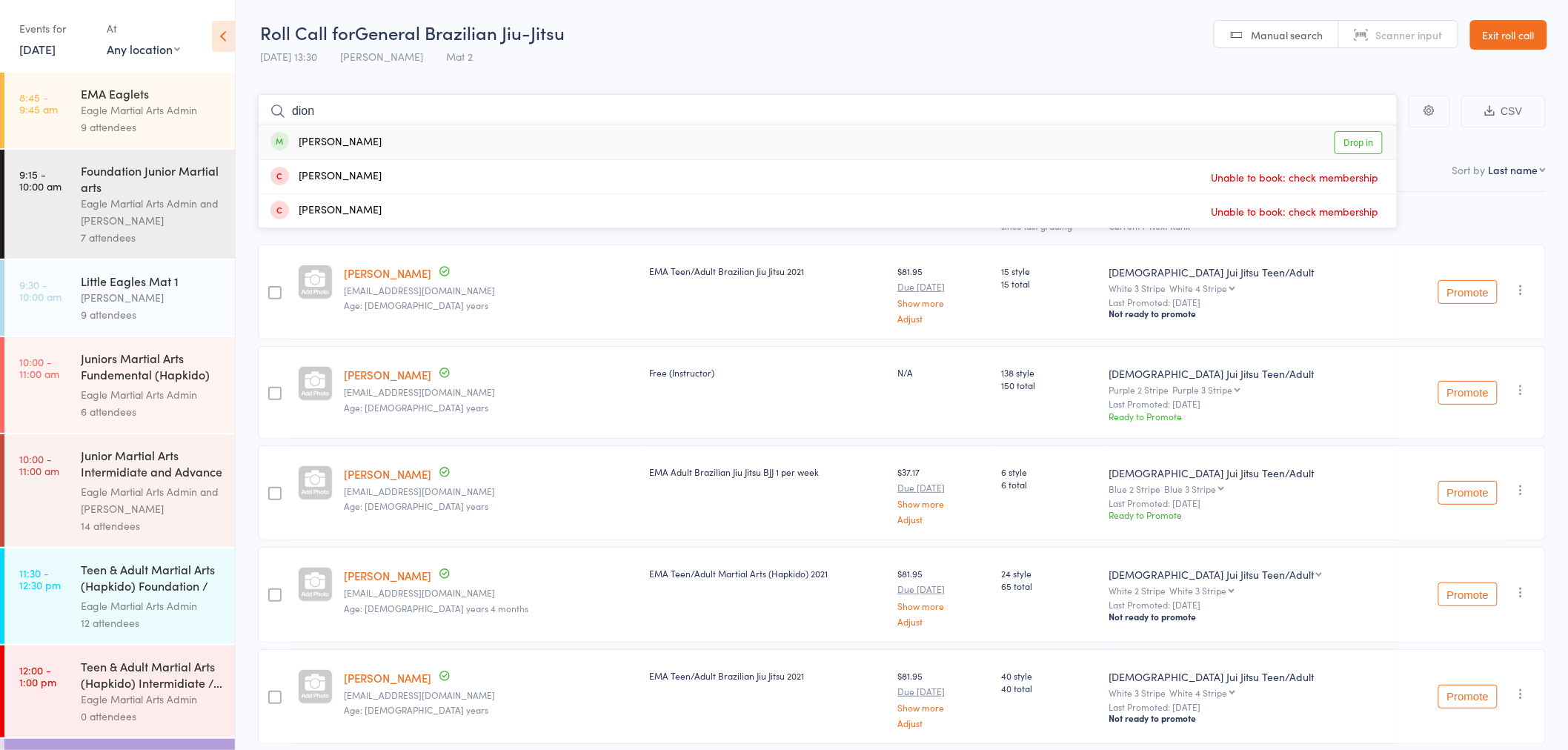
type input "dion"
click at [506, 143] on div "Dion Nowoweiski Drop in" at bounding box center [828, 142] width 1138 height 34
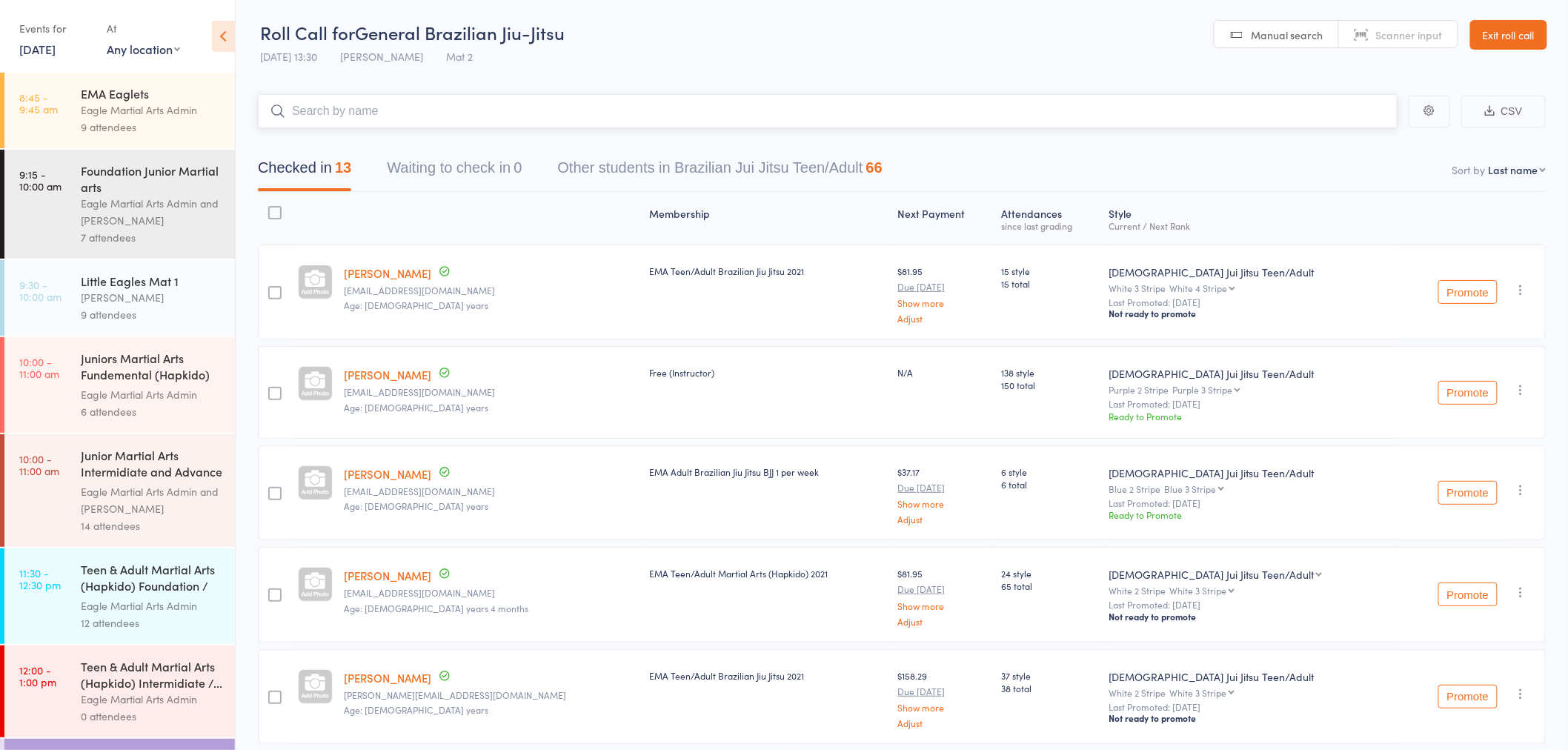
click at [557, 104] on input "search" at bounding box center [827, 111] width 1139 height 34
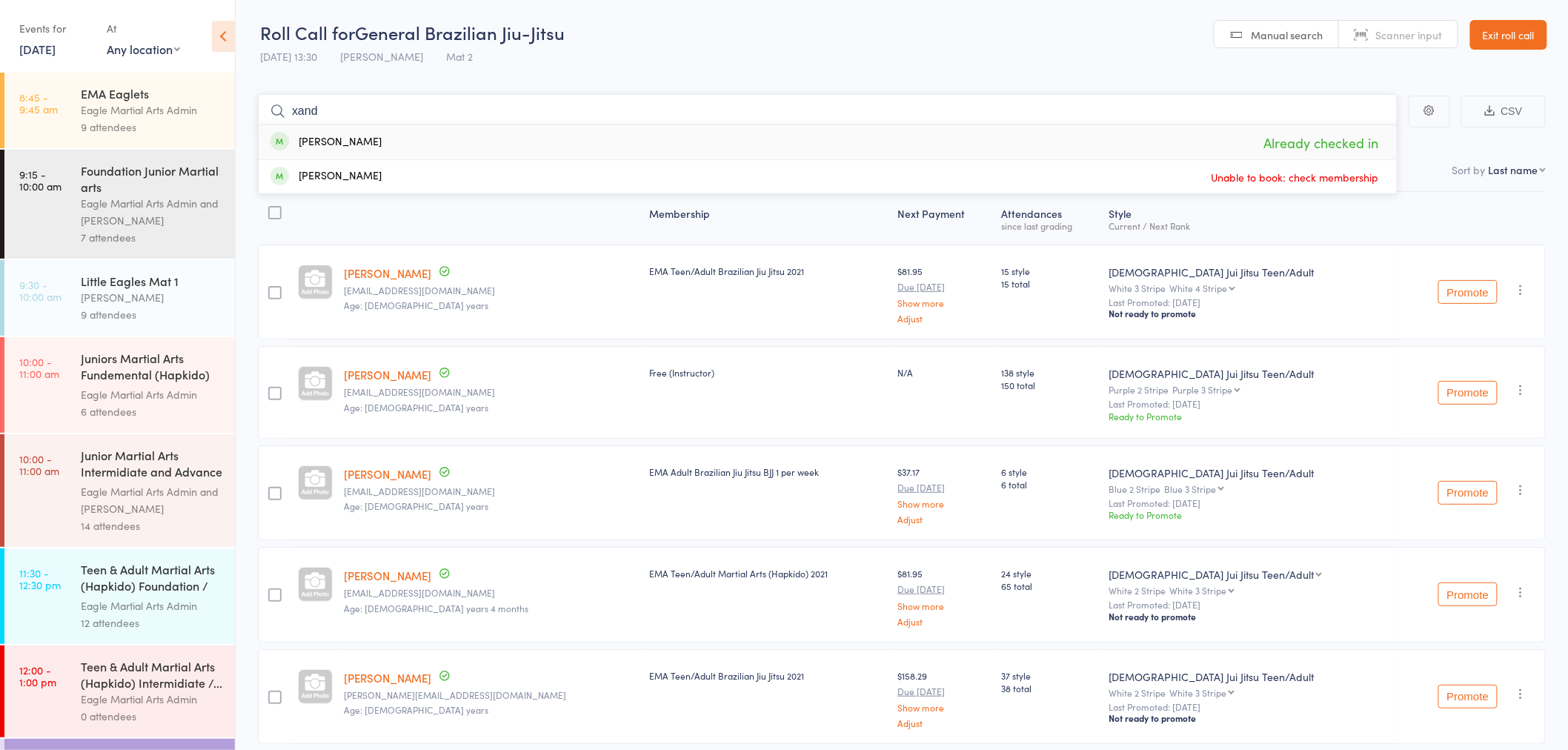
type input "xand"
click at [1524, 34] on link "Exit roll call" at bounding box center [1508, 35] width 77 height 30
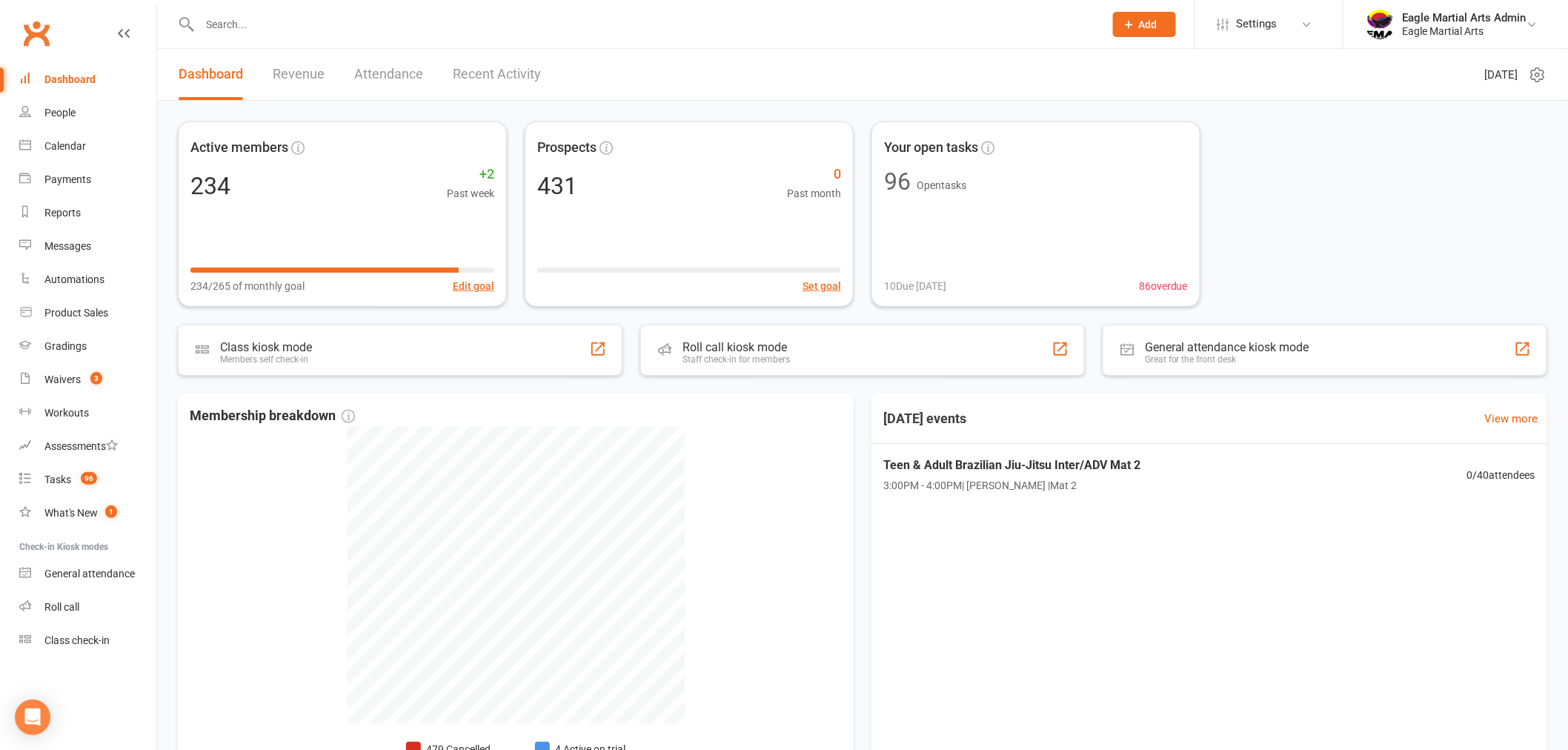
click at [731, 38] on div at bounding box center [636, 23] width 916 height 48
click at [739, 28] on input "text" at bounding box center [645, 24] width 898 height 21
click at [781, 26] on input "text" at bounding box center [645, 24] width 898 height 21
click at [261, 30] on input "text" at bounding box center [645, 24] width 898 height 21
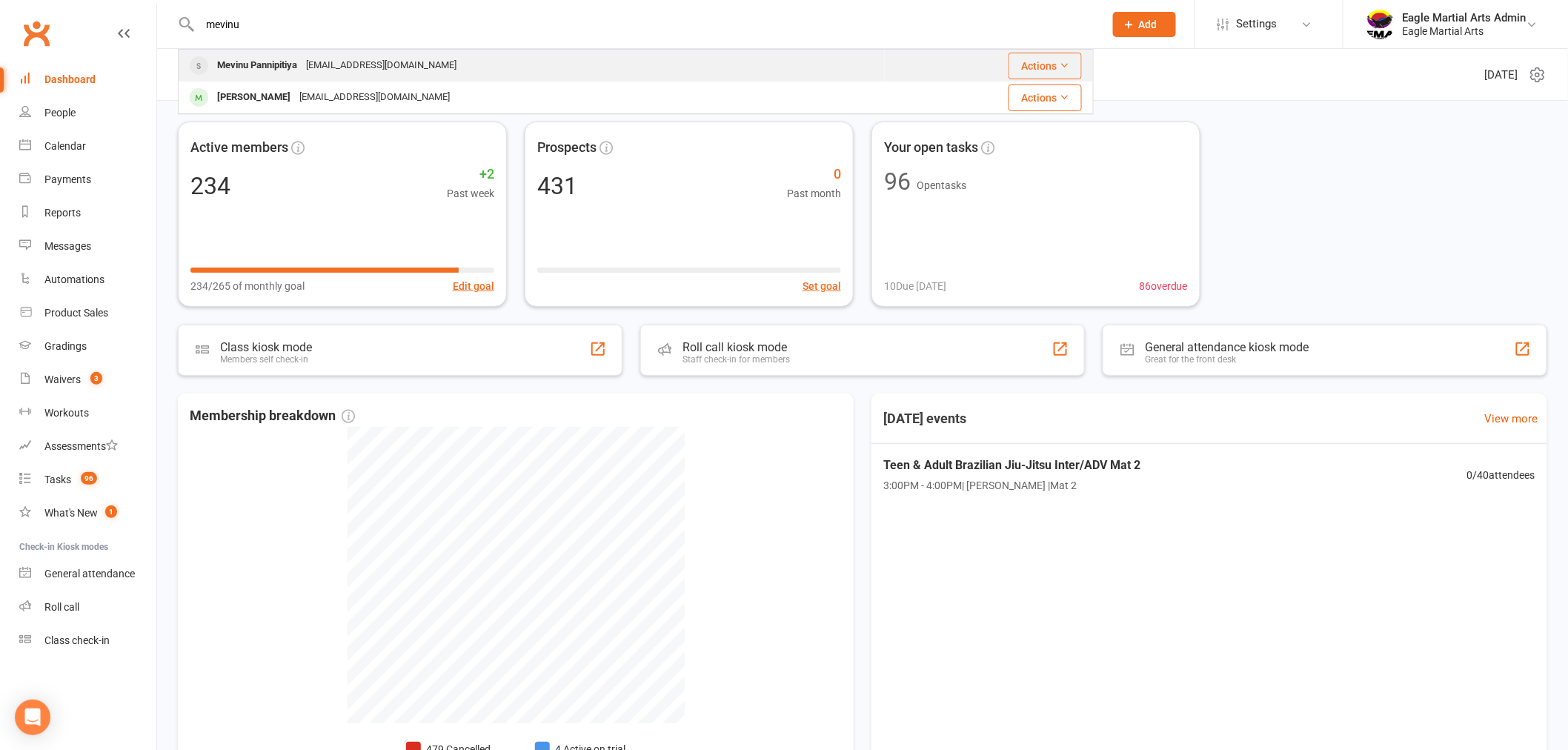
type input "mevinu"
click at [276, 66] on div "Mevinu Pannipitiya" at bounding box center [257, 65] width 89 height 22
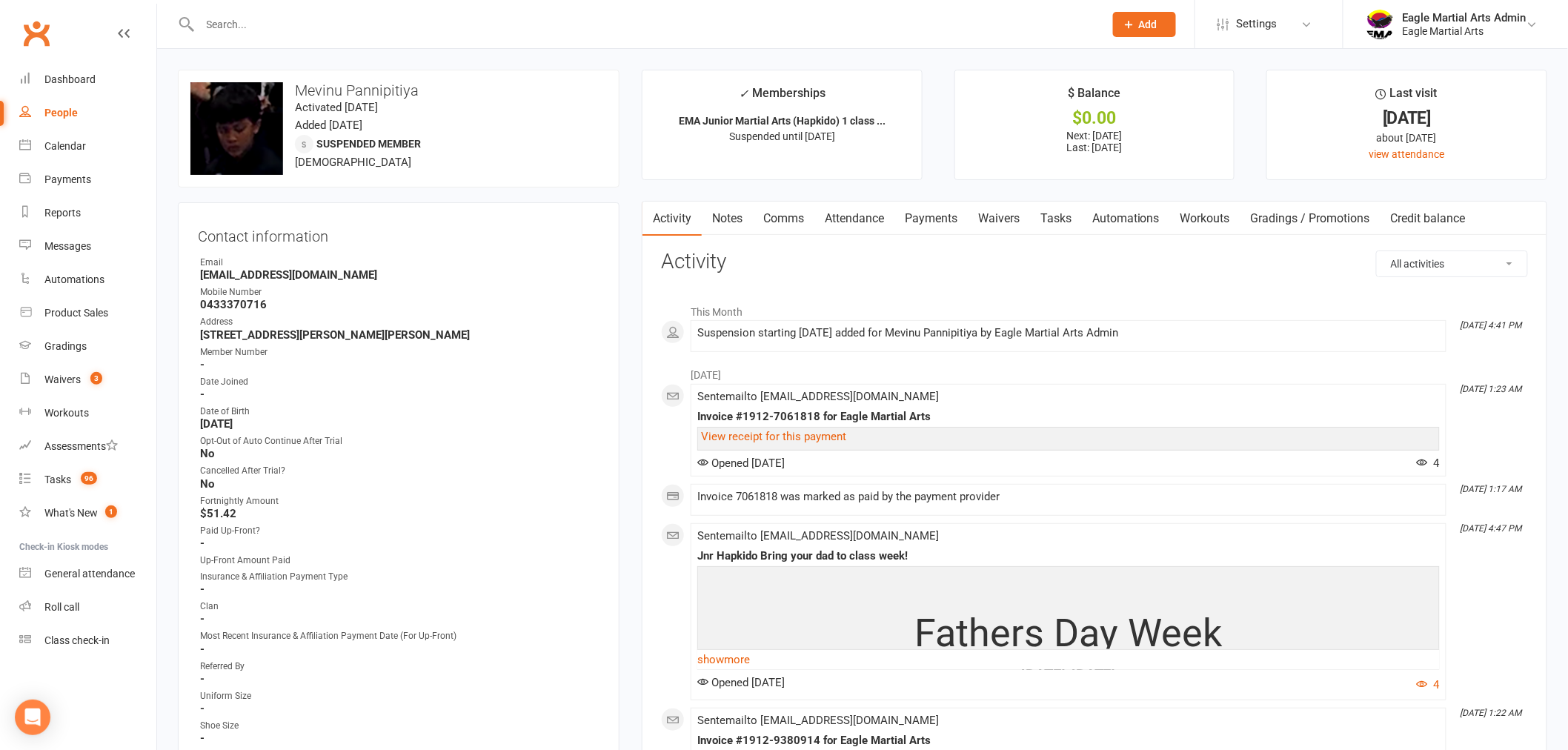
click at [790, 265] on h3 "Activity" at bounding box center [1094, 262] width 867 height 22
click at [784, 258] on h3 "Activity" at bounding box center [1094, 262] width 867 height 22
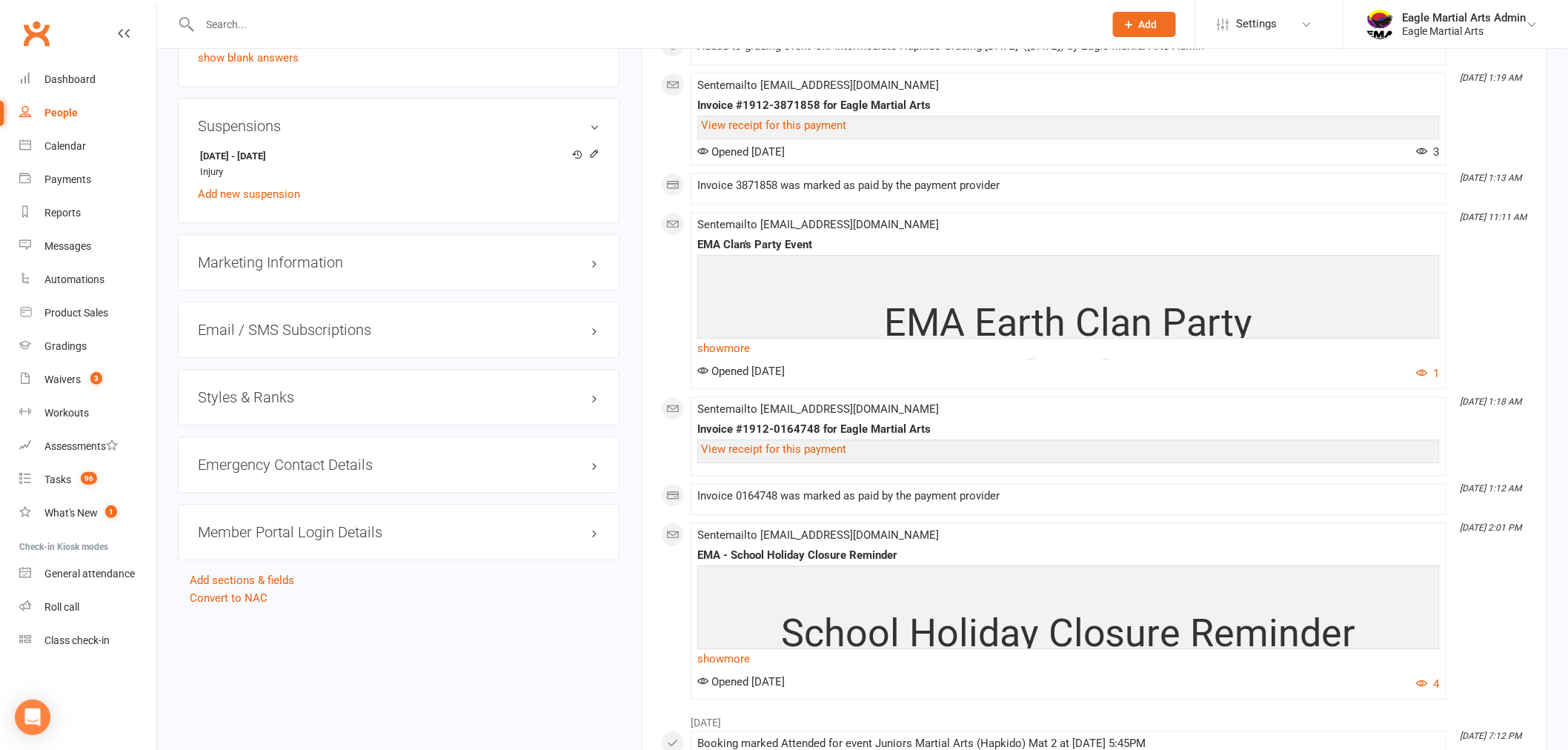
scroll to position [1372, 0]
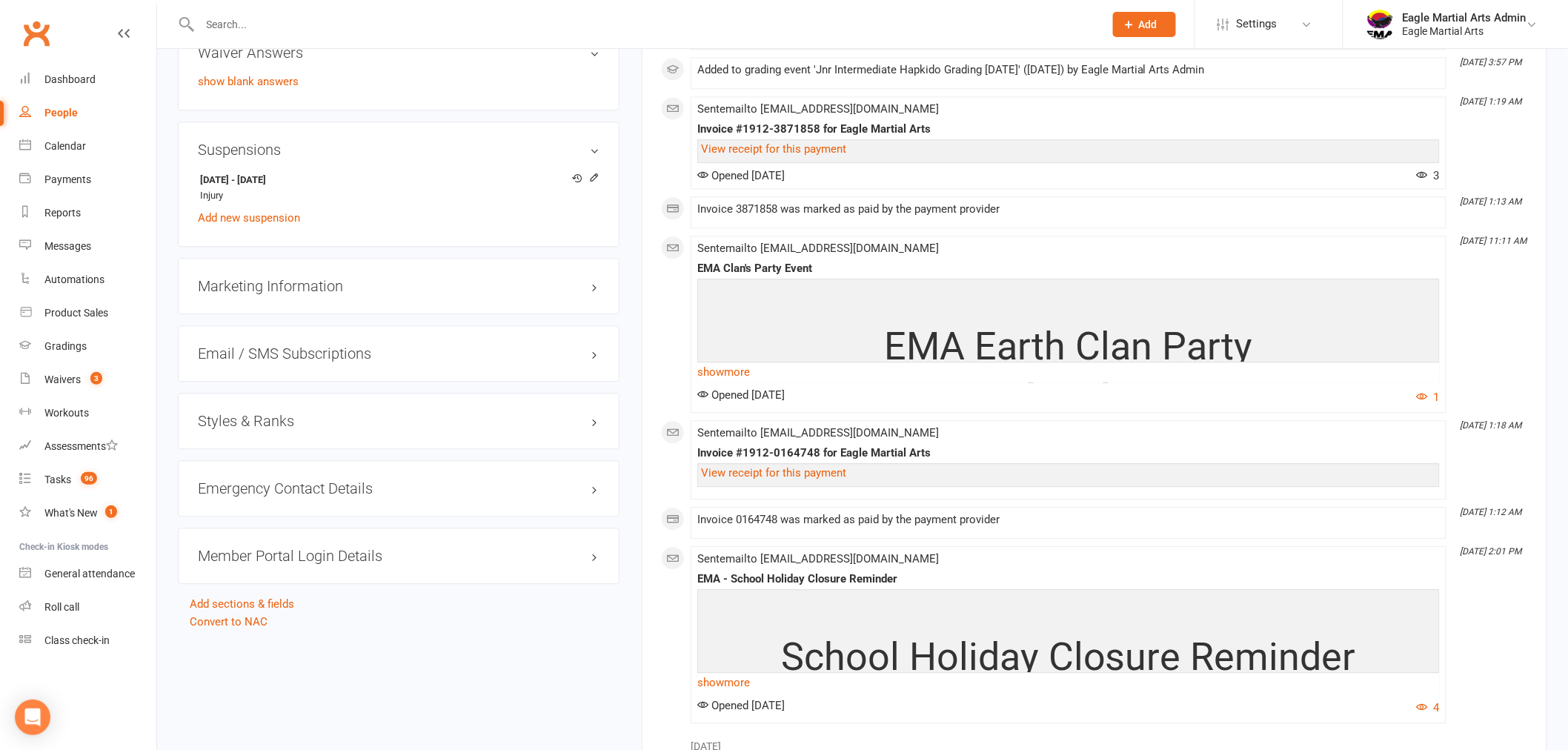
click at [425, 412] on h3 "Styles & Ranks" at bounding box center [399, 420] width 401 height 16
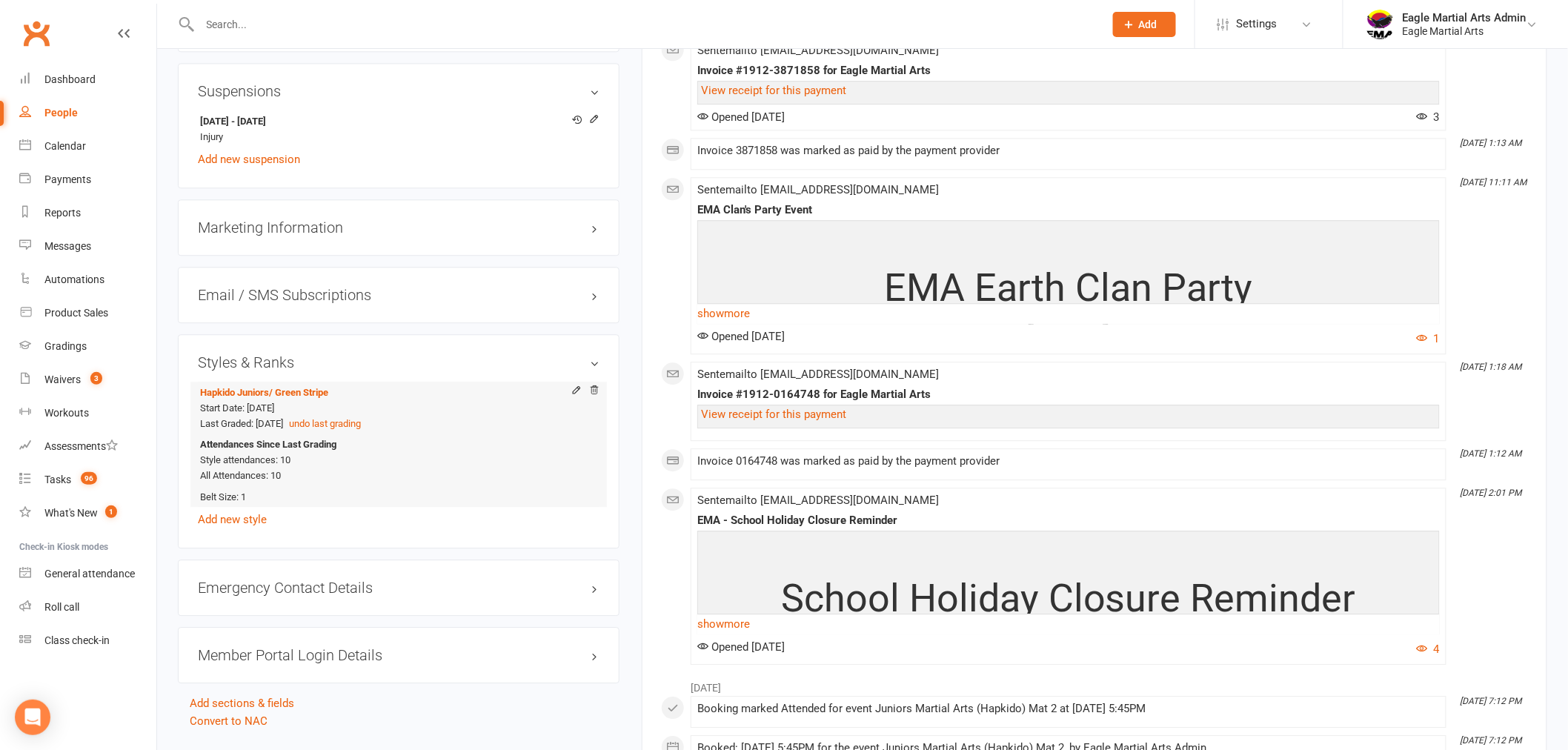
scroll to position [1537, 0]
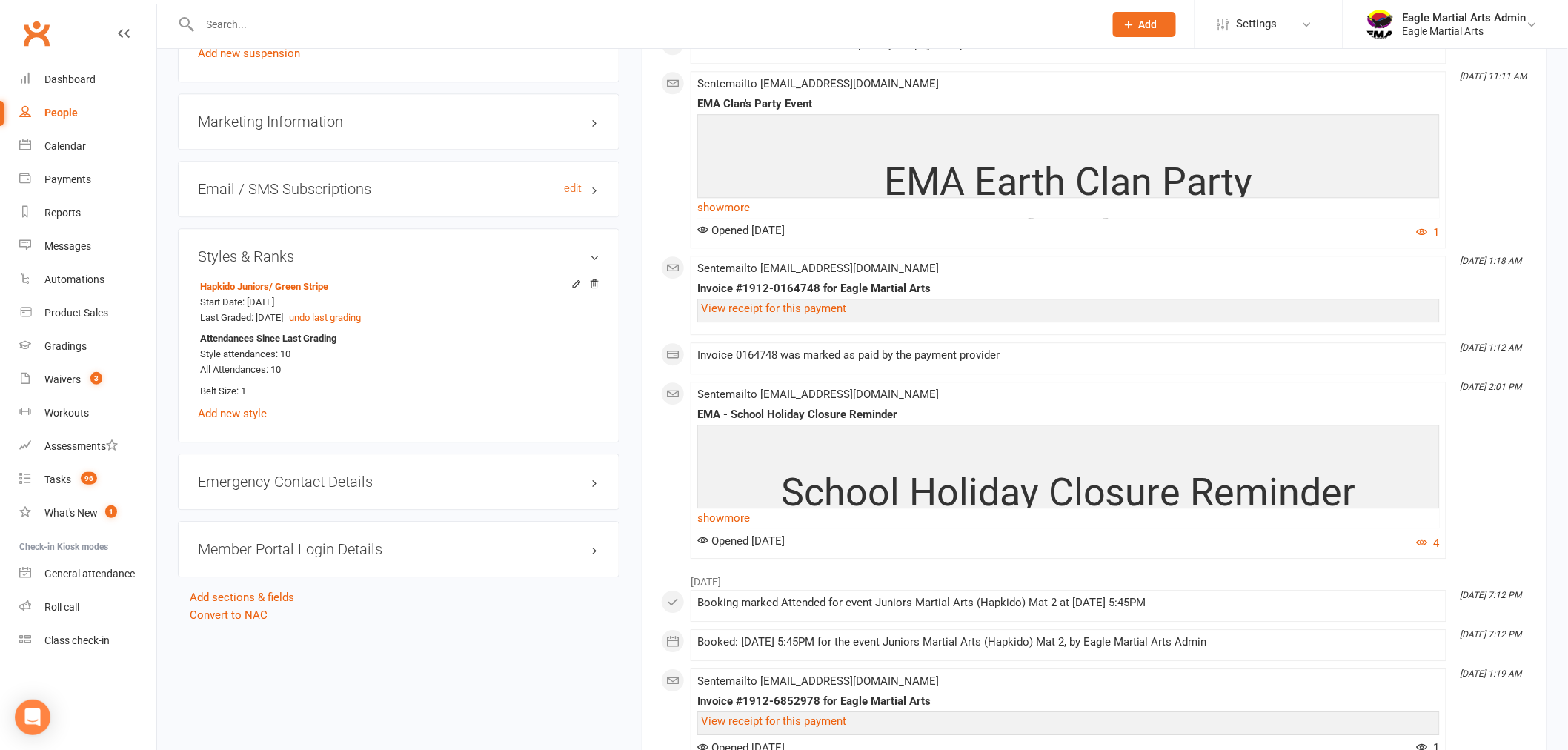
click at [374, 186] on h3 "Email / SMS Subscriptions edit" at bounding box center [399, 188] width 401 height 16
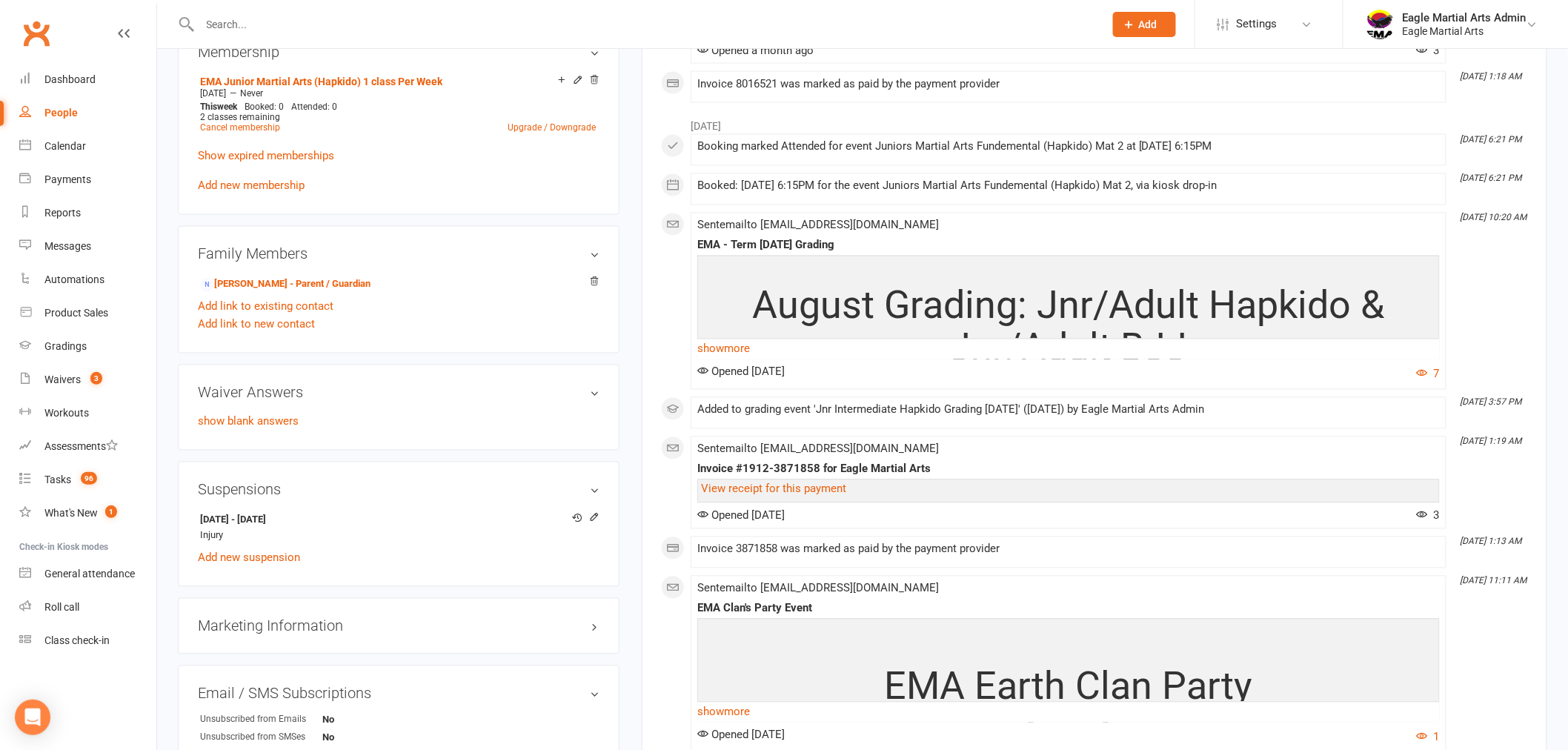
scroll to position [1126, 0]
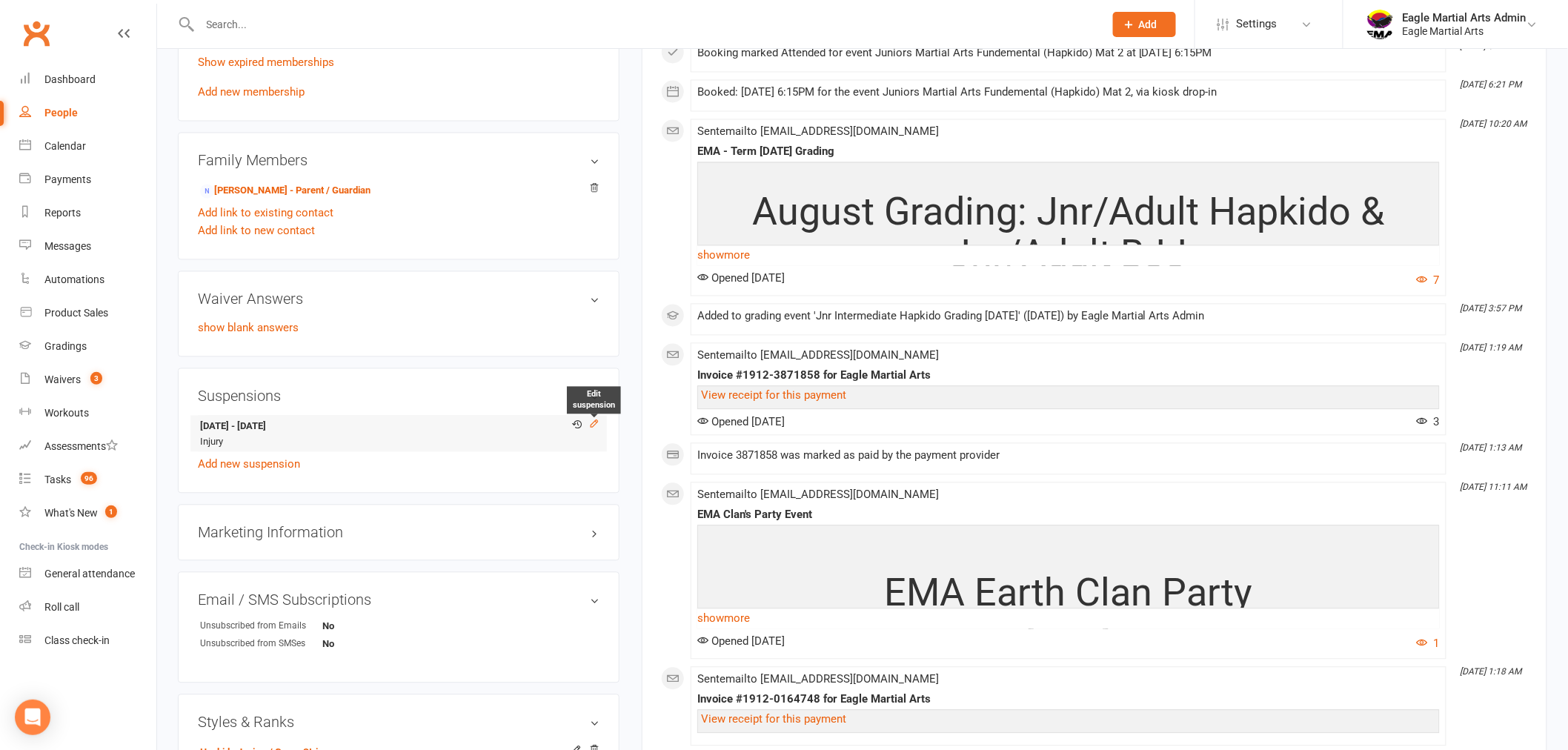
click at [595, 422] on icon at bounding box center [594, 423] width 10 height 10
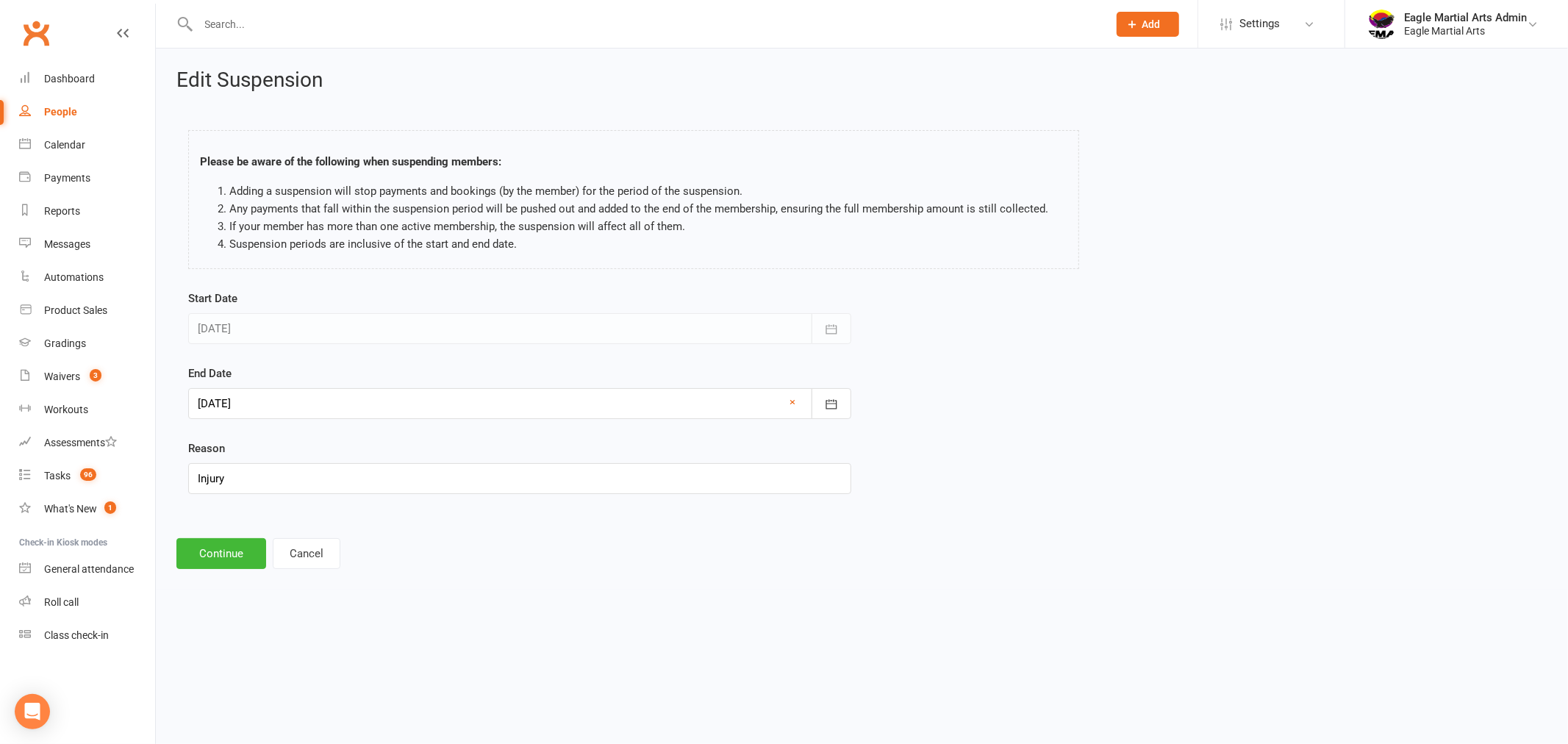
click at [583, 407] on div at bounding box center [519, 403] width 663 height 31
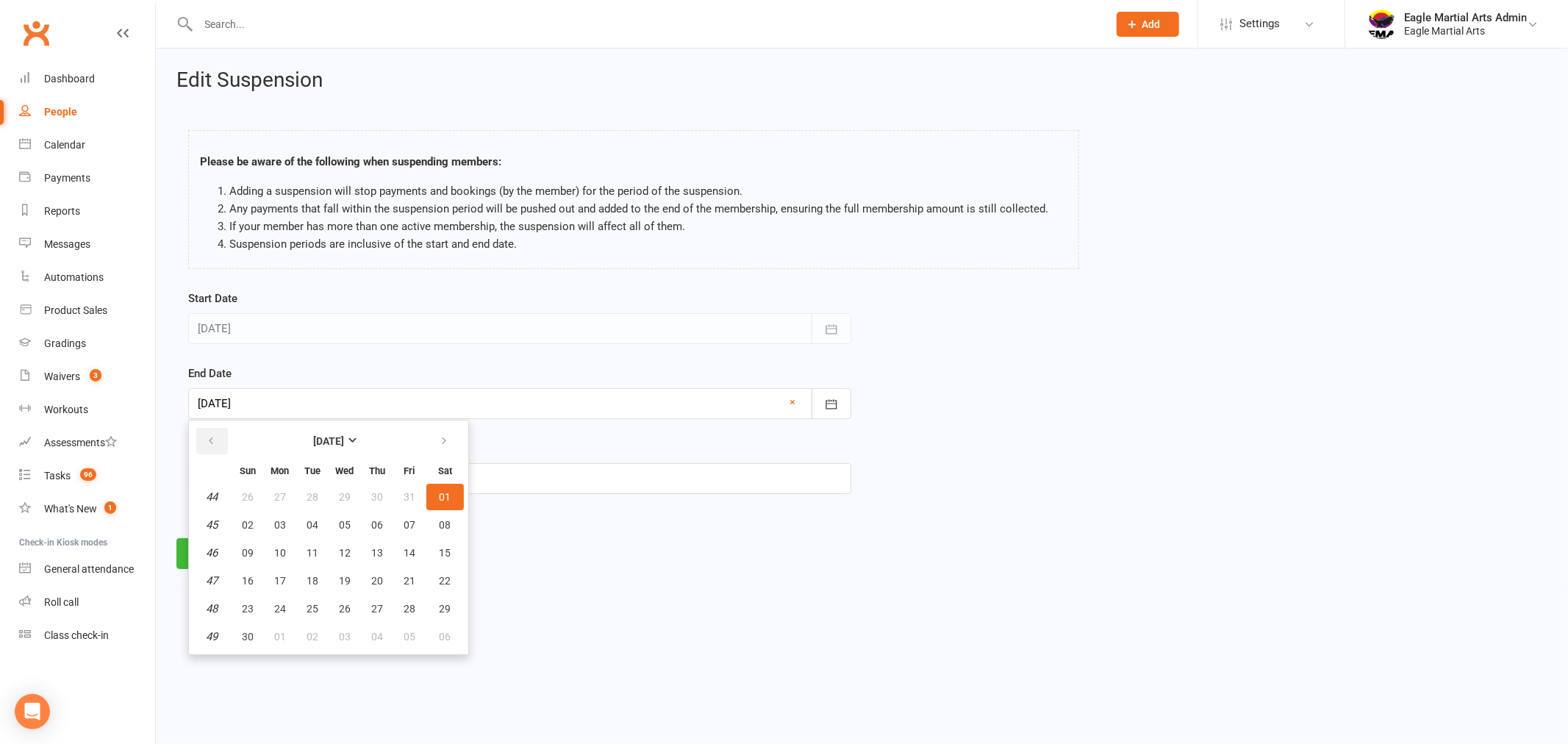
click at [219, 437] on button "button" at bounding box center [212, 441] width 32 height 26
click at [245, 547] on span "14" at bounding box center [248, 552] width 12 height 12
type input "[DATE]"
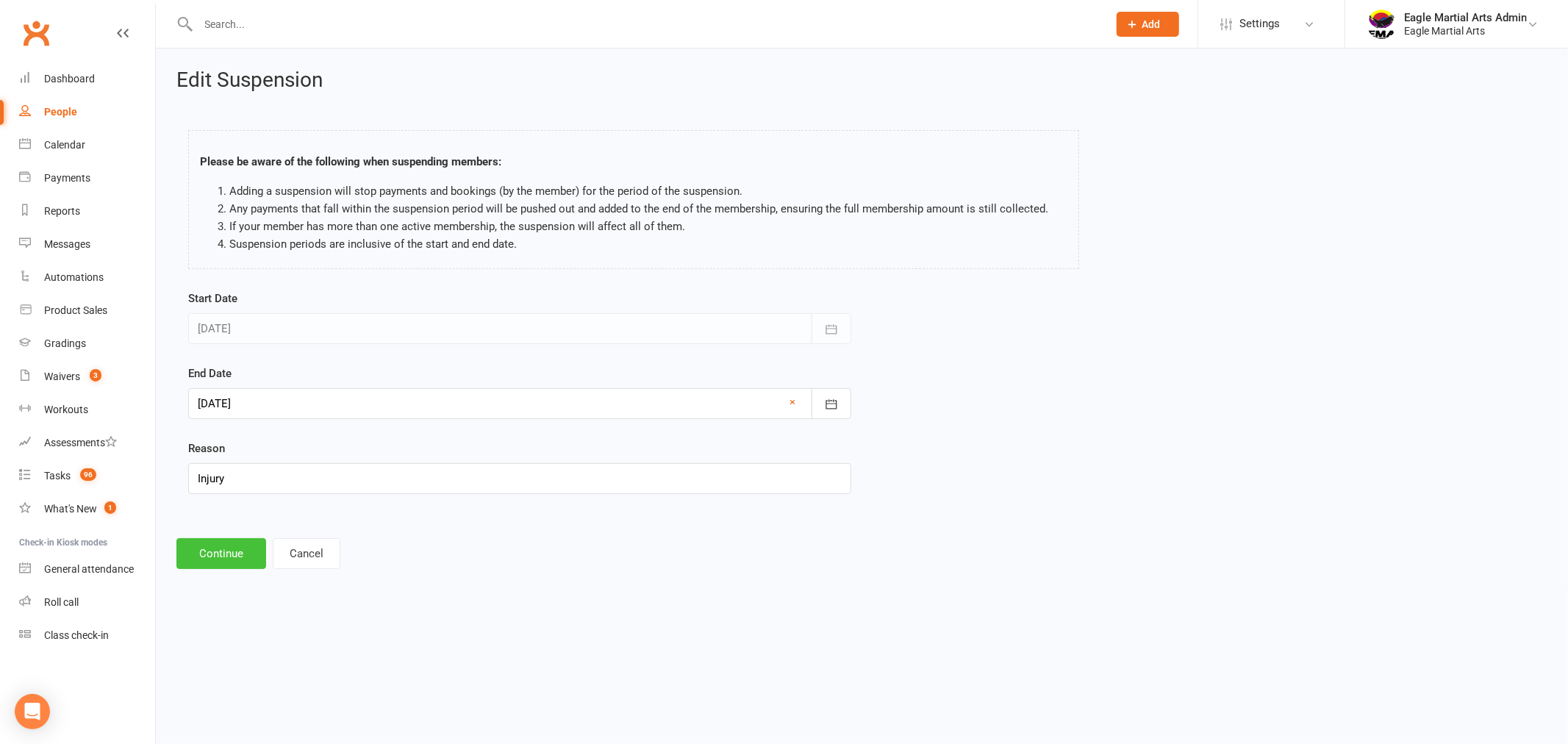
click at [207, 551] on button "Continue" at bounding box center [221, 552] width 89 height 31
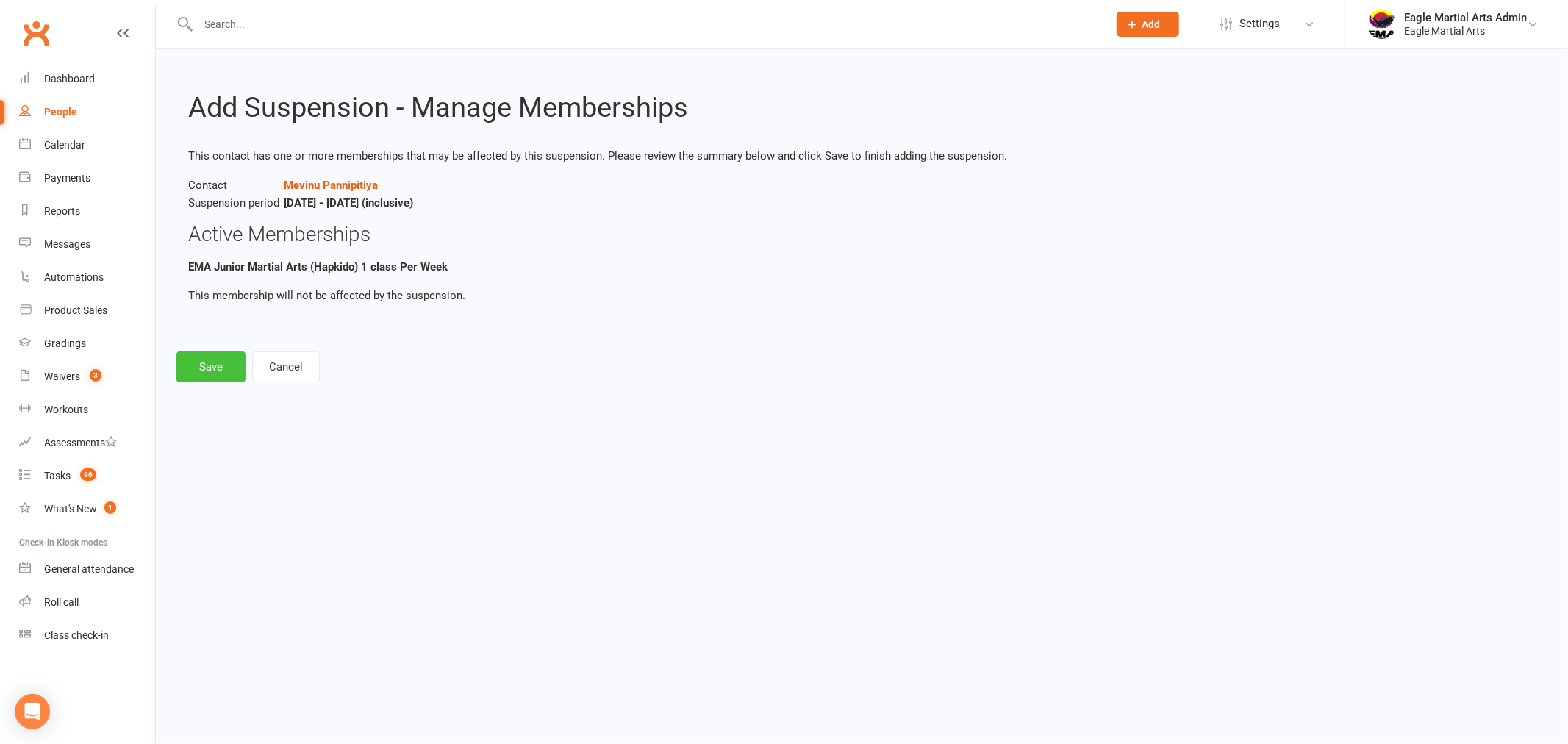
click at [218, 362] on button "Save" at bounding box center [211, 366] width 69 height 31
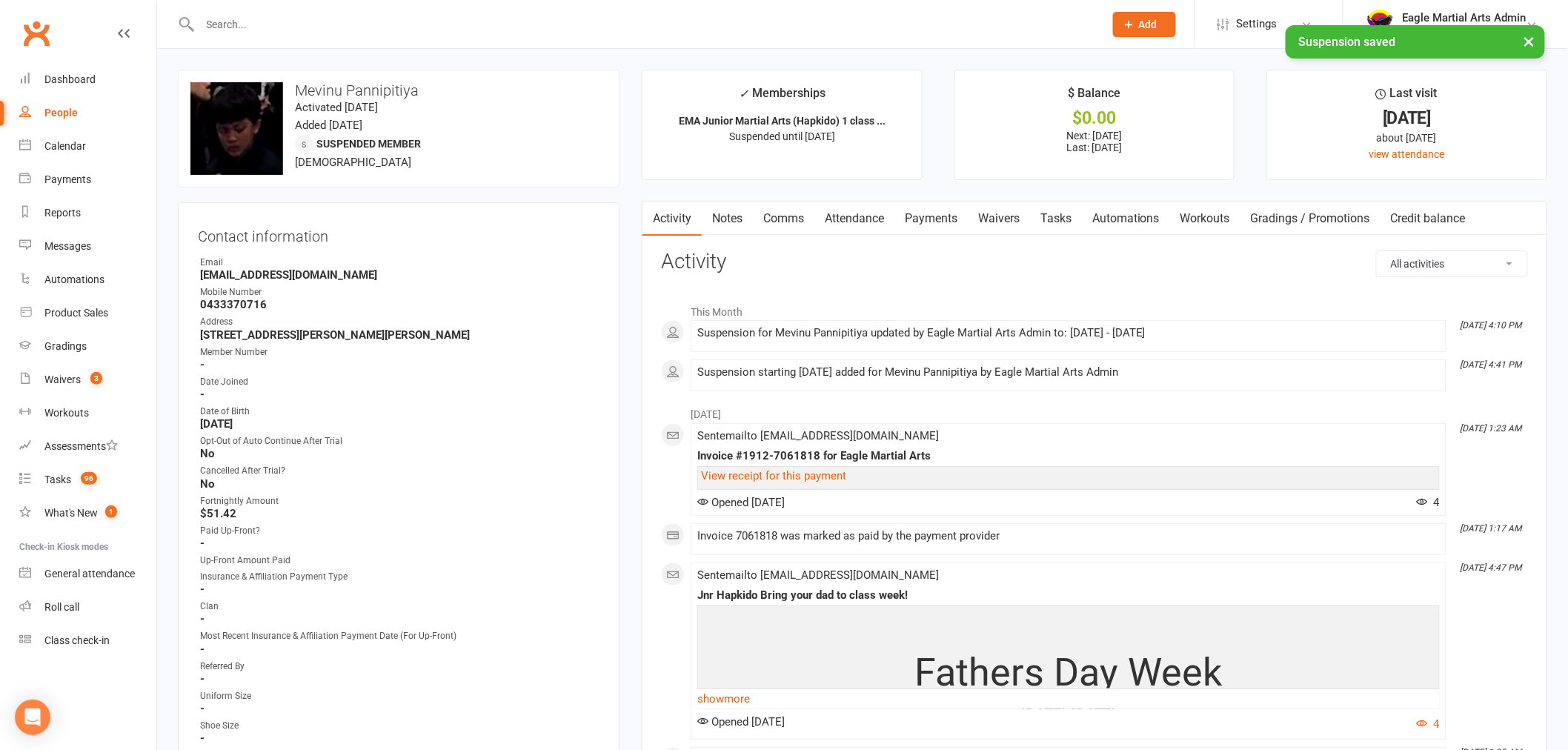
click at [732, 218] on link "Notes" at bounding box center [727, 218] width 52 height 34
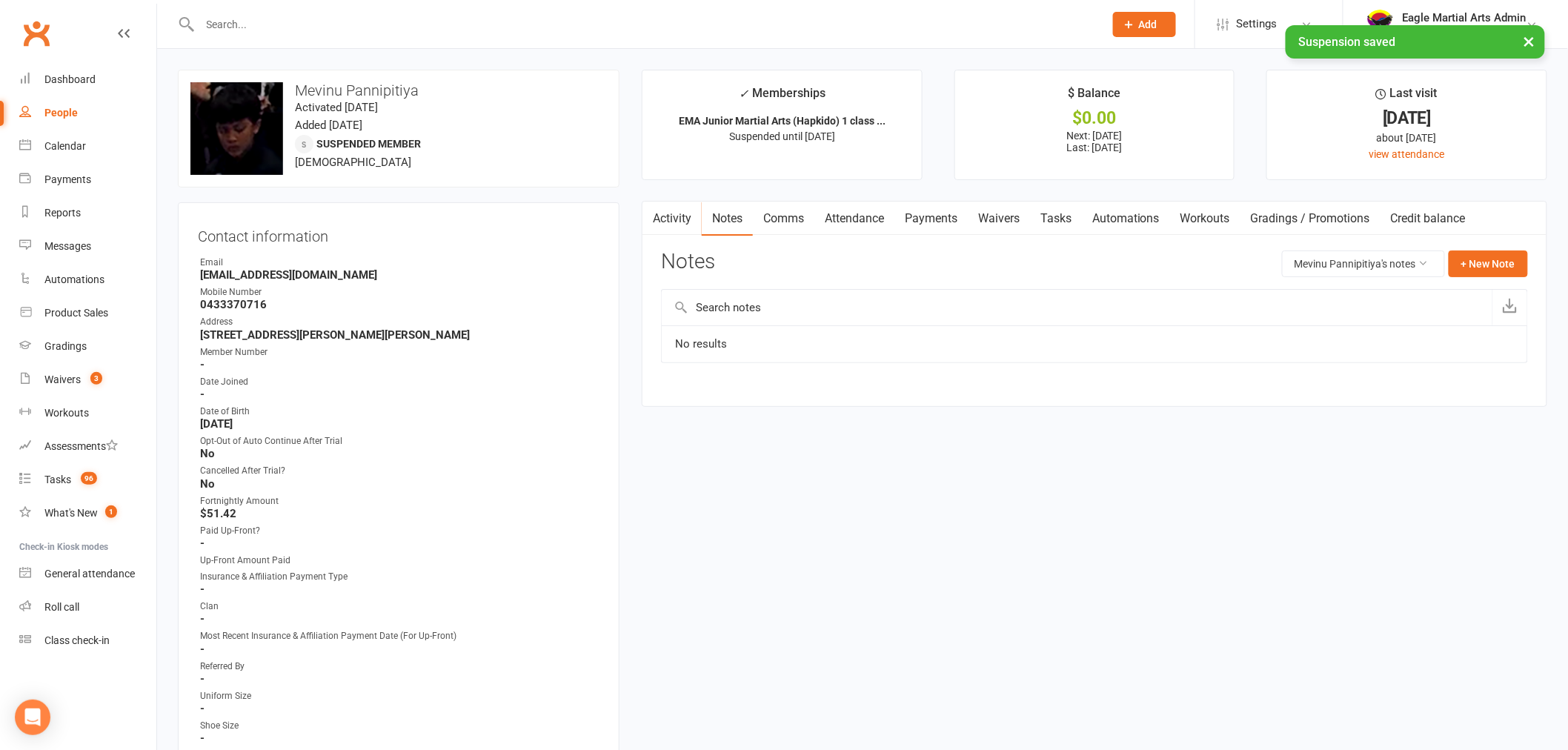
click at [735, 308] on input "text" at bounding box center [1078, 308] width 831 height 36
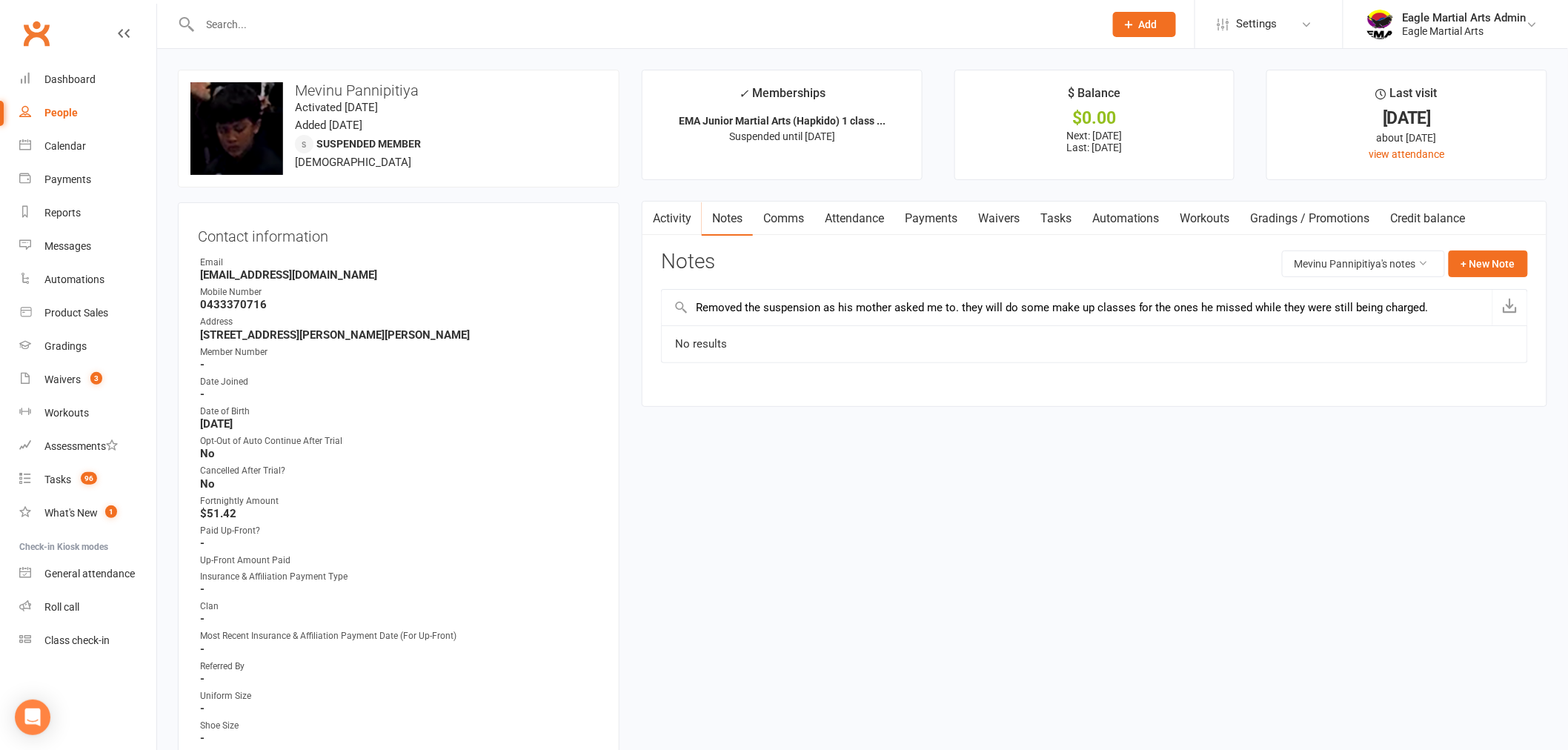
type input "Removed the suspension as his mother asked me to. they will do some make up cla…"
drag, startPoint x: 1454, startPoint y: 311, endPoint x: 595, endPoint y: 301, distance: 859.1
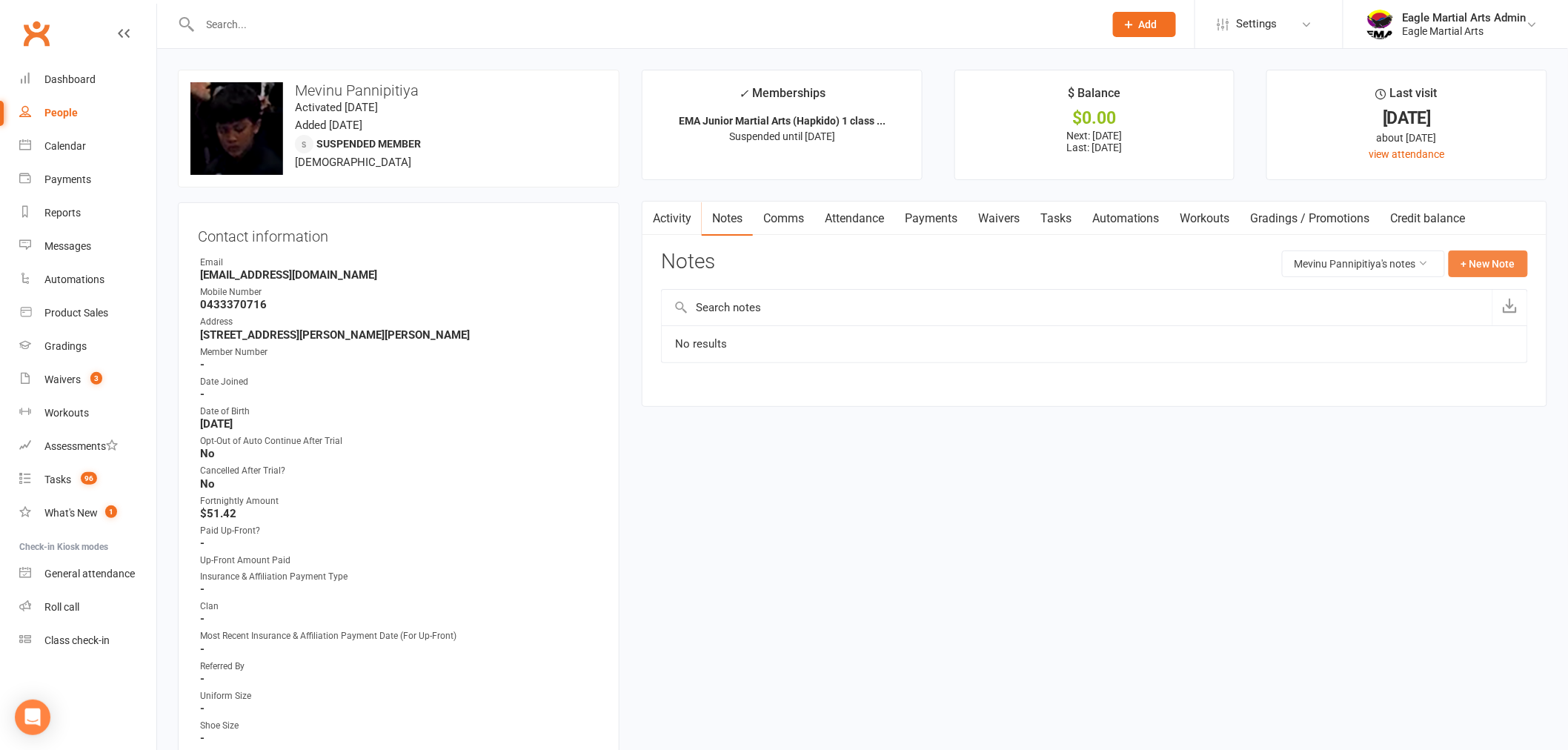
click at [1491, 262] on button "+ New Note" at bounding box center [1488, 263] width 80 height 26
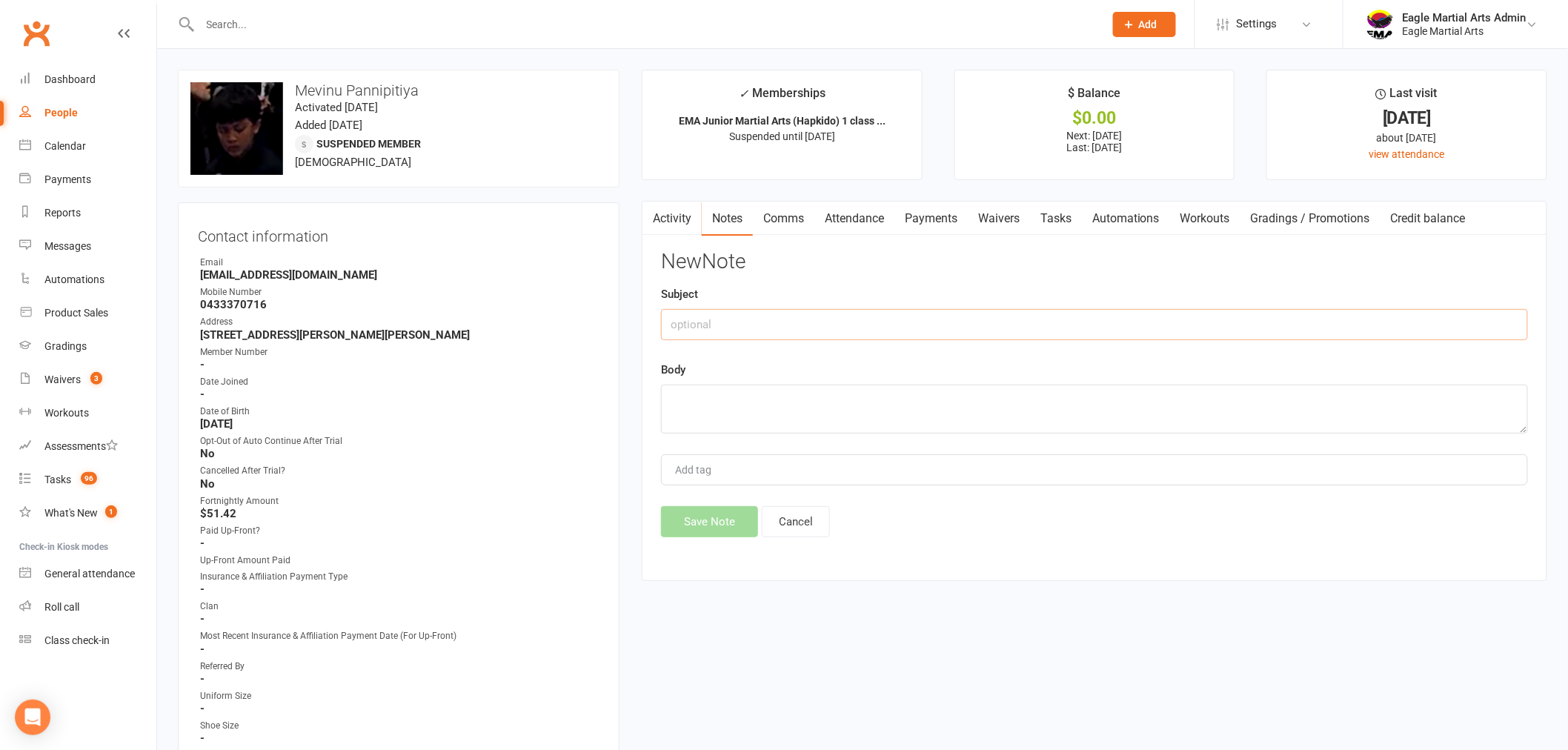
click at [734, 336] on input "text" at bounding box center [1094, 323] width 867 height 31
click at [725, 412] on textarea at bounding box center [1094, 409] width 867 height 49
paste textarea "Removed the suspension as his mother asked me to. they will do some make up cla…"
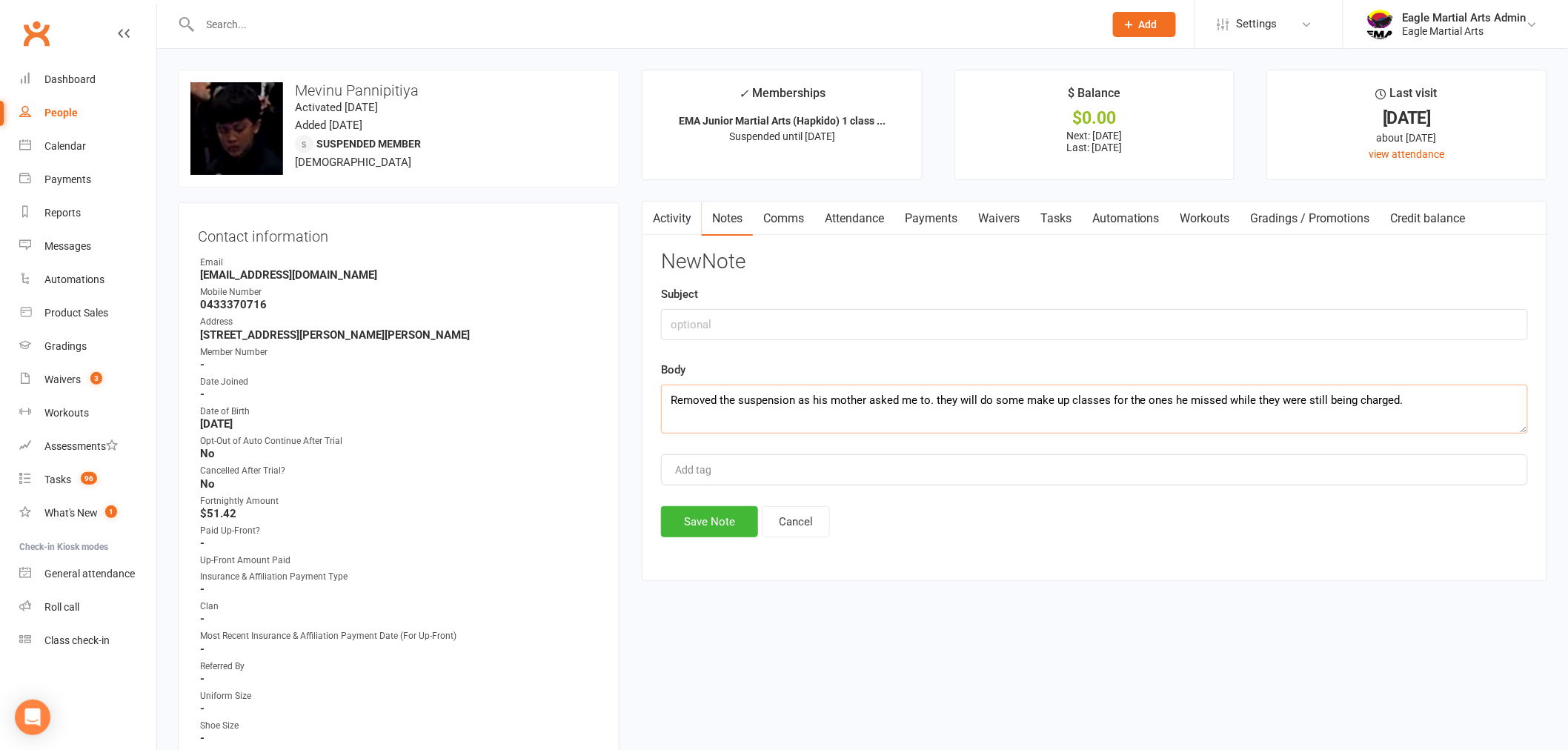
type textarea "Removed the suspension as his mother asked me to. they will do some make up cla…"
click at [726, 316] on input "text" at bounding box center [1094, 323] width 867 height 31
type input "Started payments and make ups."
click at [827, 472] on div "Add tag" at bounding box center [1094, 469] width 867 height 31
type input "[PERSON_NAME]"
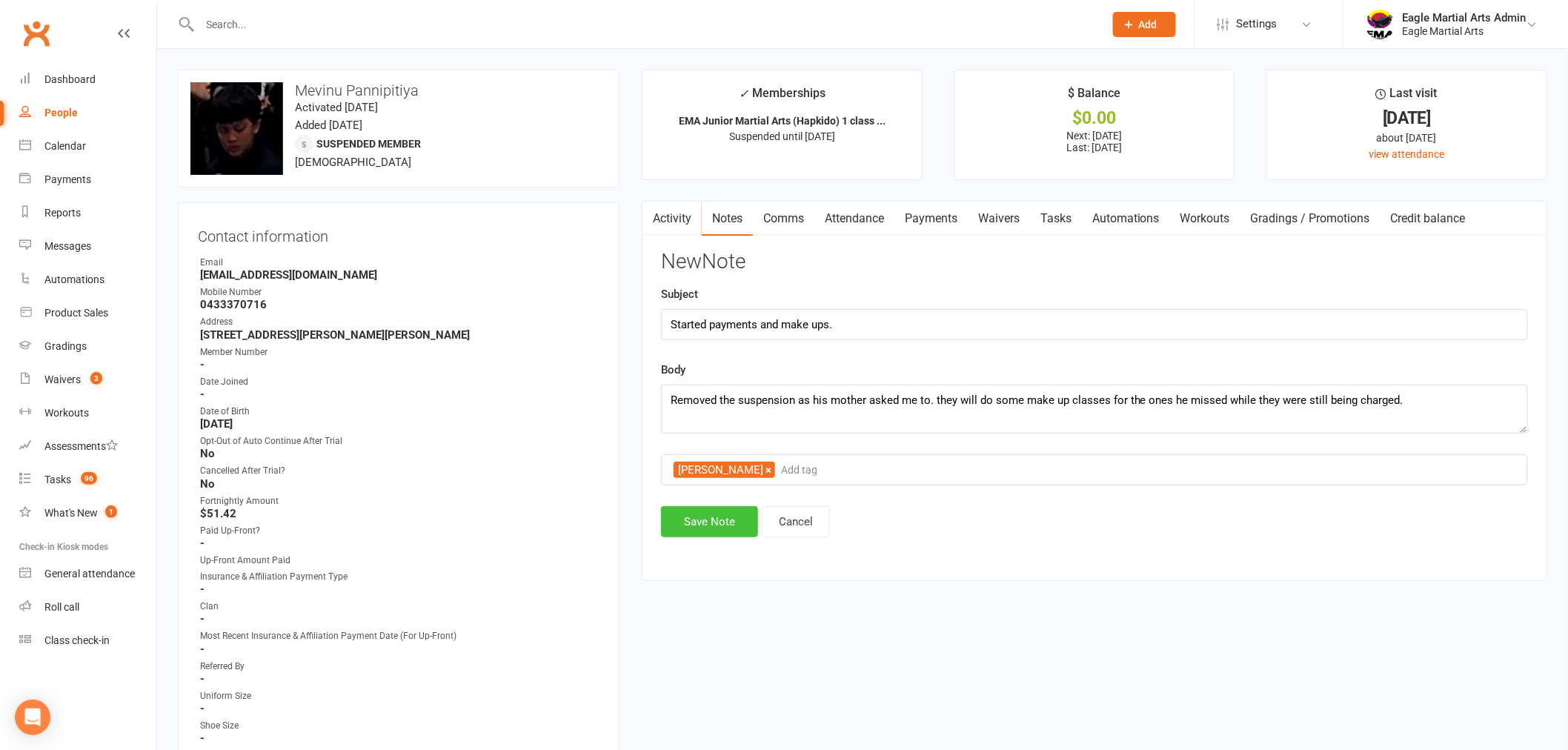
click at [726, 511] on button "Save Note" at bounding box center [709, 521] width 97 height 31
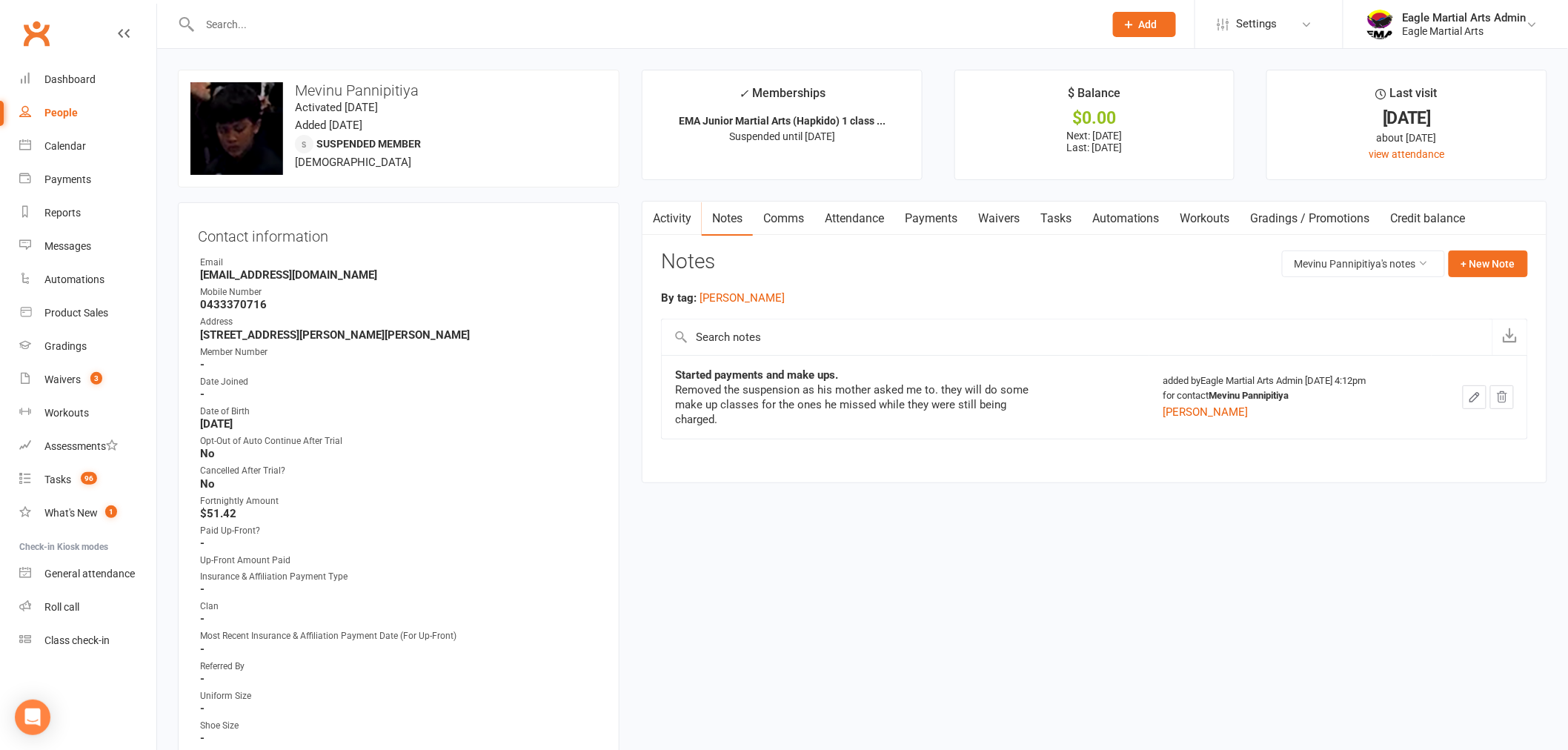
click at [285, 16] on input "text" at bounding box center [645, 24] width 898 height 21
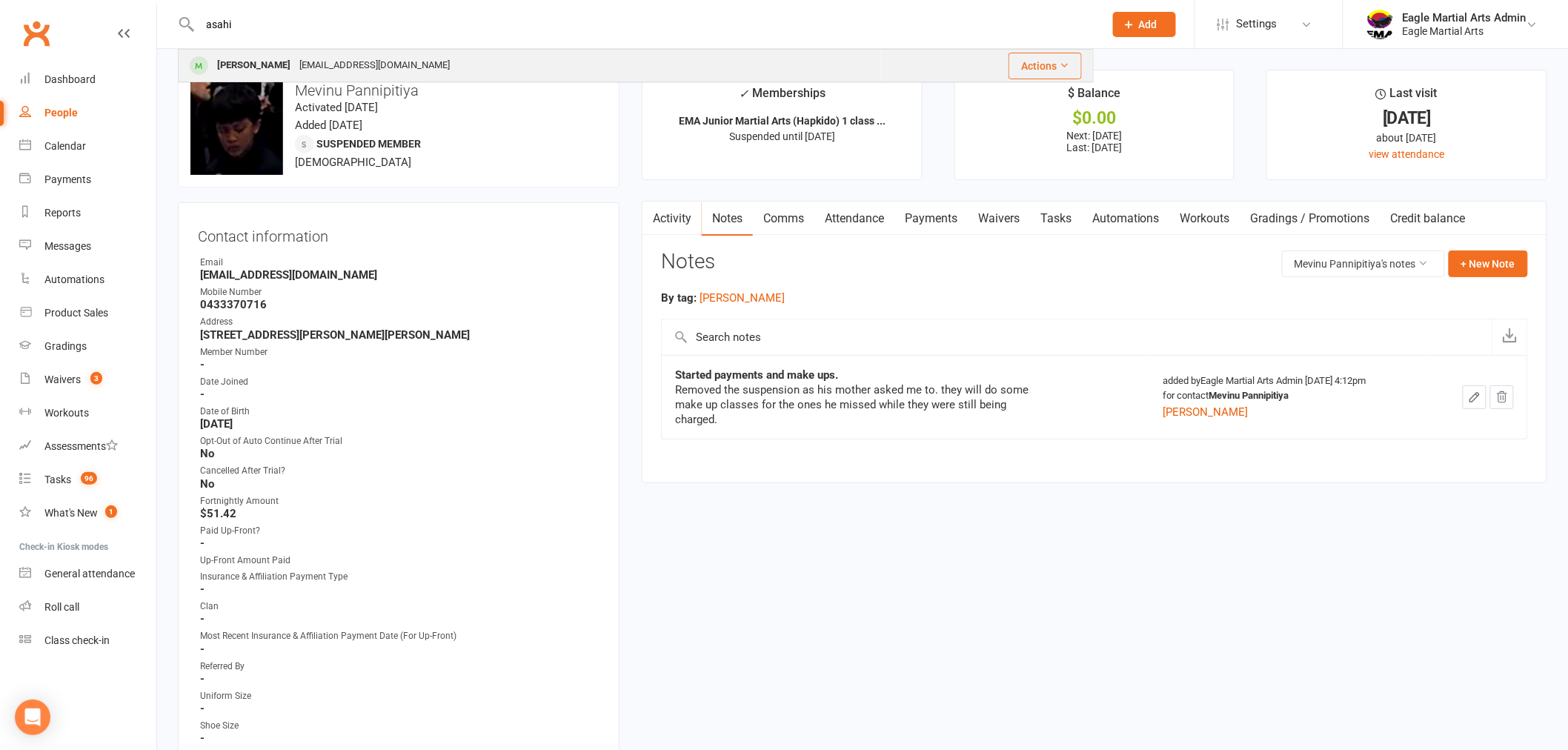
type input "asahi"
click at [294, 68] on div "[EMAIL_ADDRESS][DOMAIN_NAME]" at bounding box center [374, 65] width 159 height 22
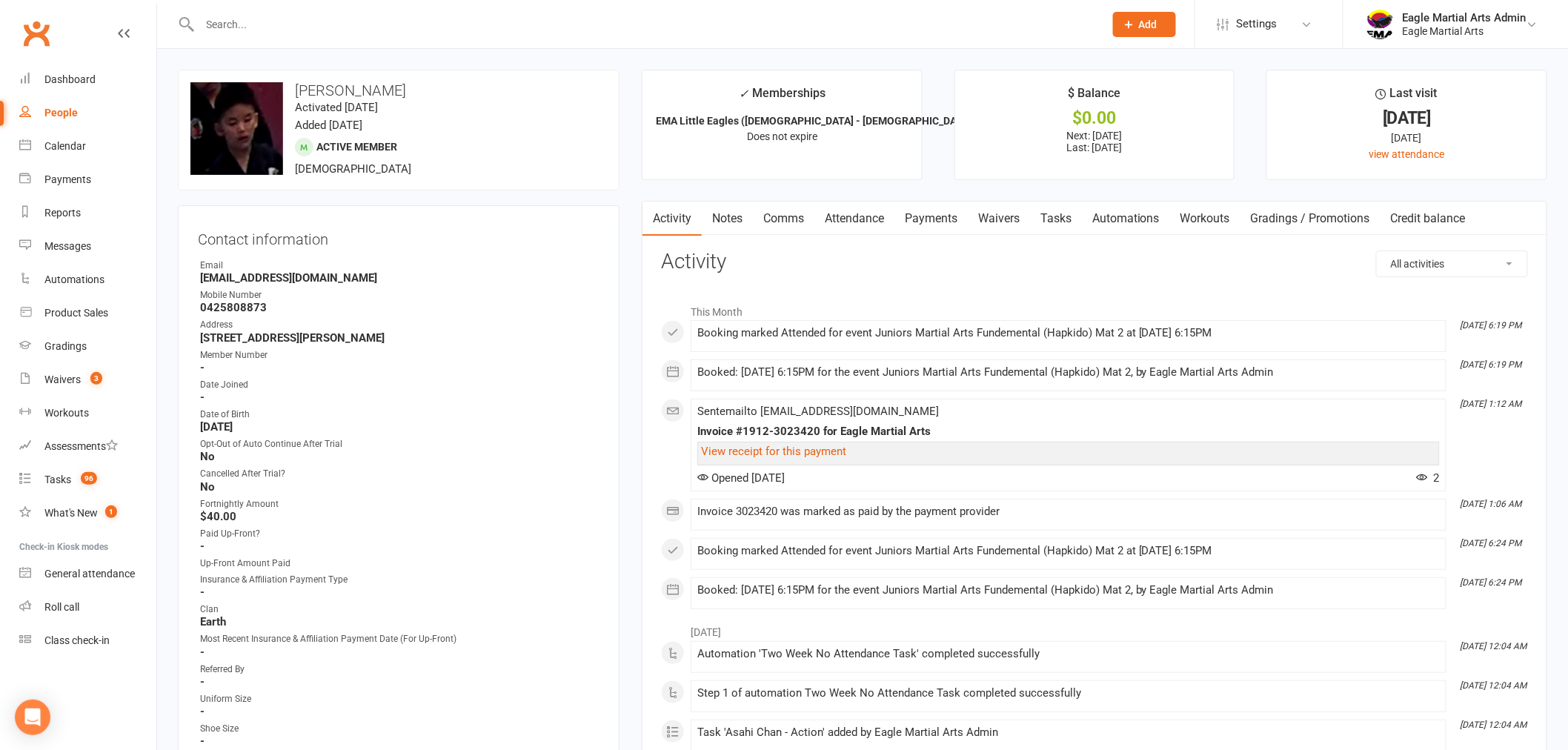
click at [863, 218] on link "Attendance" at bounding box center [853, 218] width 80 height 34
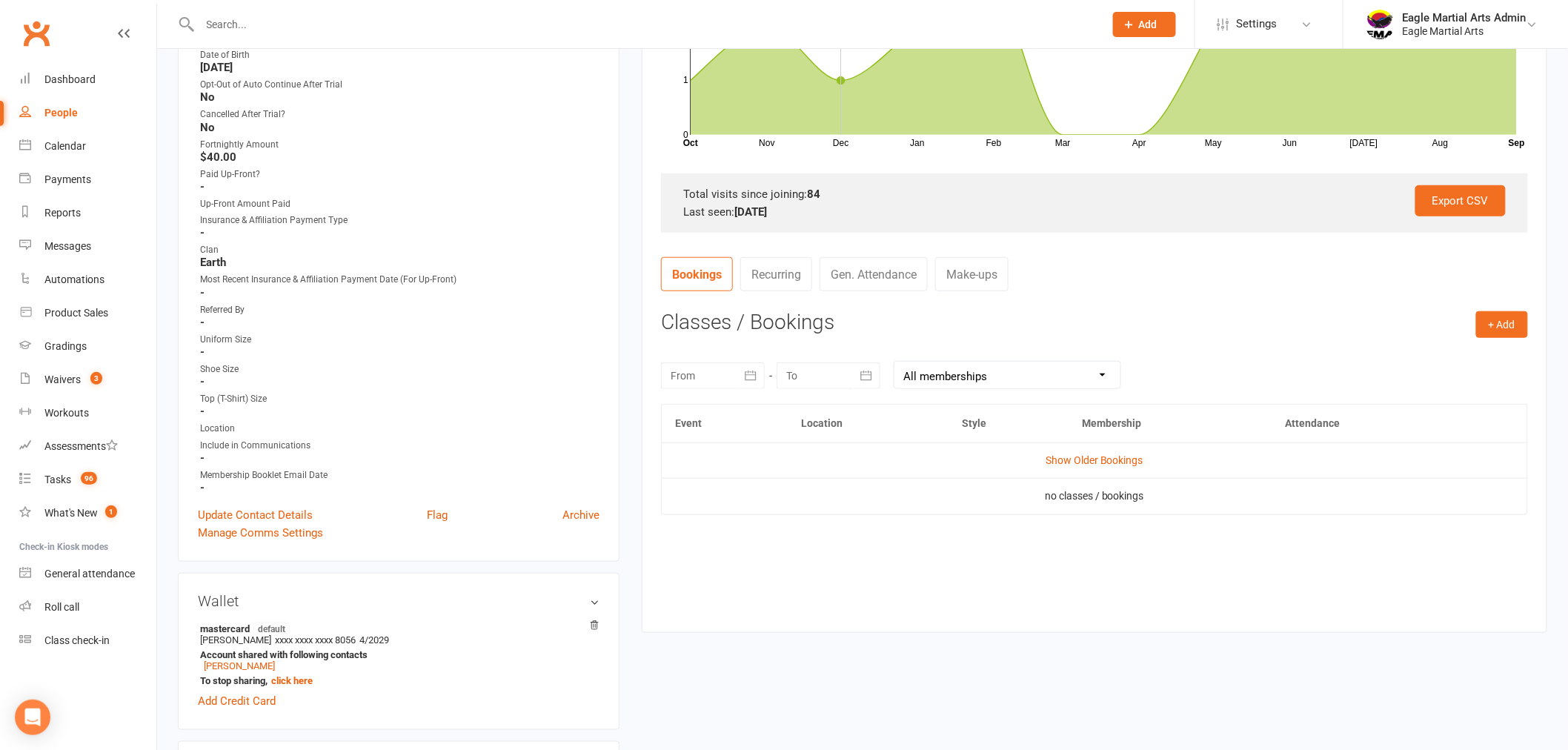
scroll to position [411, 0]
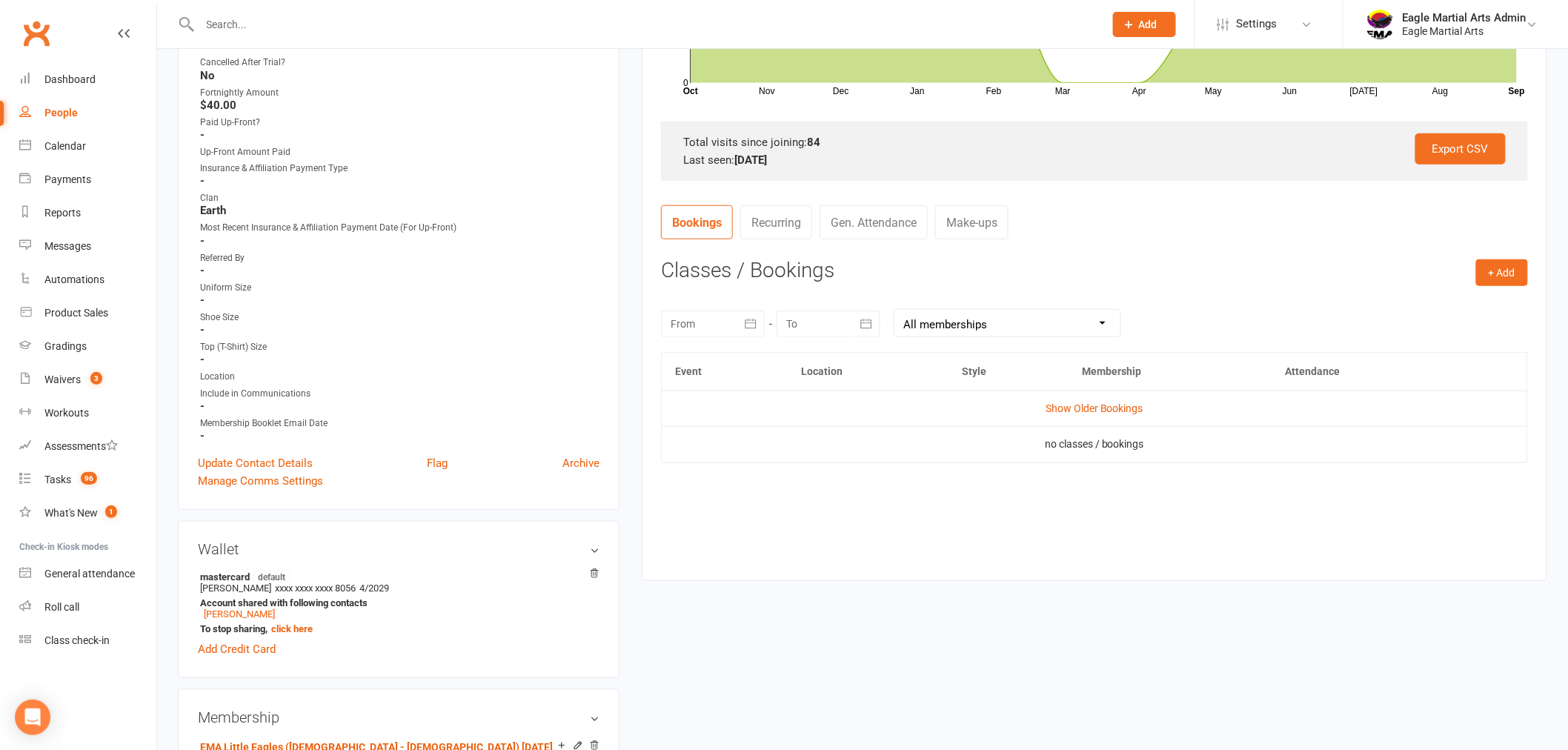
click at [713, 322] on div at bounding box center [713, 323] width 104 height 26
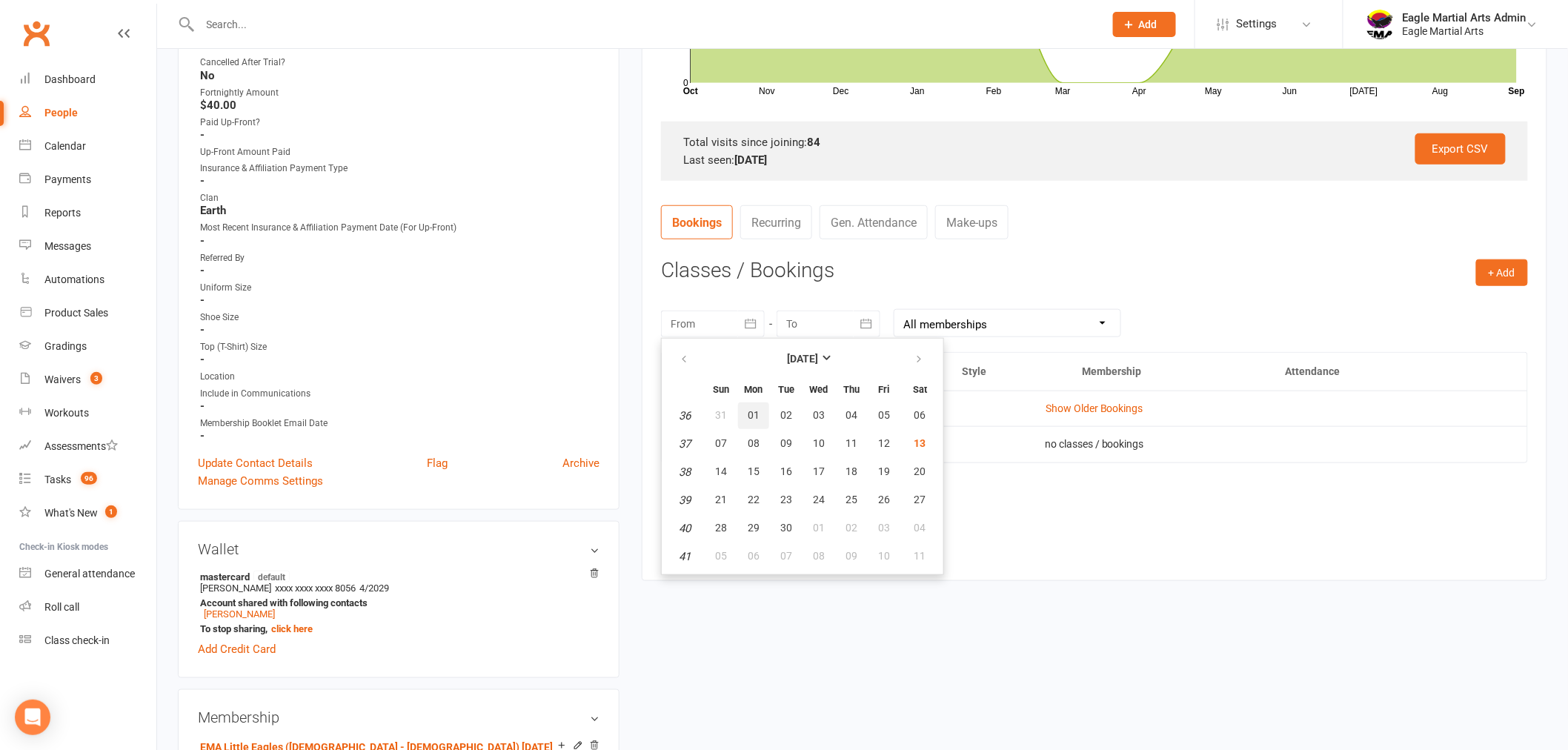
click at [753, 409] on span "01" at bounding box center [753, 414] width 12 height 12
type input "[DATE]"
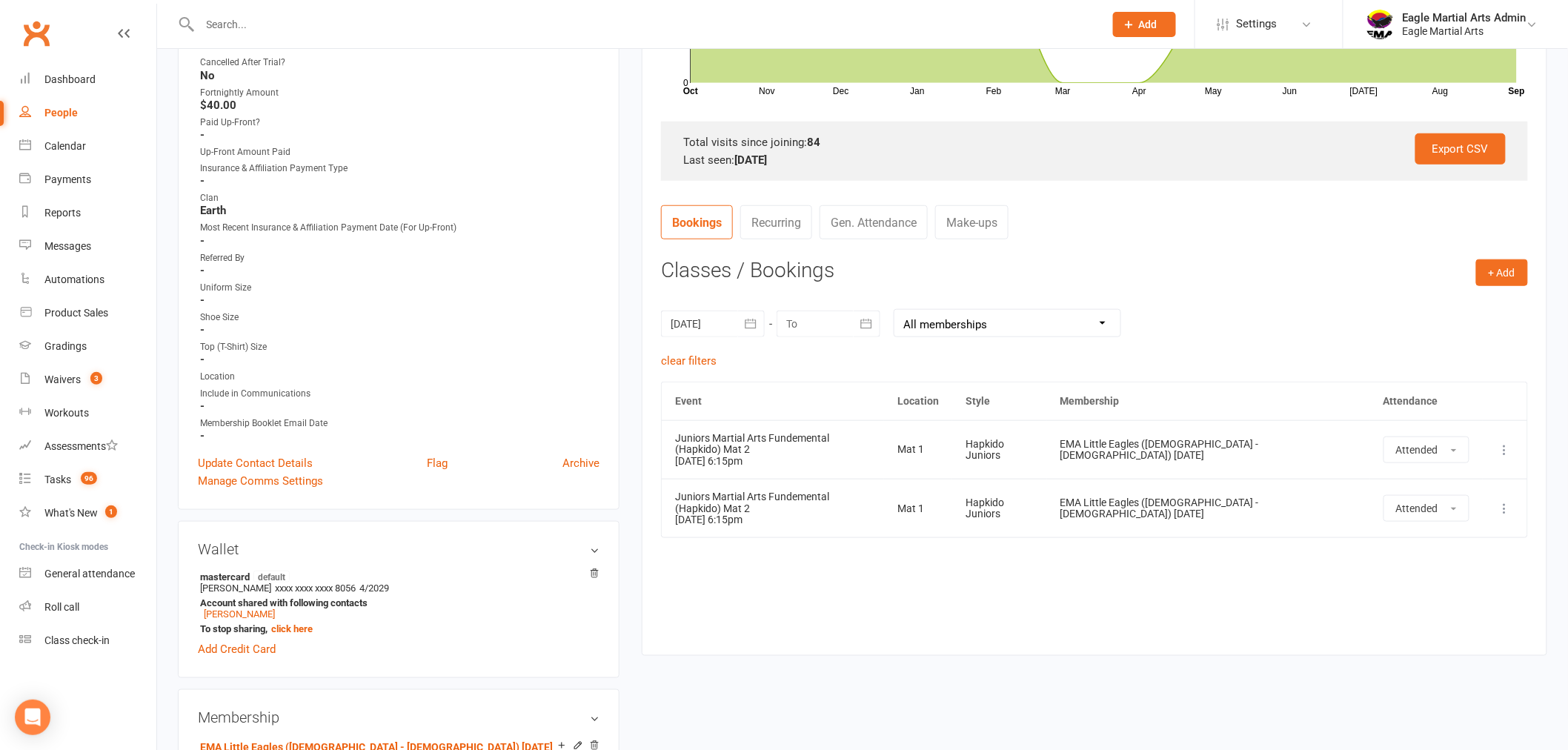
click at [256, 24] on input "text" at bounding box center [645, 24] width 898 height 21
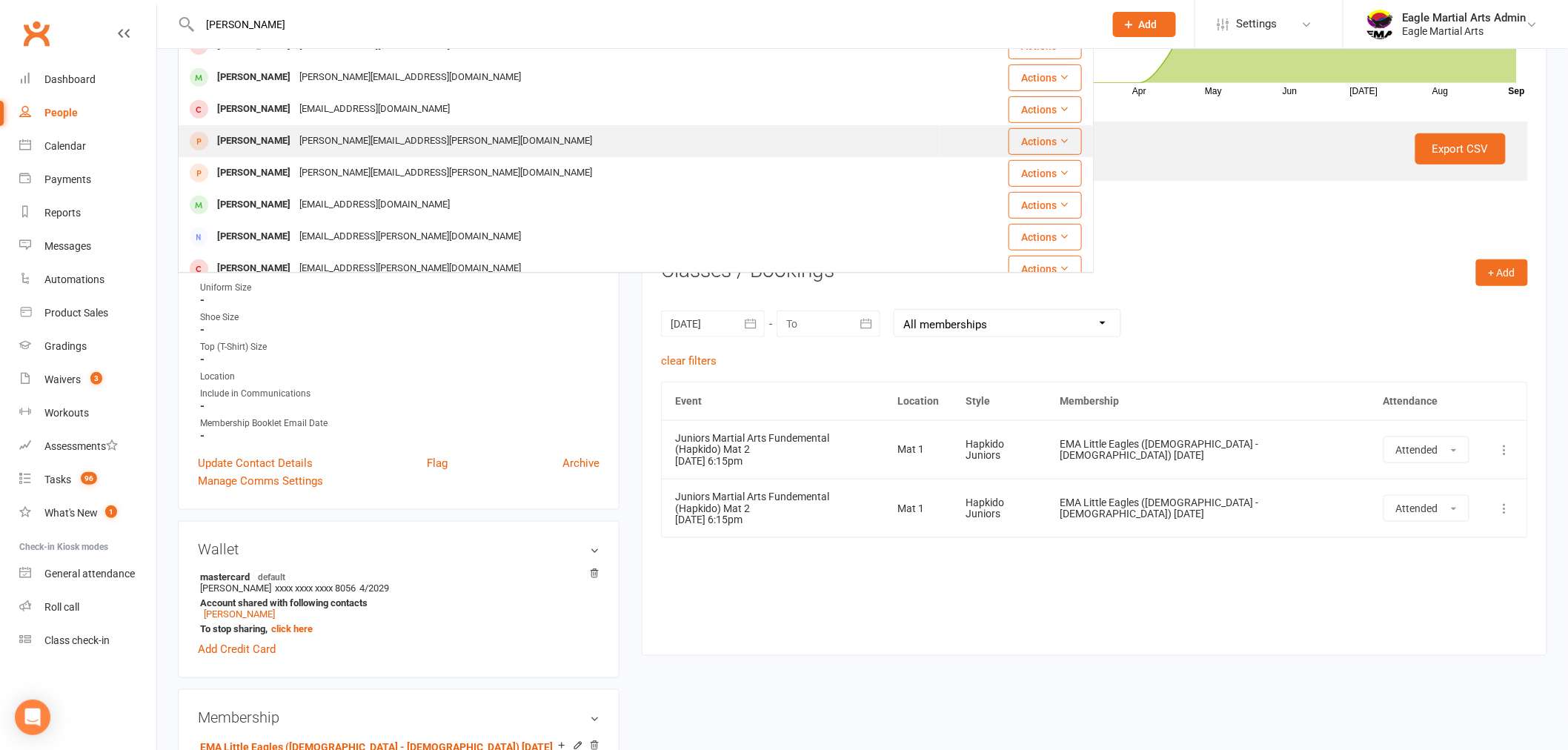
scroll to position [247, 0]
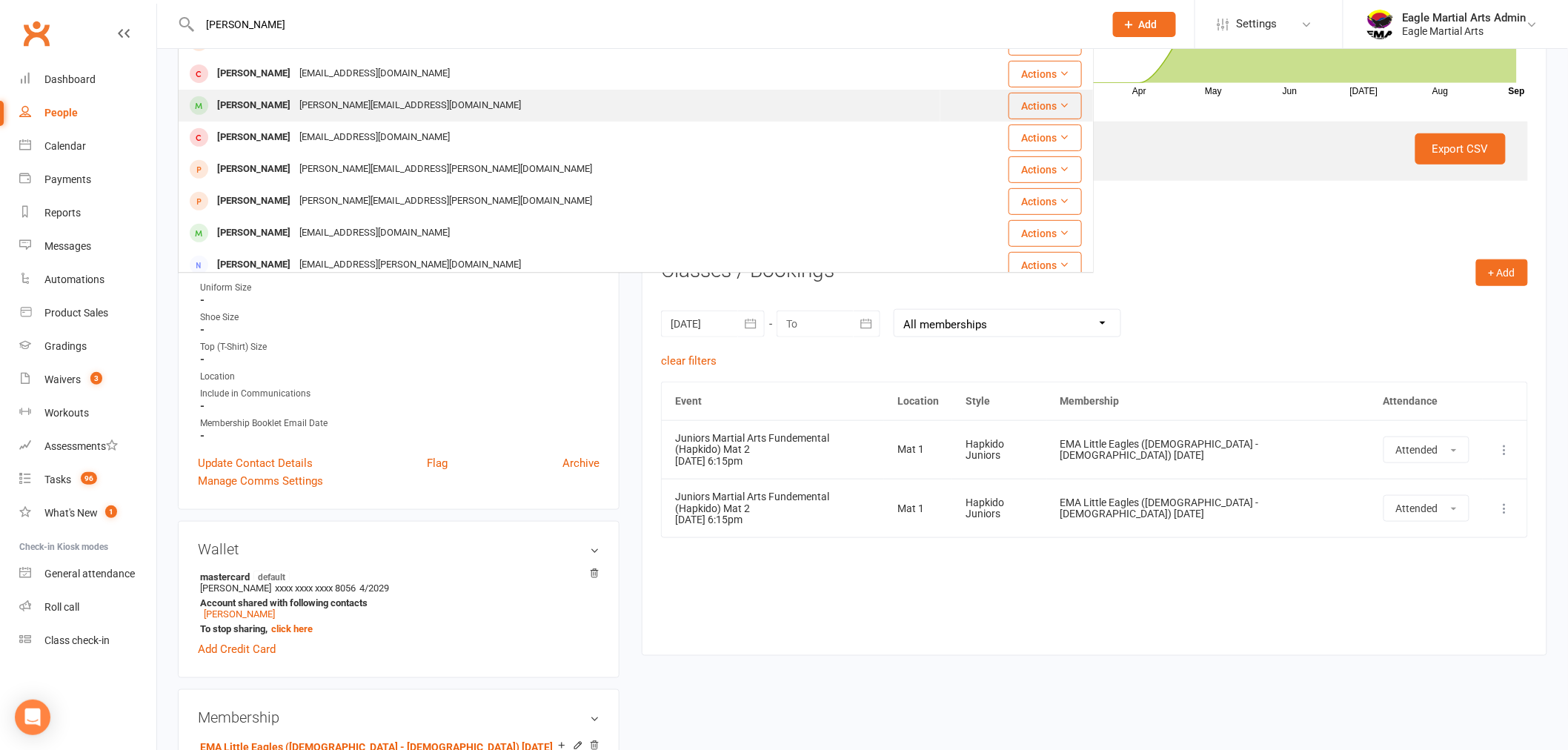
type input "[PERSON_NAME]"
click at [296, 106] on div "[PERSON_NAME][EMAIL_ADDRESS][DOMAIN_NAME]" at bounding box center [410, 105] width 231 height 22
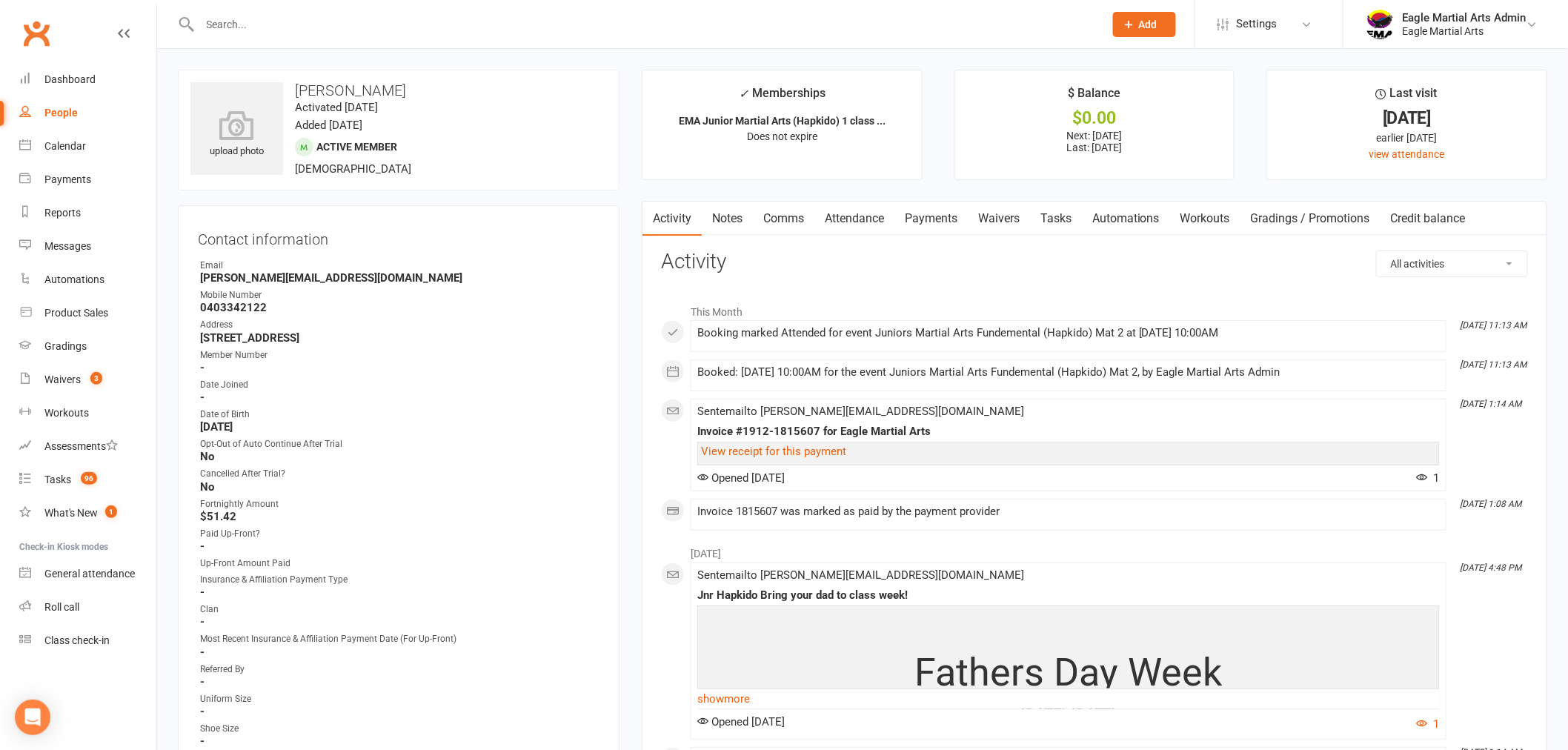
drag, startPoint x: 202, startPoint y: 339, endPoint x: 387, endPoint y: 338, distance: 185.0
click at [387, 338] on strong "[STREET_ADDRESS]" at bounding box center [400, 338] width 400 height 13
copy strong "[STREET_ADDRESS]"
